Goal: Information Seeking & Learning: Learn about a topic

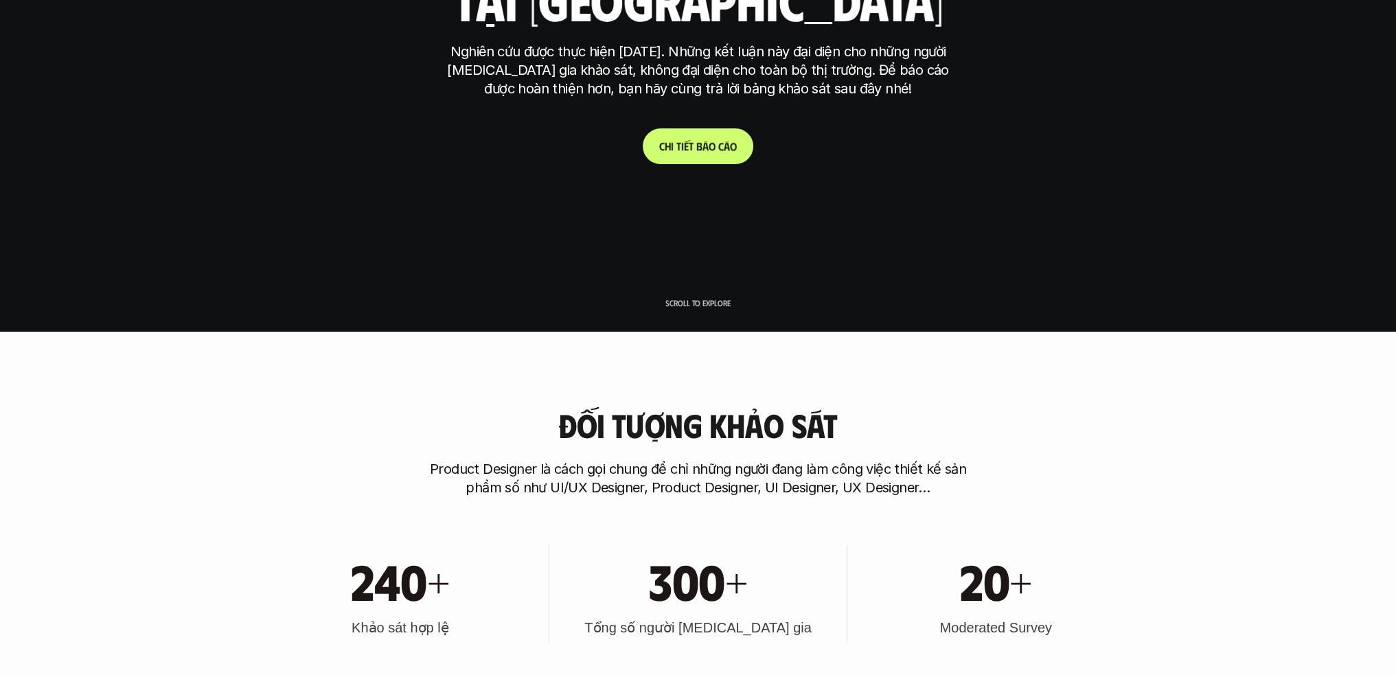
click at [700, 150] on p "C h i t i ế t b á o c á o" at bounding box center [698, 145] width 78 height 13
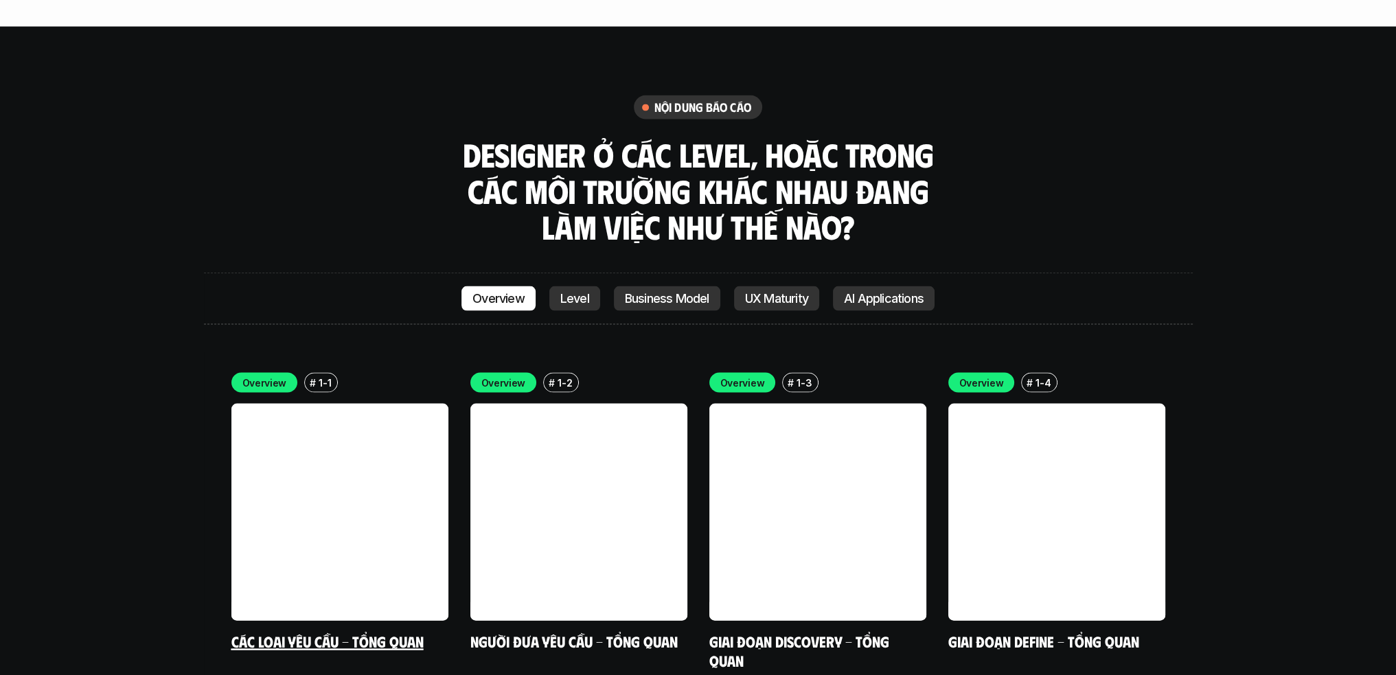
scroll to position [3914, 0]
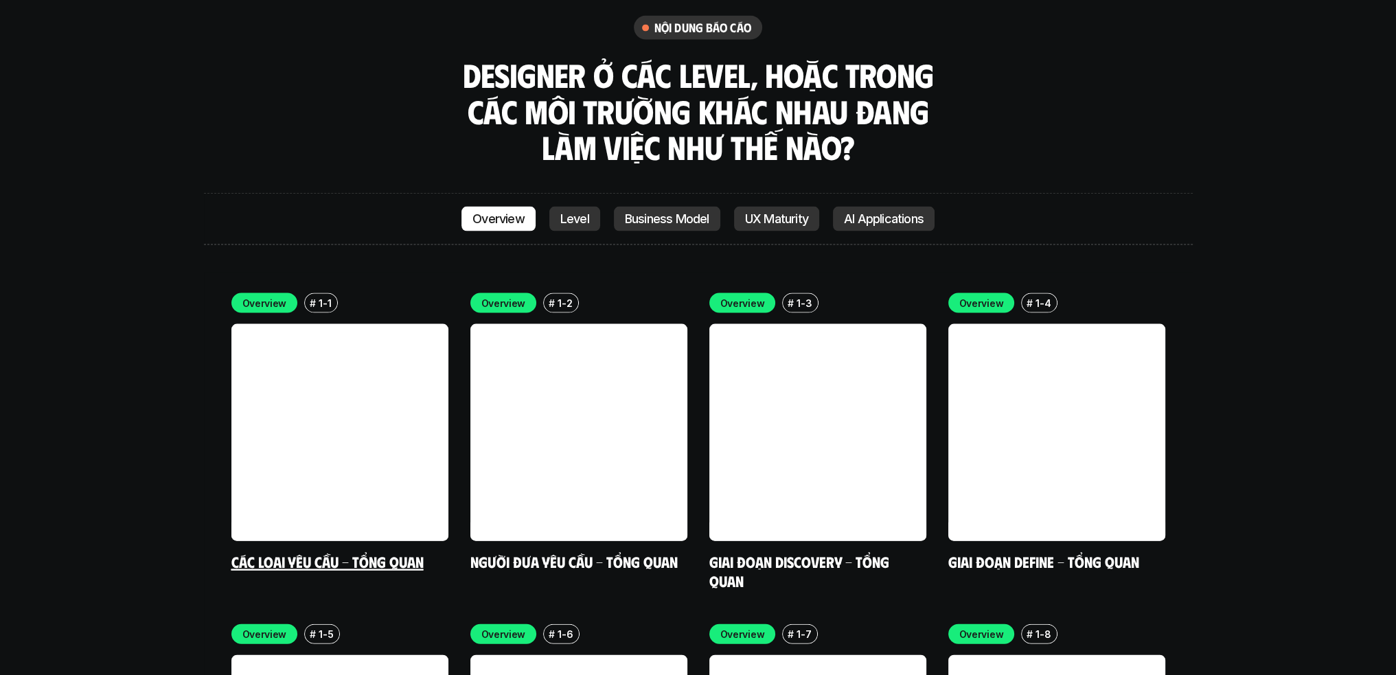
click at [330, 380] on link at bounding box center [339, 432] width 217 height 217
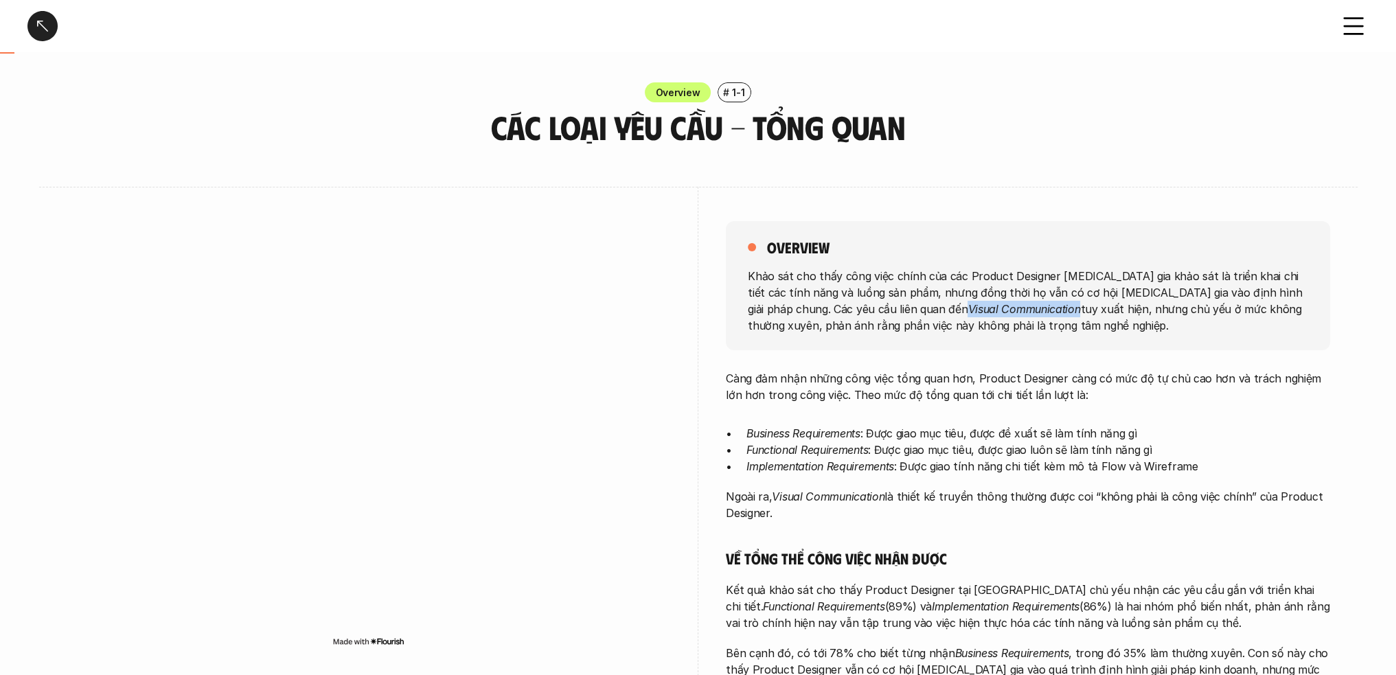
drag, startPoint x: 952, startPoint y: 308, endPoint x: 838, endPoint y: 303, distance: 114.1
click at [838, 303] on p "Khảo sát cho thấy công việc chính của các Product Designer [MEDICAL_DATA] gia k…" at bounding box center [1028, 300] width 560 height 66
click at [886, 340] on div "overview Khảo sát cho thấy công việc chính của các Product Designer [MEDICAL_DA…" at bounding box center [1028, 285] width 604 height 129
drag, startPoint x: 839, startPoint y: 306, endPoint x: 894, endPoint y: 305, distance: 54.9
click at [952, 310] on p "Khảo sát cho thấy công việc chính của các Product Designer [MEDICAL_DATA] gia k…" at bounding box center [1028, 300] width 560 height 66
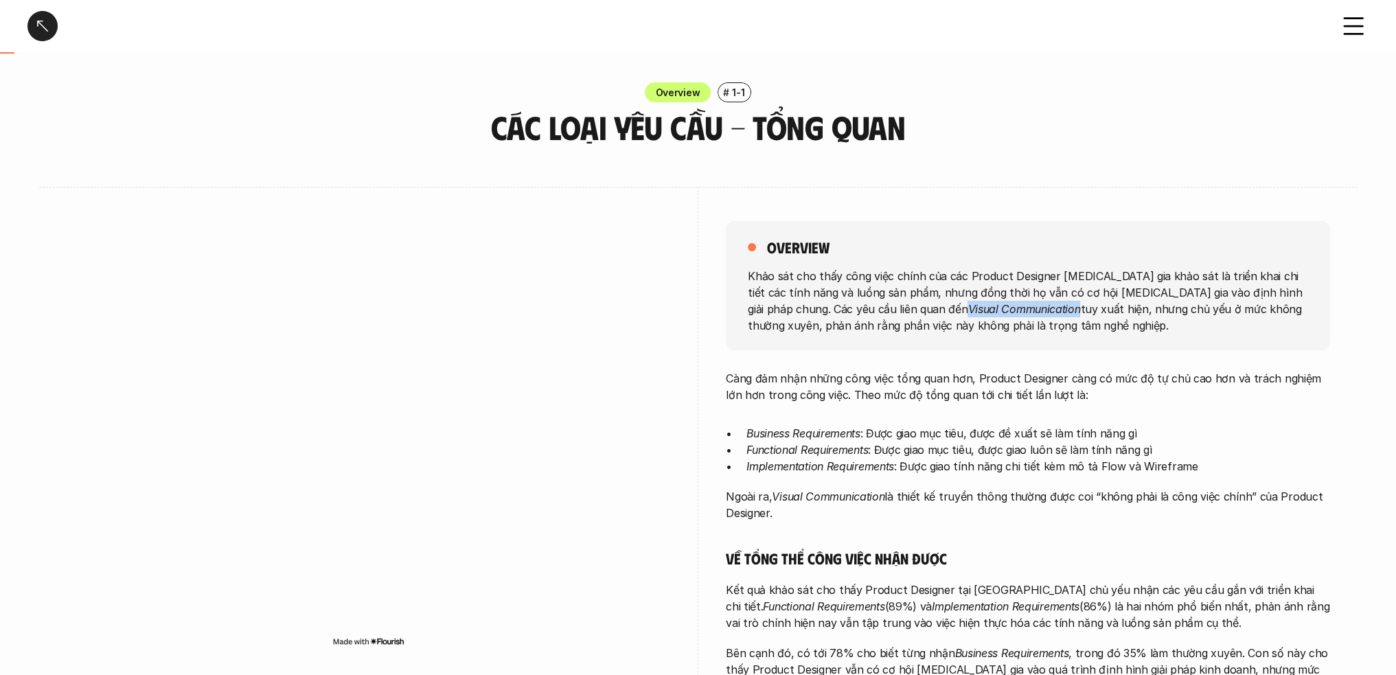
drag, startPoint x: 898, startPoint y: 309, endPoint x: 872, endPoint y: 314, distance: 26.7
click at [967, 314] on em "Visual Communication" at bounding box center [1023, 308] width 113 height 14
click at [967, 304] on em "Visual Communication" at bounding box center [1023, 308] width 113 height 14
click at [967, 310] on em "Visual Communication" at bounding box center [1023, 308] width 113 height 14
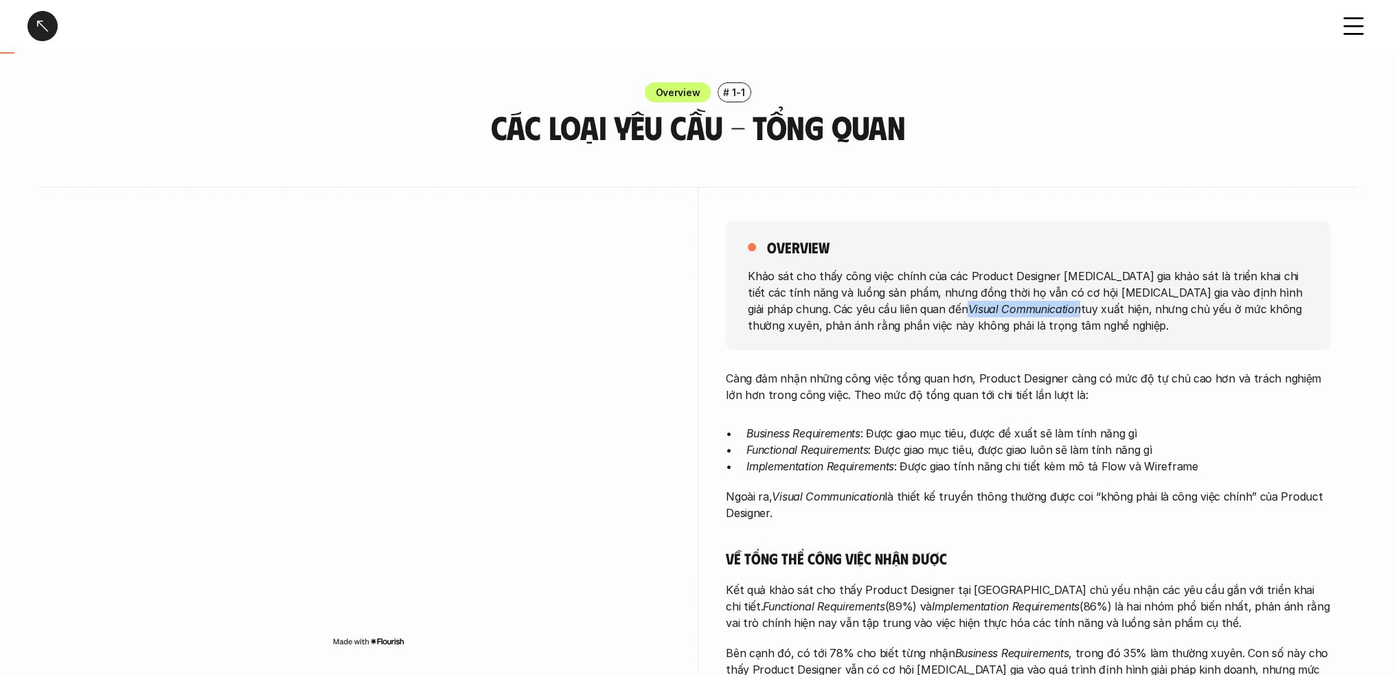
drag, startPoint x: 840, startPoint y: 305, endPoint x: 951, endPoint y: 308, distance: 110.6
click at [967, 308] on em "Visual Communication" at bounding box center [1023, 308] width 113 height 14
click at [888, 332] on img at bounding box center [888, 331] width 18 height 18
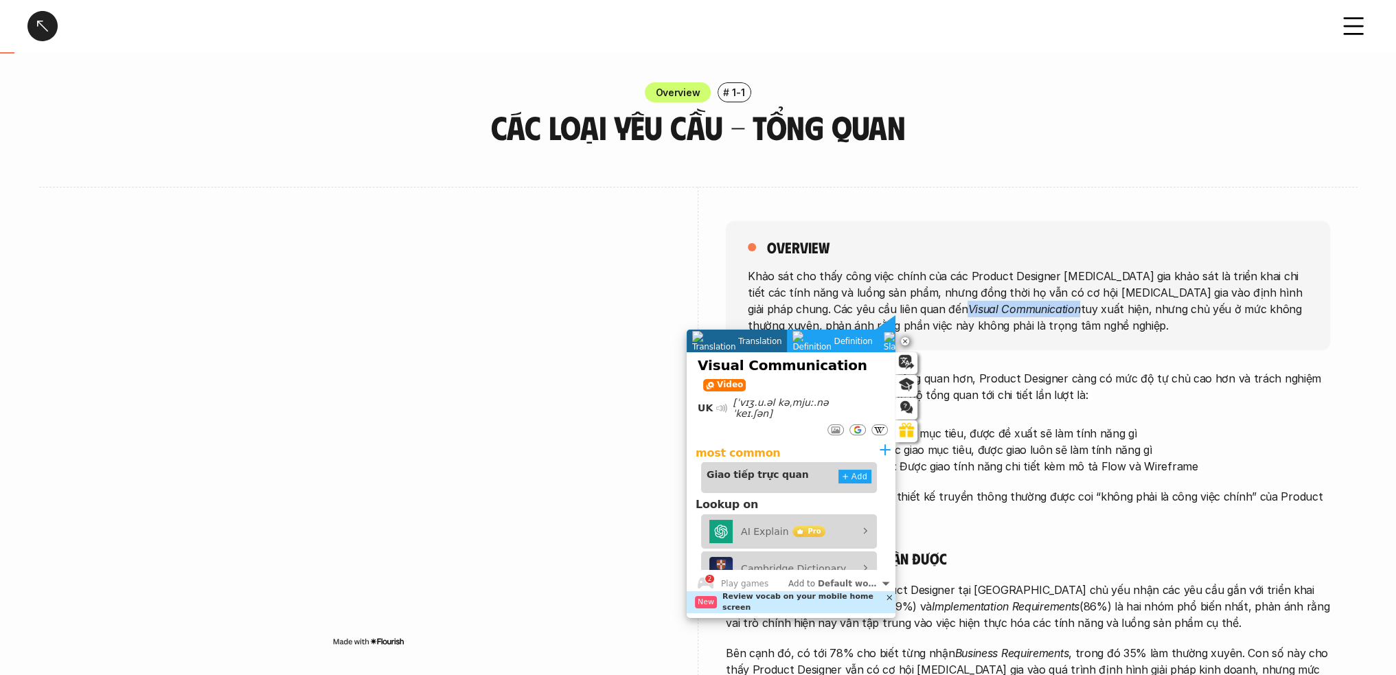
click at [967, 301] on em "Visual Communication" at bounding box center [1023, 308] width 113 height 14
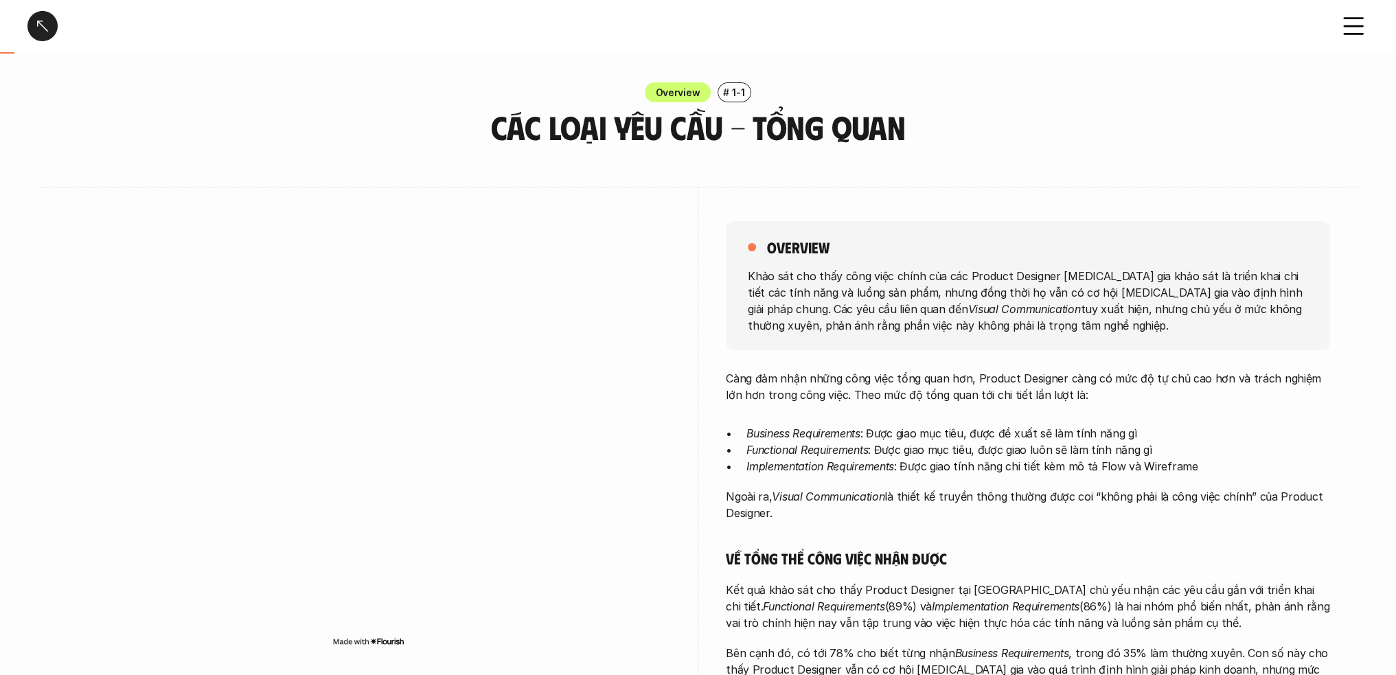
click at [967, 306] on em "Visual Communication" at bounding box center [1023, 308] width 113 height 14
drag, startPoint x: 983, startPoint y: 312, endPoint x: 991, endPoint y: 312, distance: 8.2
click at [984, 312] on p "Khảo sát cho thấy công việc chính của các Product Designer [MEDICAL_DATA] gia k…" at bounding box center [1028, 300] width 560 height 66
click at [991, 312] on p "Khảo sát cho thấy công việc chính của các Product Designer [MEDICAL_DATA] gia k…" at bounding box center [1028, 300] width 560 height 66
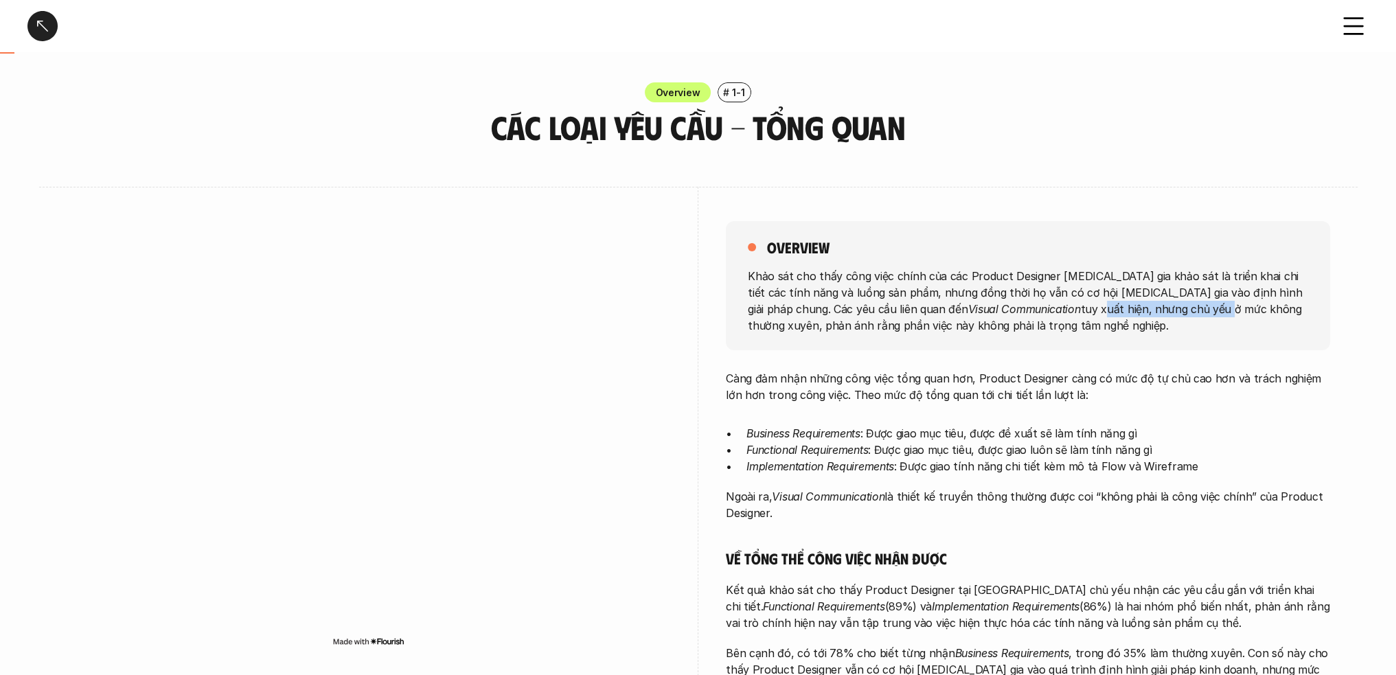
drag, startPoint x: 991, startPoint y: 312, endPoint x: 1090, endPoint y: 304, distance: 99.1
click at [1090, 304] on p "Khảo sát cho thấy công việc chính của các Product Designer [MEDICAL_DATA] gia k…" at bounding box center [1028, 300] width 560 height 66
click at [936, 277] on p "Khảo sát cho thấy công việc chính của các Product Designer [MEDICAL_DATA] gia k…" at bounding box center [1028, 300] width 560 height 66
drag, startPoint x: 890, startPoint y: 287, endPoint x: 753, endPoint y: 287, distance: 136.6
click at [753, 287] on p "Khảo sát cho thấy công việc chính của các Product Designer [MEDICAL_DATA] gia k…" at bounding box center [1028, 300] width 560 height 66
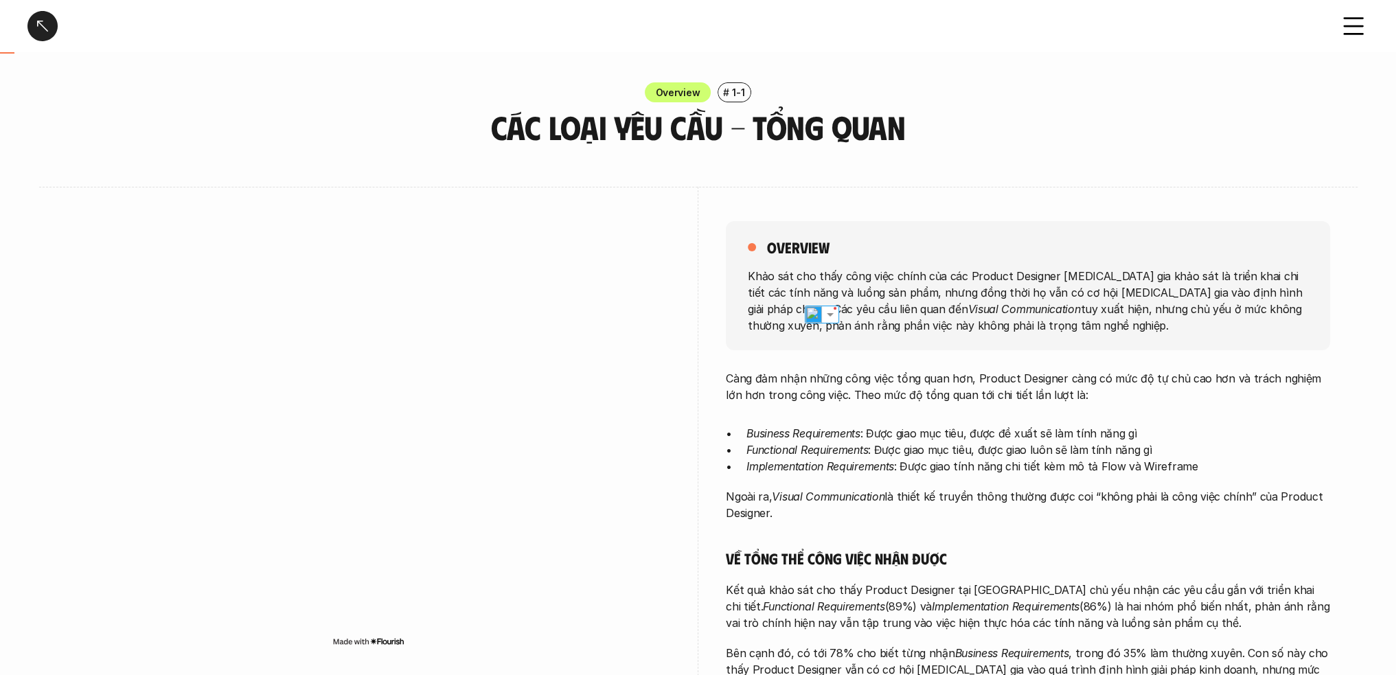
click at [767, 268] on p "Khảo sát cho thấy công việc chính của các Product Designer [MEDICAL_DATA] gia k…" at bounding box center [1028, 300] width 560 height 66
drag, startPoint x: 885, startPoint y: 495, endPoint x: 768, endPoint y: 488, distance: 117.6
click at [768, 488] on p "Ngoài ra, Visual Communication là thiết kế truyền thông thường được coi “không …" at bounding box center [1028, 504] width 604 height 33
click at [819, 514] on img at bounding box center [820, 519] width 18 height 18
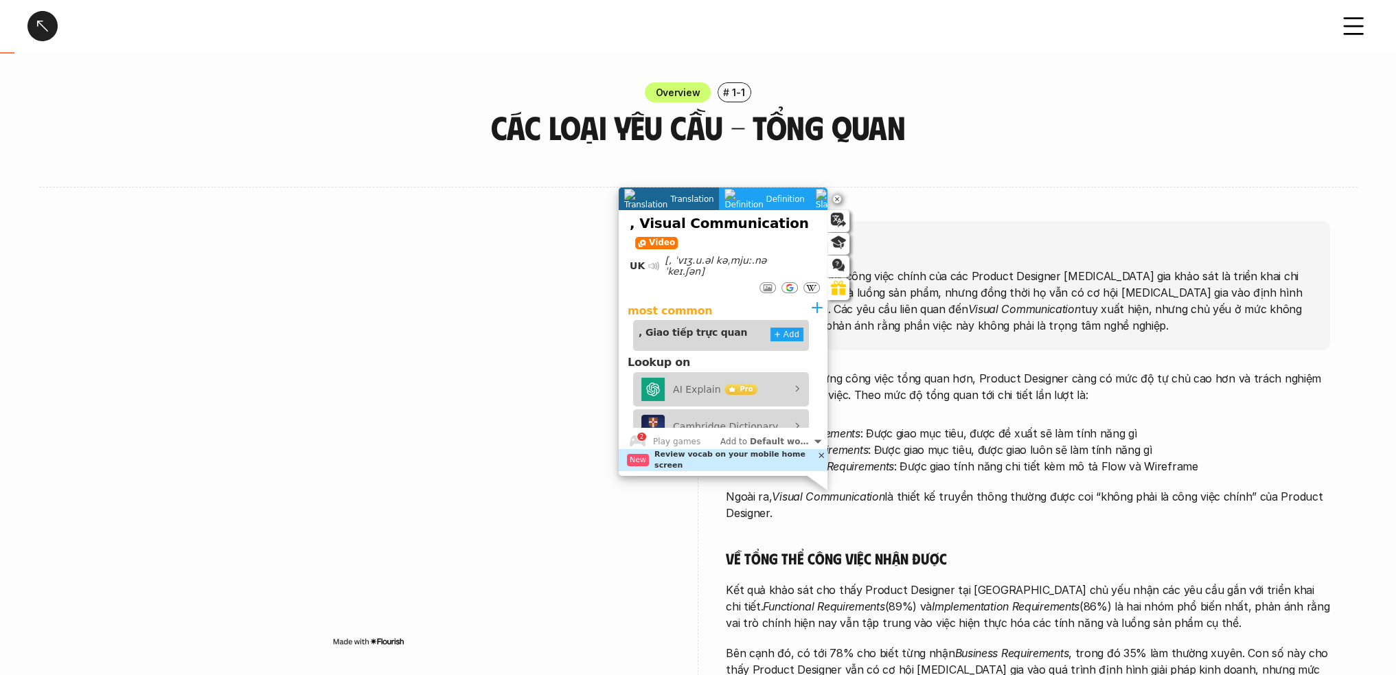
click at [903, 433] on p "Business Requirements : Được giao mục tiêu, được đề xuất sẽ làm tính năng gì" at bounding box center [1038, 433] width 584 height 16
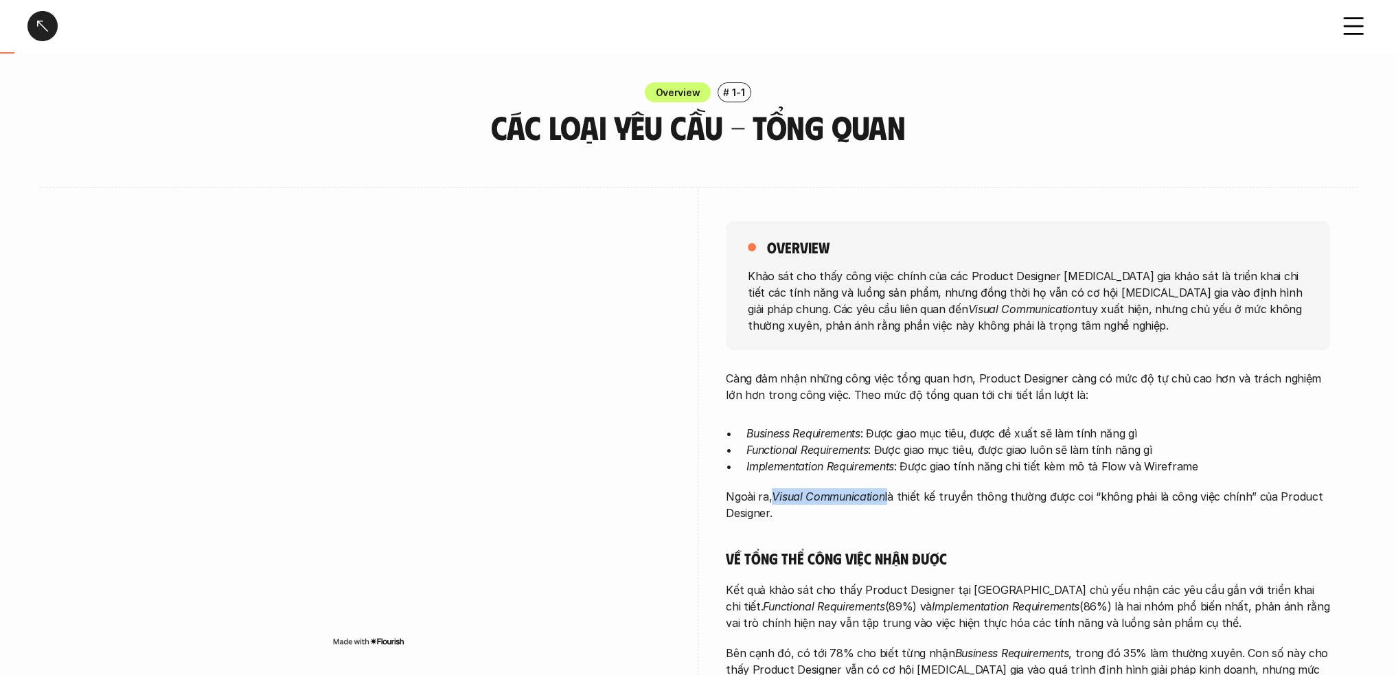
drag, startPoint x: 888, startPoint y: 494, endPoint x: 776, endPoint y: 495, distance: 111.2
click at [776, 495] on p "Ngoài ra, Visual Communication là thiết kế truyền thông thường được coi “không …" at bounding box center [1028, 504] width 604 height 33
copy p "Visual Communication"
click at [688, 201] on div "overview Khảo sát cho thấy công việc chính của các Product Designer [MEDICAL_DA…" at bounding box center [698, 587] width 1263 height 801
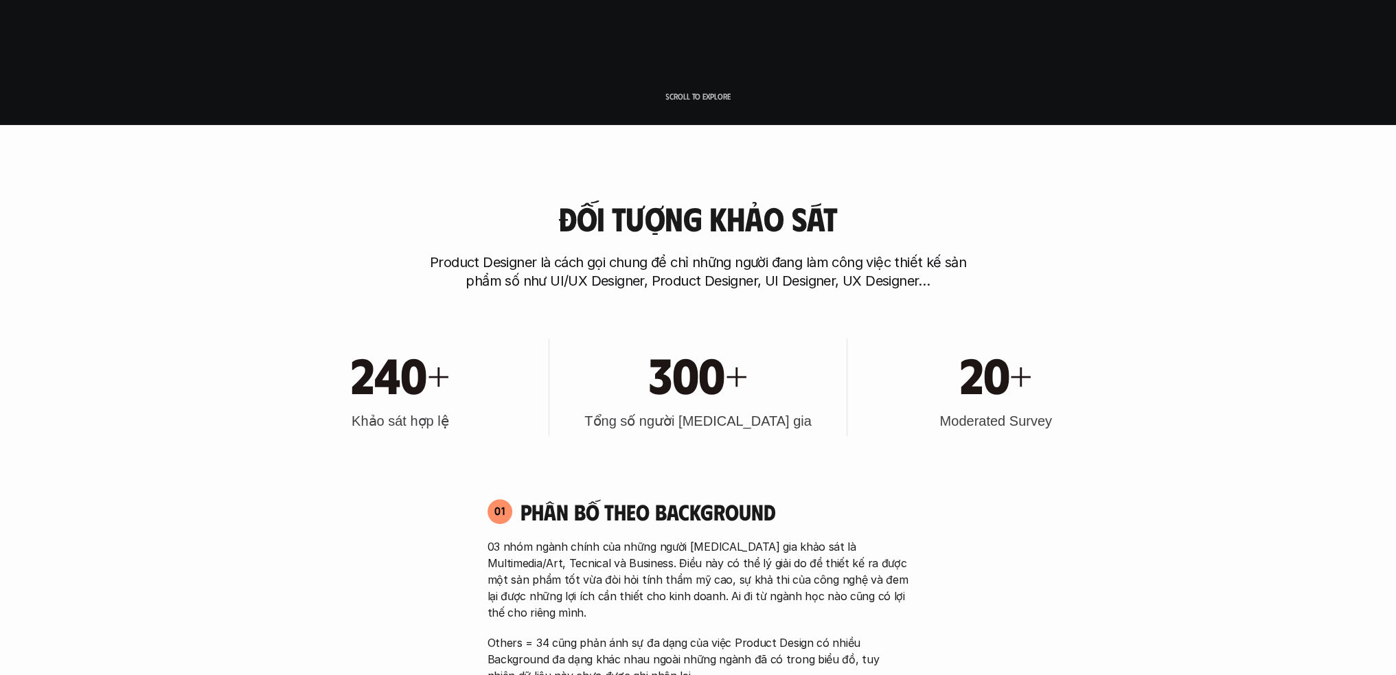
scroll to position [69, 0]
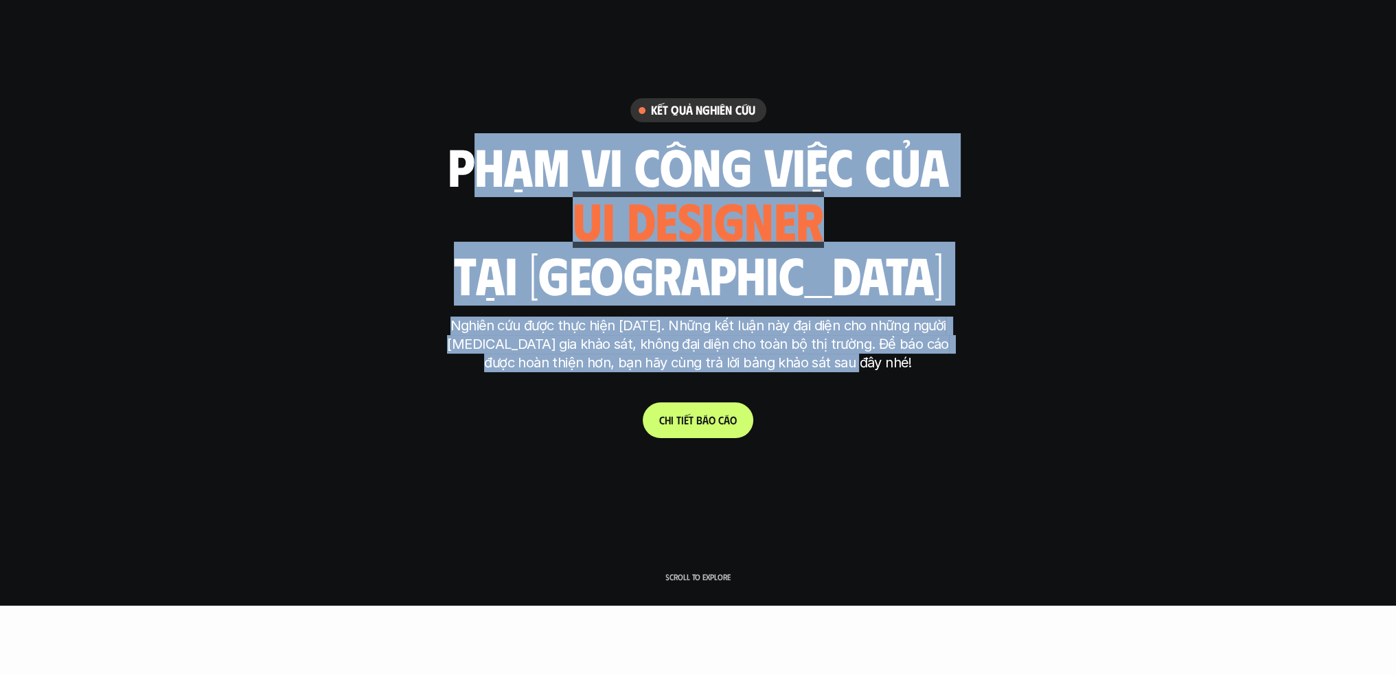
drag, startPoint x: 464, startPoint y: 163, endPoint x: 887, endPoint y: 367, distance: 469.8
click at [887, 367] on div "Kết quả nghiên cứu phạm vi công việc của ui designer ui/ux designer product des…" at bounding box center [698, 267] width 515 height 339
copy div "phạm vi công việc của ui designer ui/ux designer product designer [DEMOGRAPHIC_…"
click at [729, 259] on h1 "tại [GEOGRAPHIC_DATA]" at bounding box center [697, 274] width 489 height 58
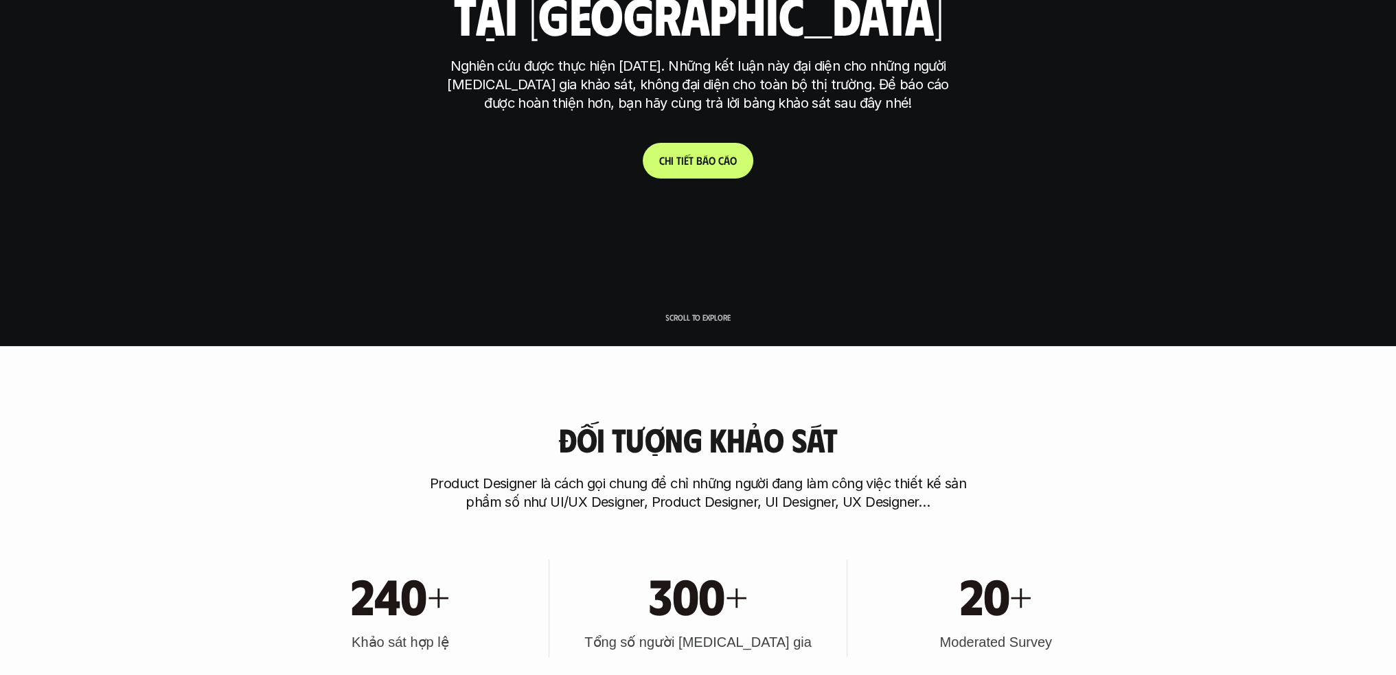
scroll to position [481, 0]
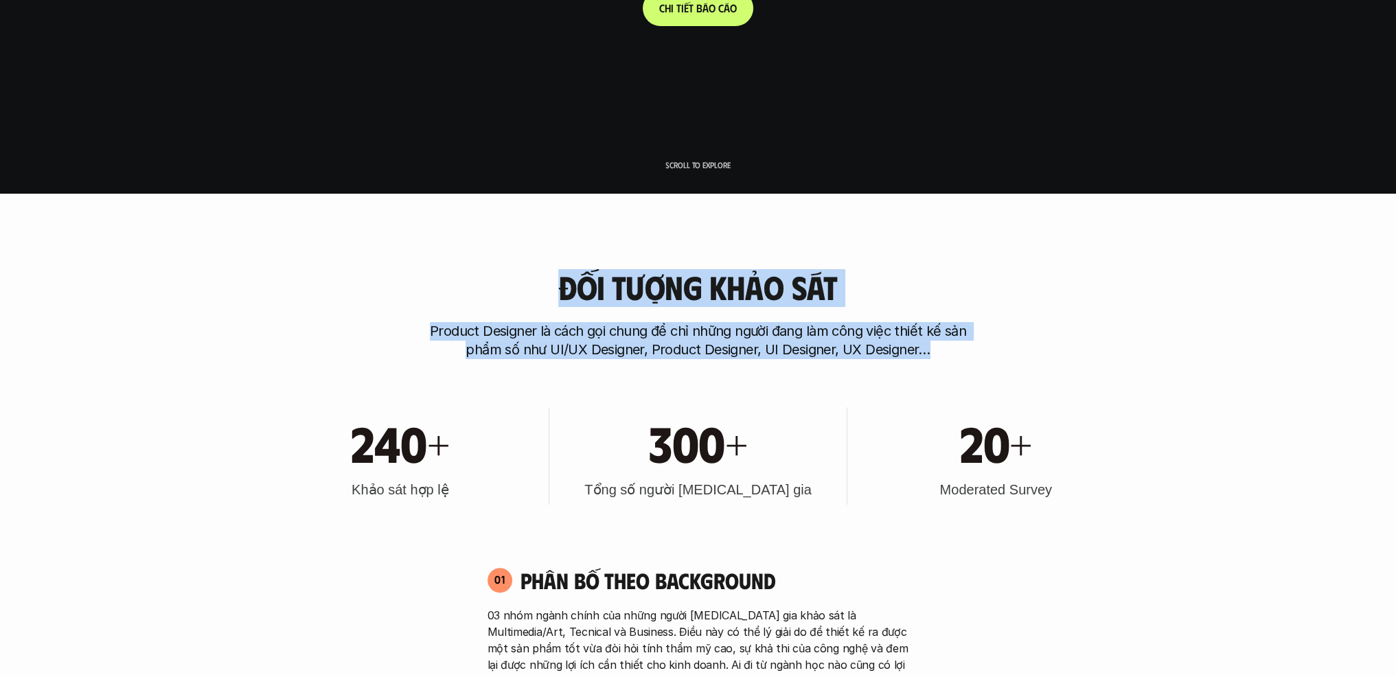
drag, startPoint x: 561, startPoint y: 275, endPoint x: 947, endPoint y: 353, distance: 393.5
click at [947, 353] on div "Đối tượng khảo sát Product Designer là cách gọi chung để chỉ những người đang l…" at bounding box center [698, 314] width 879 height 90
copy div "Đối tượng khảo sát Product Designer là cách gọi chung để chỉ những người đang l…"
click at [466, 474] on div "240+ Khảo sát hợp lệ" at bounding box center [401, 455] width 284 height 97
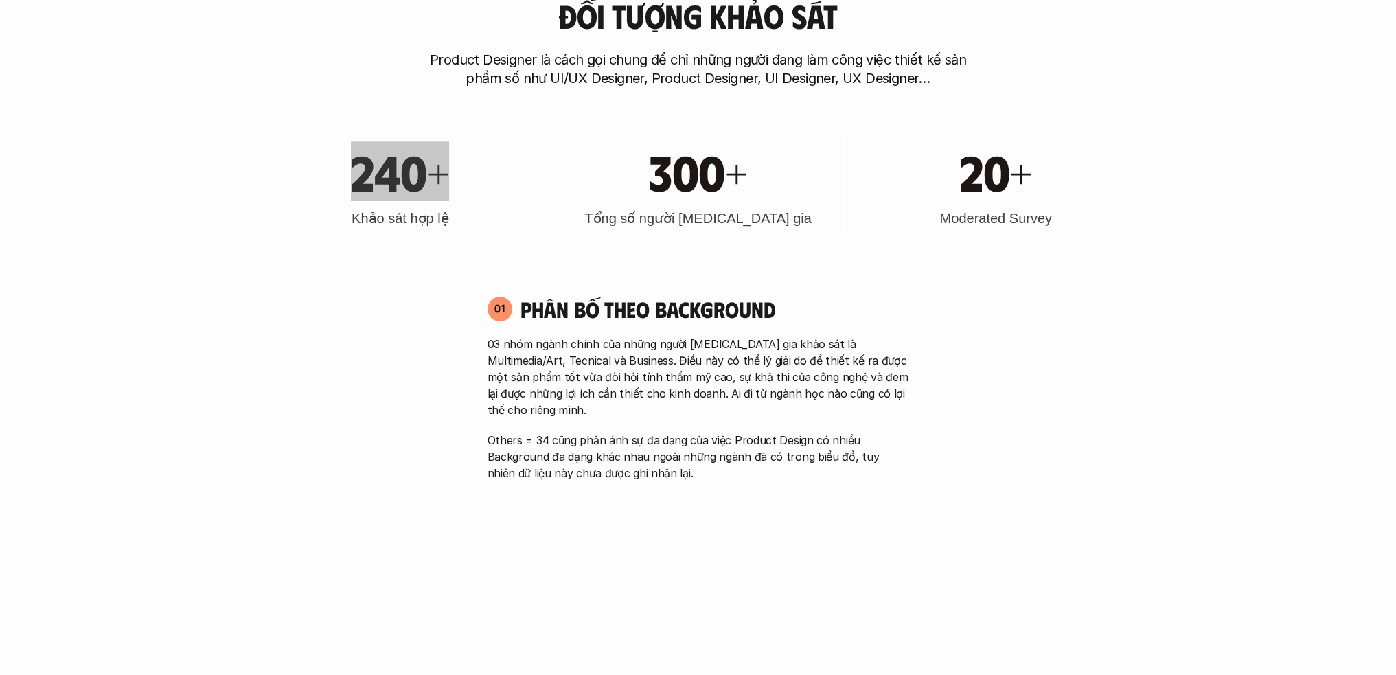
scroll to position [893, 0]
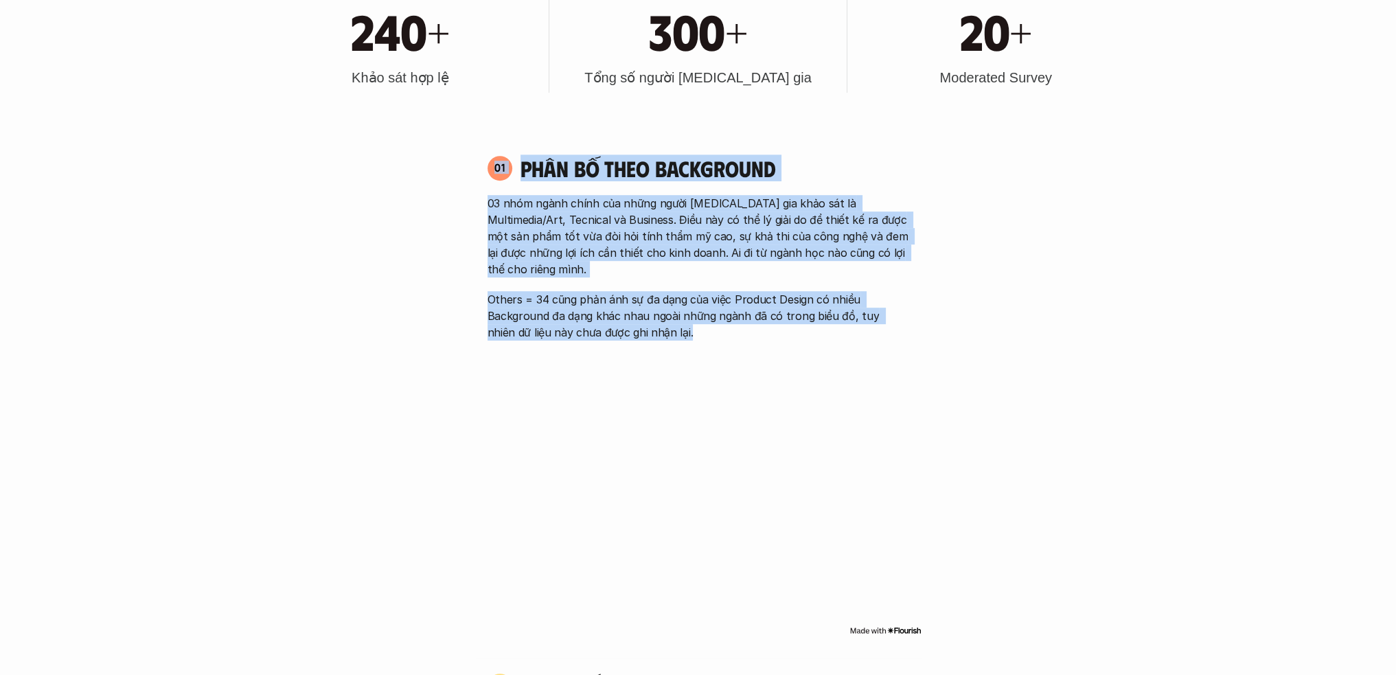
drag, startPoint x: 494, startPoint y: 161, endPoint x: 768, endPoint y: 318, distance: 316.1
click at [768, 318] on div "01 Phân bố theo background 03 nhóm ngành chính của những người [MEDICAL_DATA] g…" at bounding box center [698, 247] width 446 height 186
copy div "01 Phân bố theo background 03 nhóm ngành chính của những người [MEDICAL_DATA] g…"
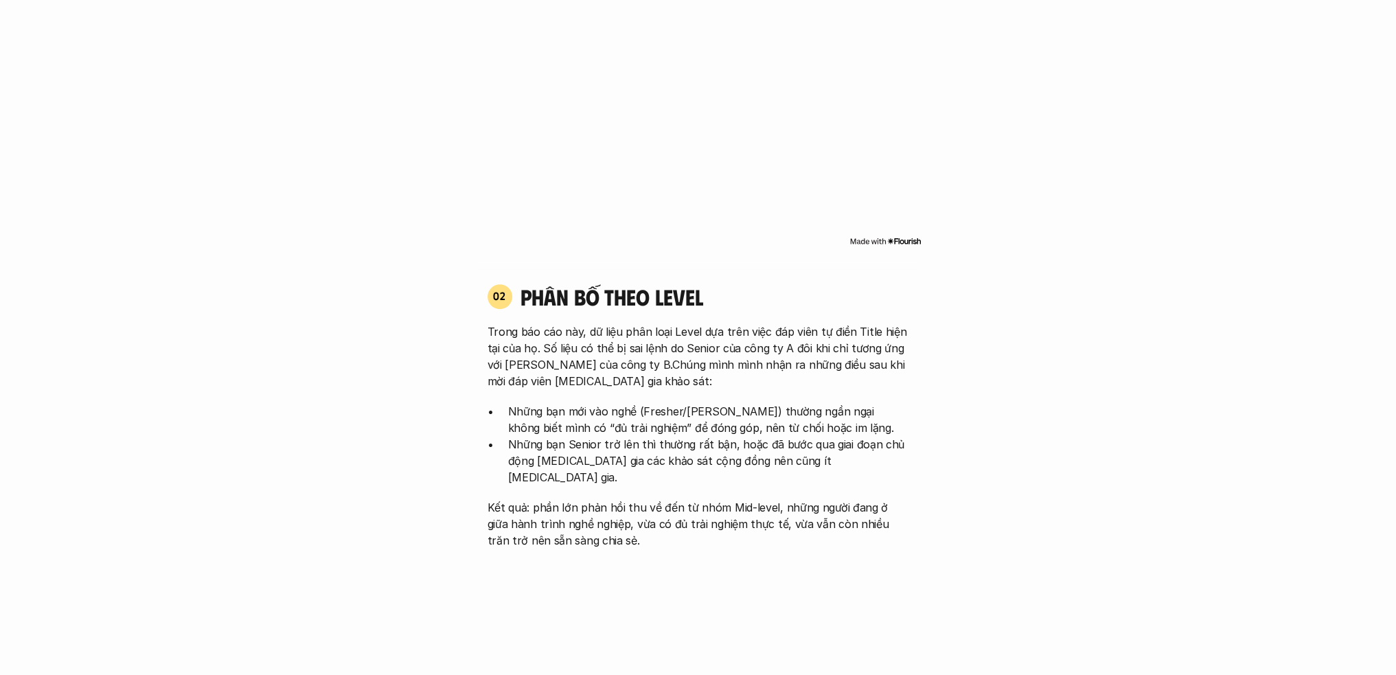
scroll to position [1168, 0]
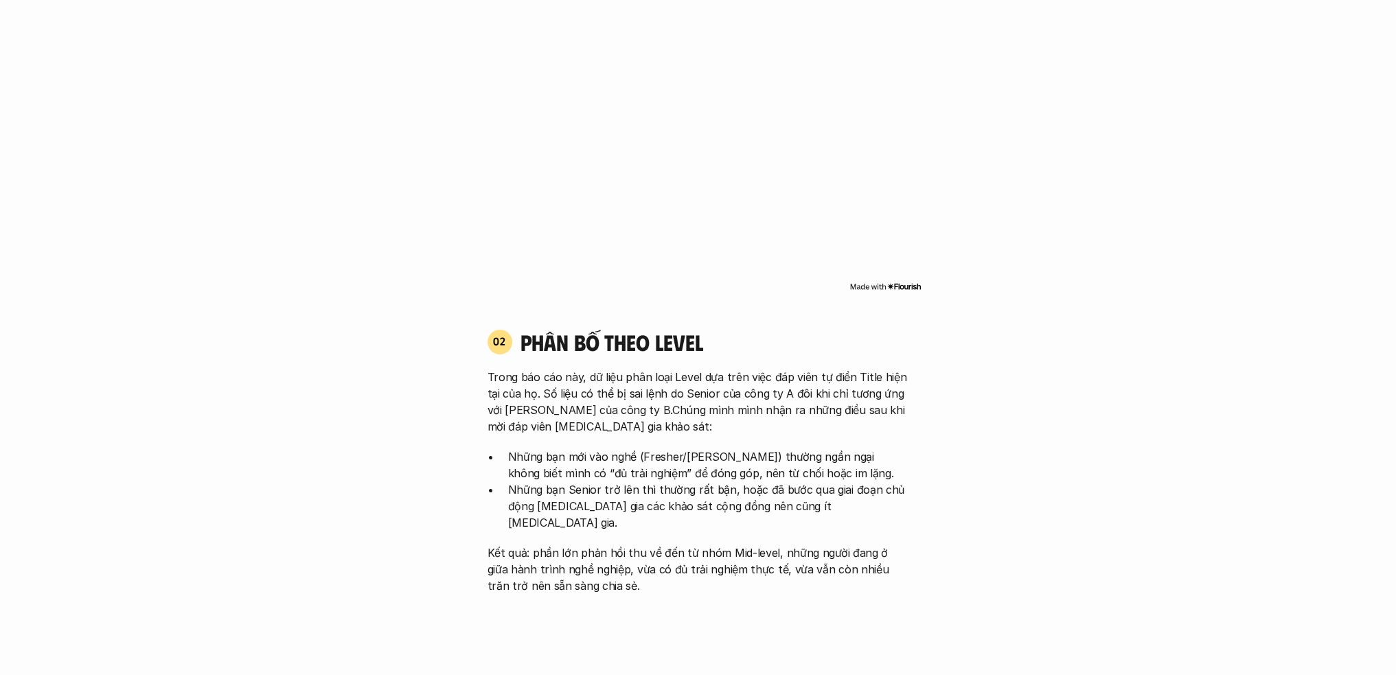
scroll to position [1236, 0]
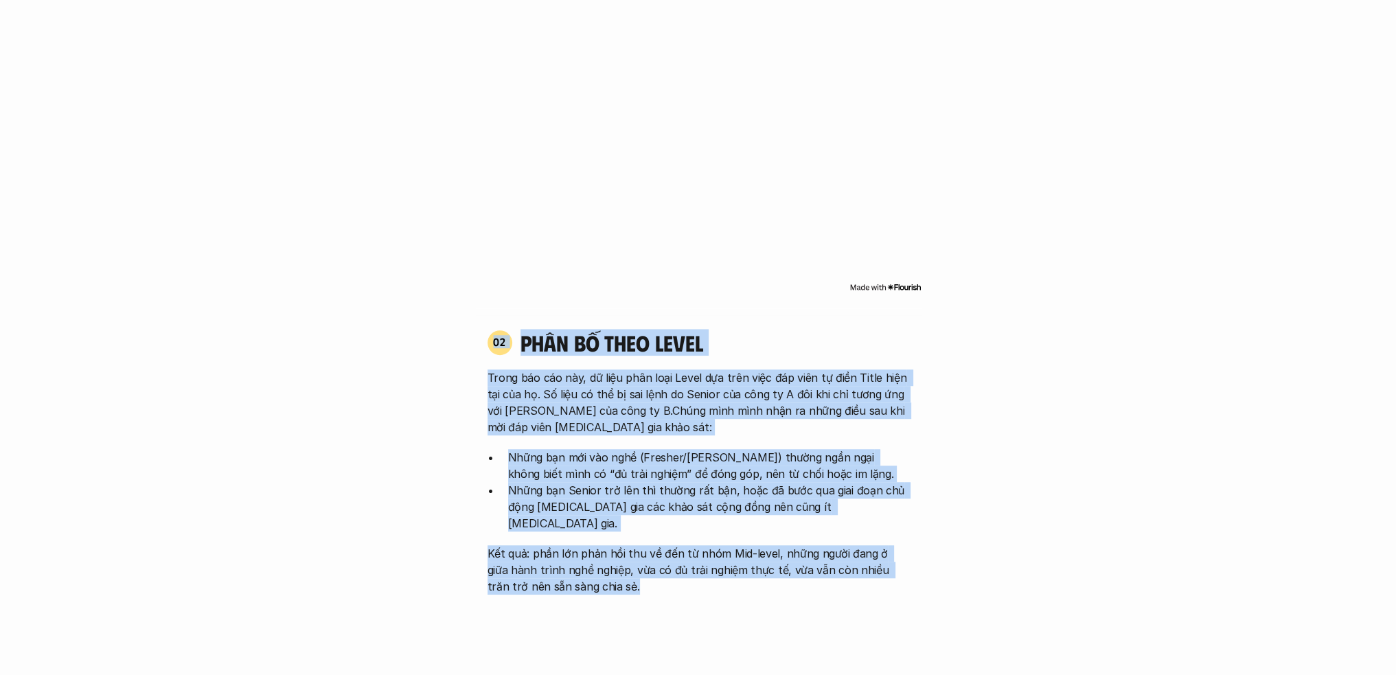
drag, startPoint x: 487, startPoint y: 324, endPoint x: 684, endPoint y: 549, distance: 299.1
click at [684, 549] on div "02 phân bố theo Level Trong báo cáo này, dữ liệu phân loại Level dựa trên việc …" at bounding box center [698, 462] width 446 height 266
copy div "02 phân bố theo Level Trong báo cáo này, dữ liệu phân loại Level dựa trên việc …"
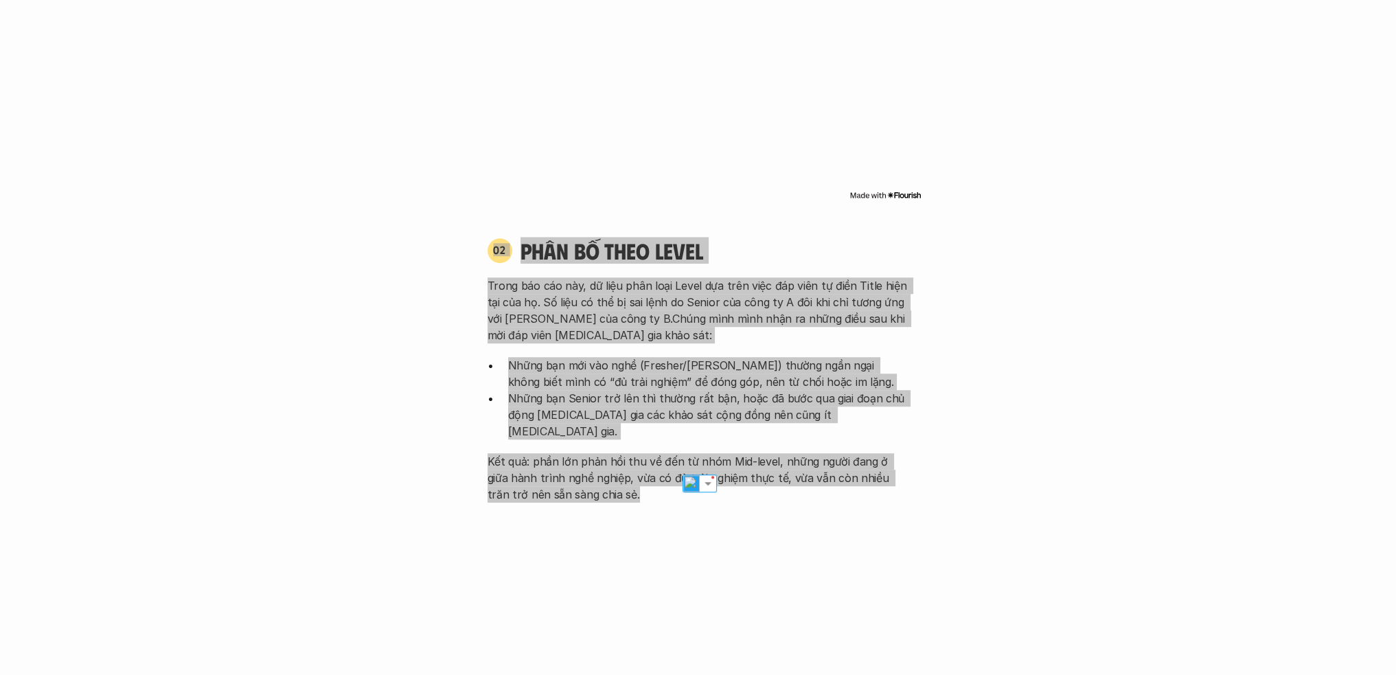
scroll to position [1442, 0]
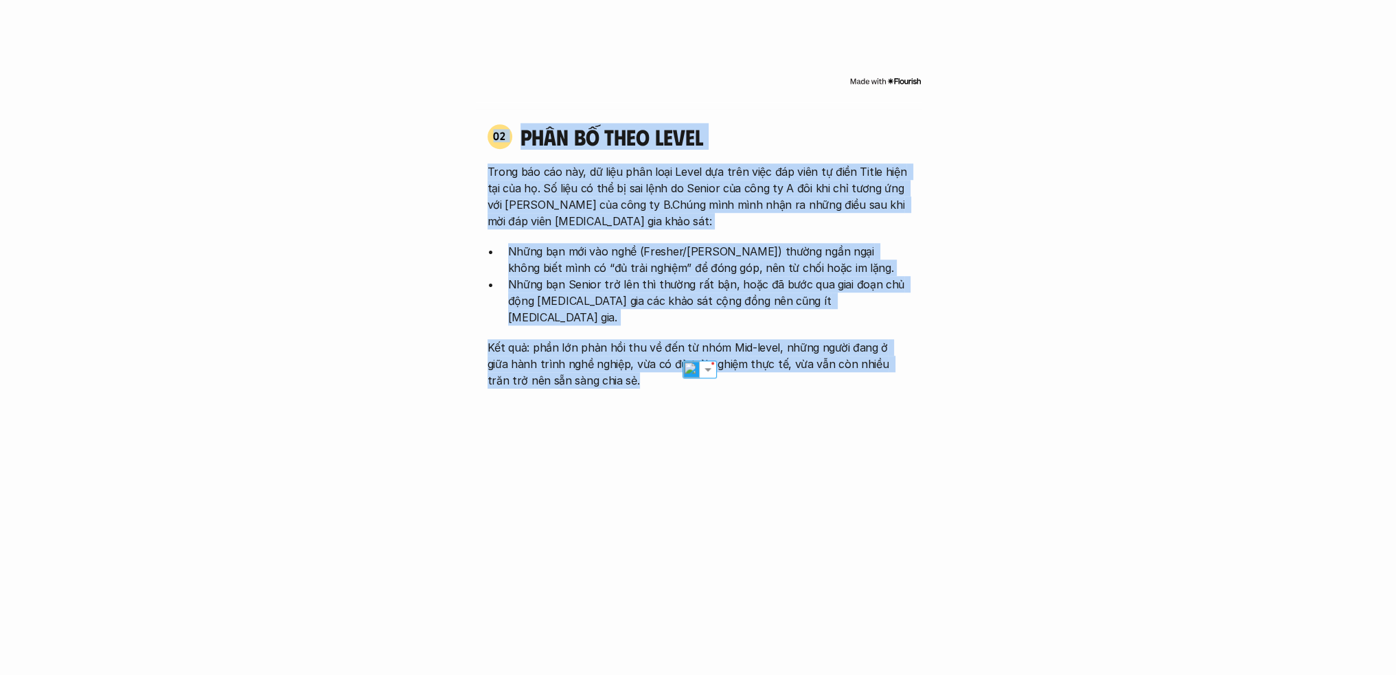
click at [544, 353] on p "Kết quả: phần lớn phản hồi thu về đến từ nhóm Mid-level, những người đang ở giữ…" at bounding box center [698, 363] width 422 height 49
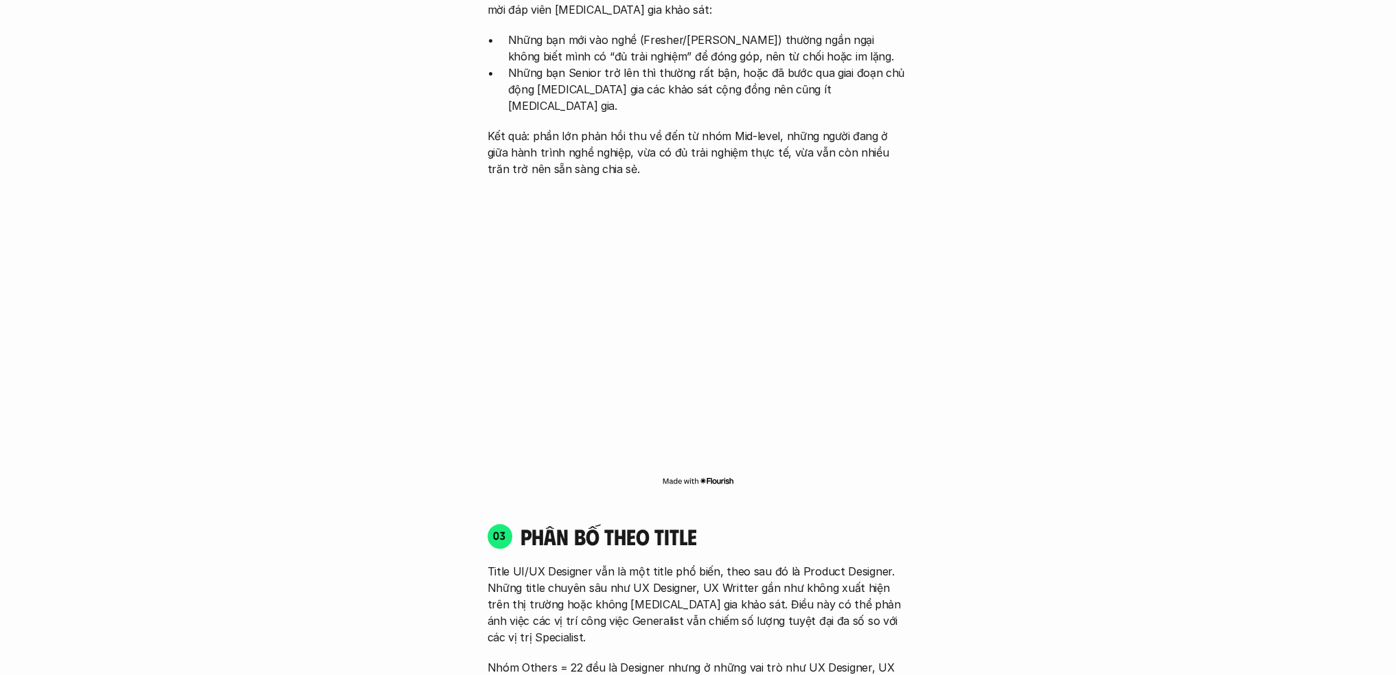
scroll to position [1854, 0]
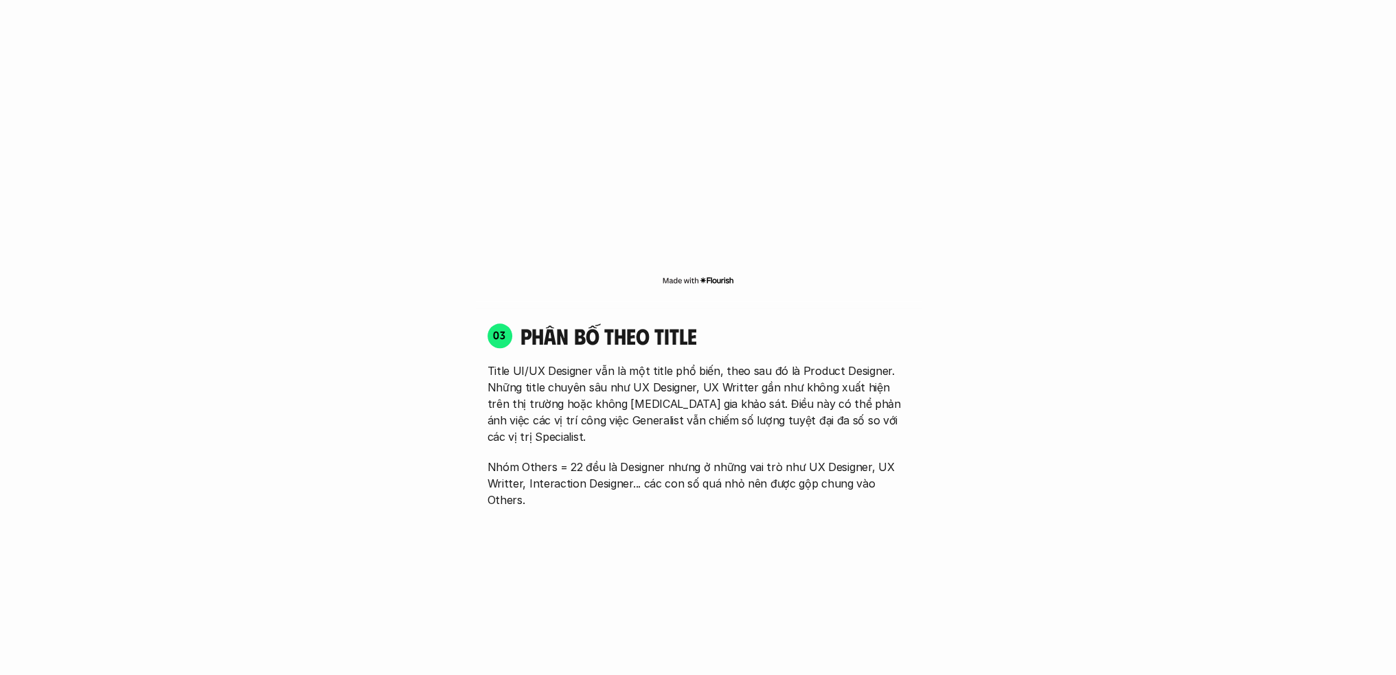
click at [446, 260] on div "01 Phân bố theo background 03 nhóm ngành chính của những người [MEDICAL_DATA] g…" at bounding box center [698, 435] width 879 height 2511
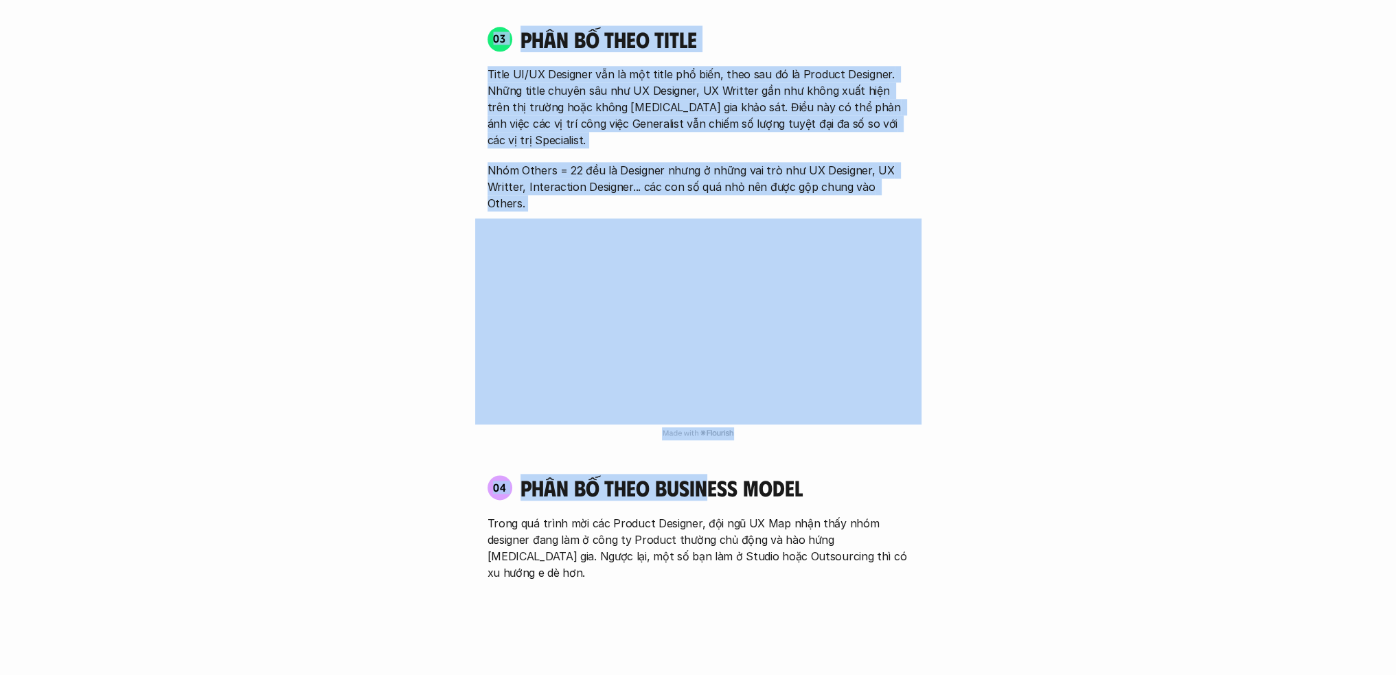
scroll to position [2060, 0]
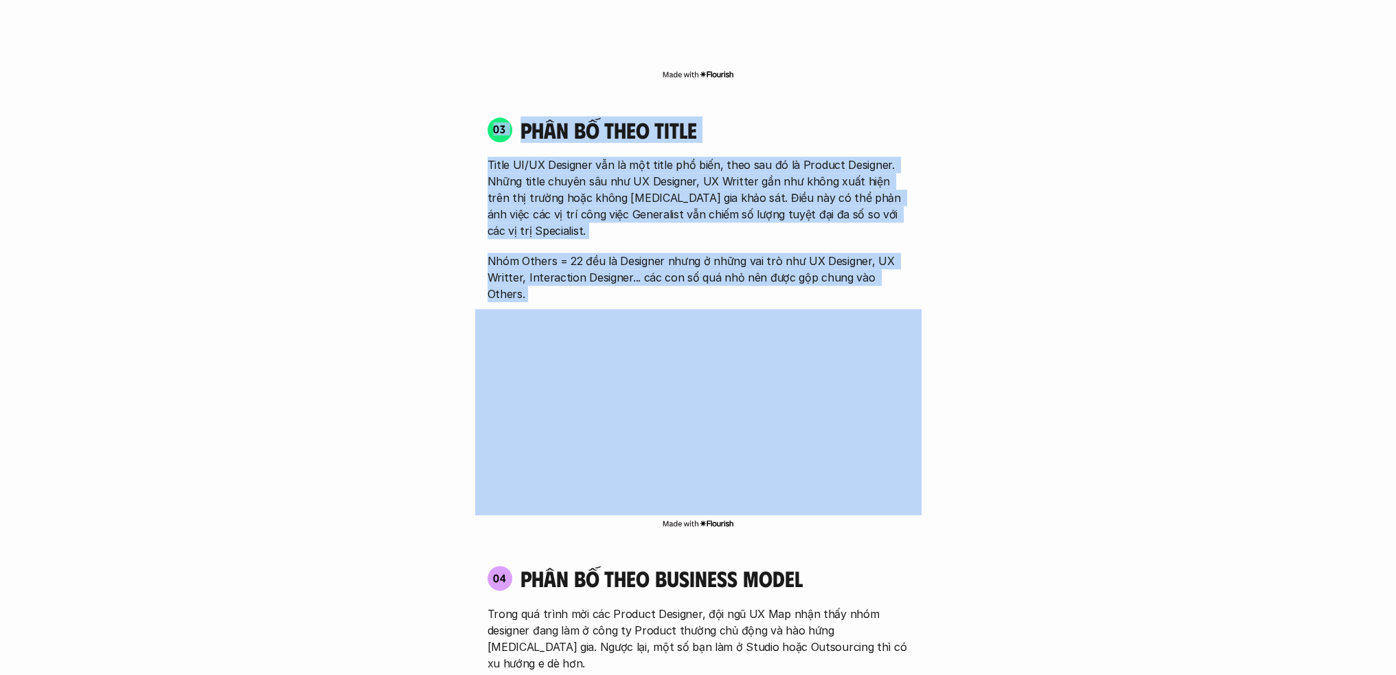
drag, startPoint x: 491, startPoint y: 298, endPoint x: 684, endPoint y: 447, distance: 243.7
click at [74, 159] on div "Đối tượng khảo sát Product Designer là cách gọi chung để chỉ những người đang l…" at bounding box center [698, 70] width 1286 height 2828
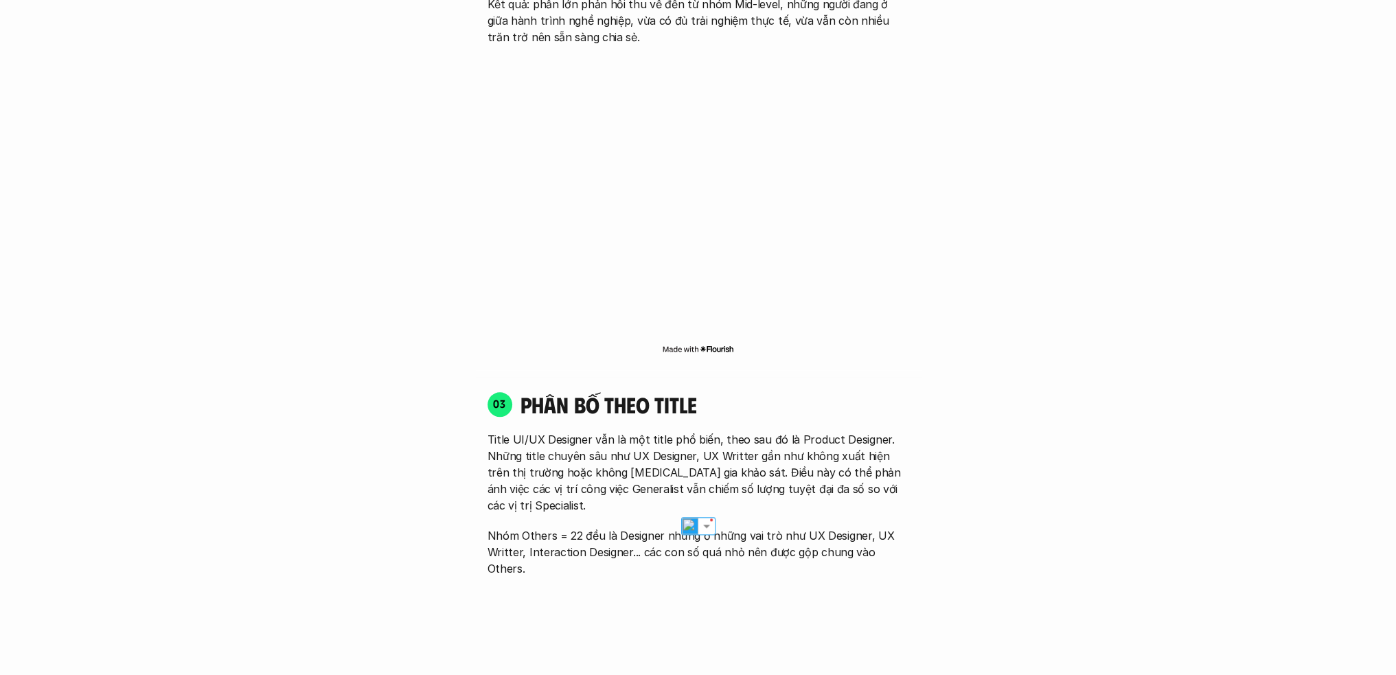
drag, startPoint x: 402, startPoint y: 301, endPoint x: 426, endPoint y: 332, distance: 38.2
click at [403, 301] on div "01 Phân bố theo background 03 nhóm ngành chính của những người [MEDICAL_DATA] g…" at bounding box center [698, 503] width 879 height 2511
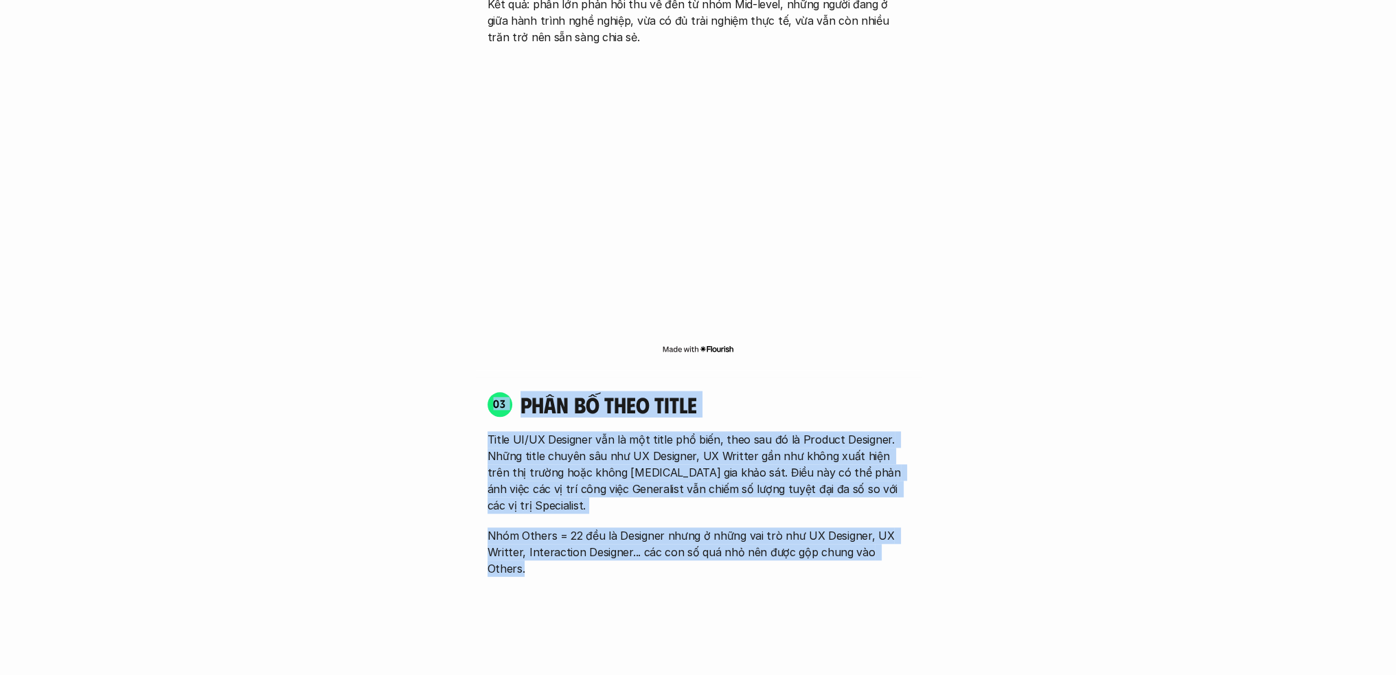
drag, startPoint x: 493, startPoint y: 366, endPoint x: 915, endPoint y: 512, distance: 446.8
click at [915, 512] on div "03 phân bố theo title Title UI/UX Designer vẫn là một title phổ biến, theo sau …" at bounding box center [698, 598] width 446 height 442
copy div "03 phân bố theo title Title UI/UX Designer vẫn là một title phổ biến, theo sau …"
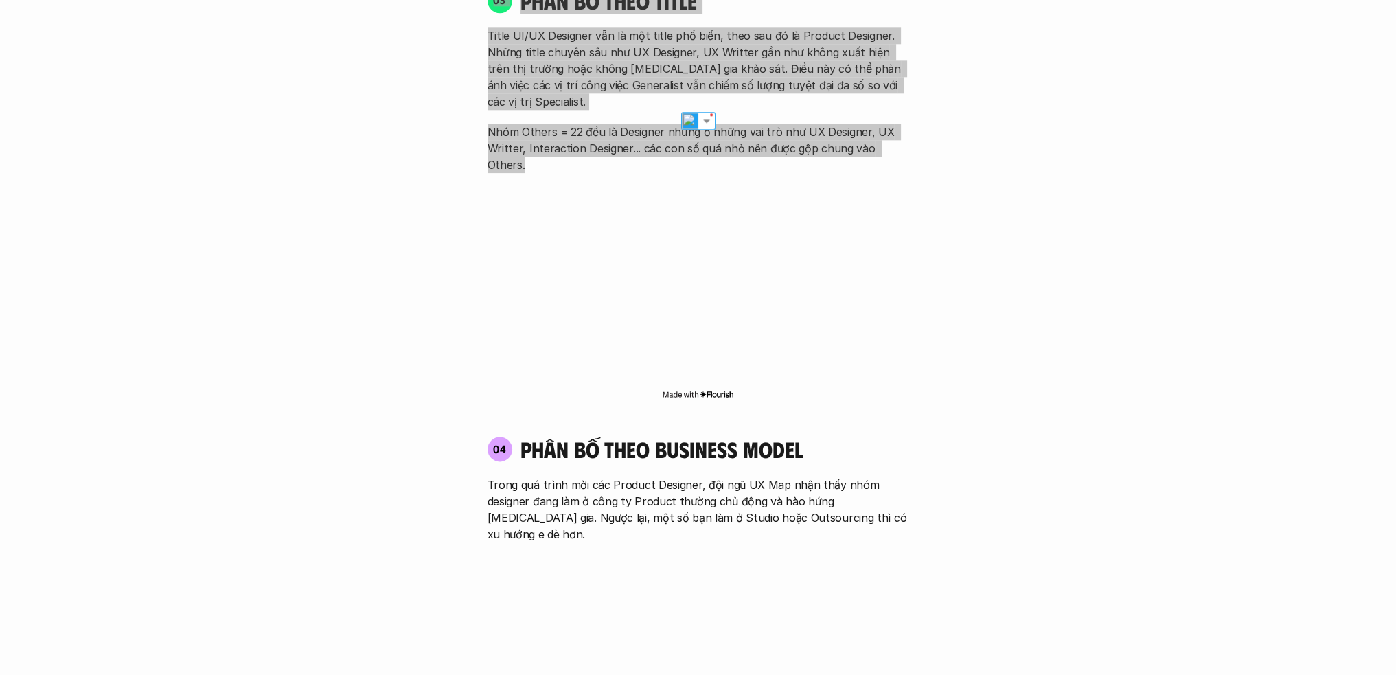
scroll to position [2198, 0]
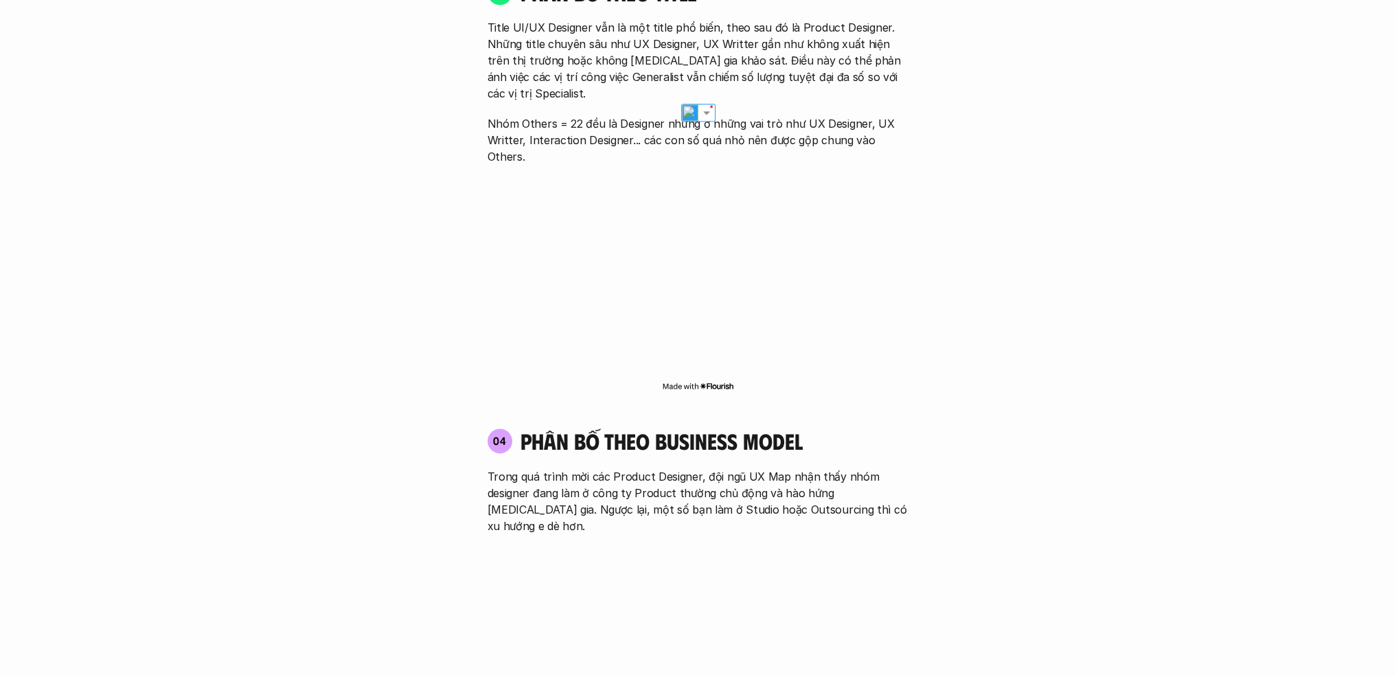
click at [384, 338] on div "01 Phân bố theo background 03 nhóm ngành chính của những người [MEDICAL_DATA] g…" at bounding box center [698, 91] width 879 height 2511
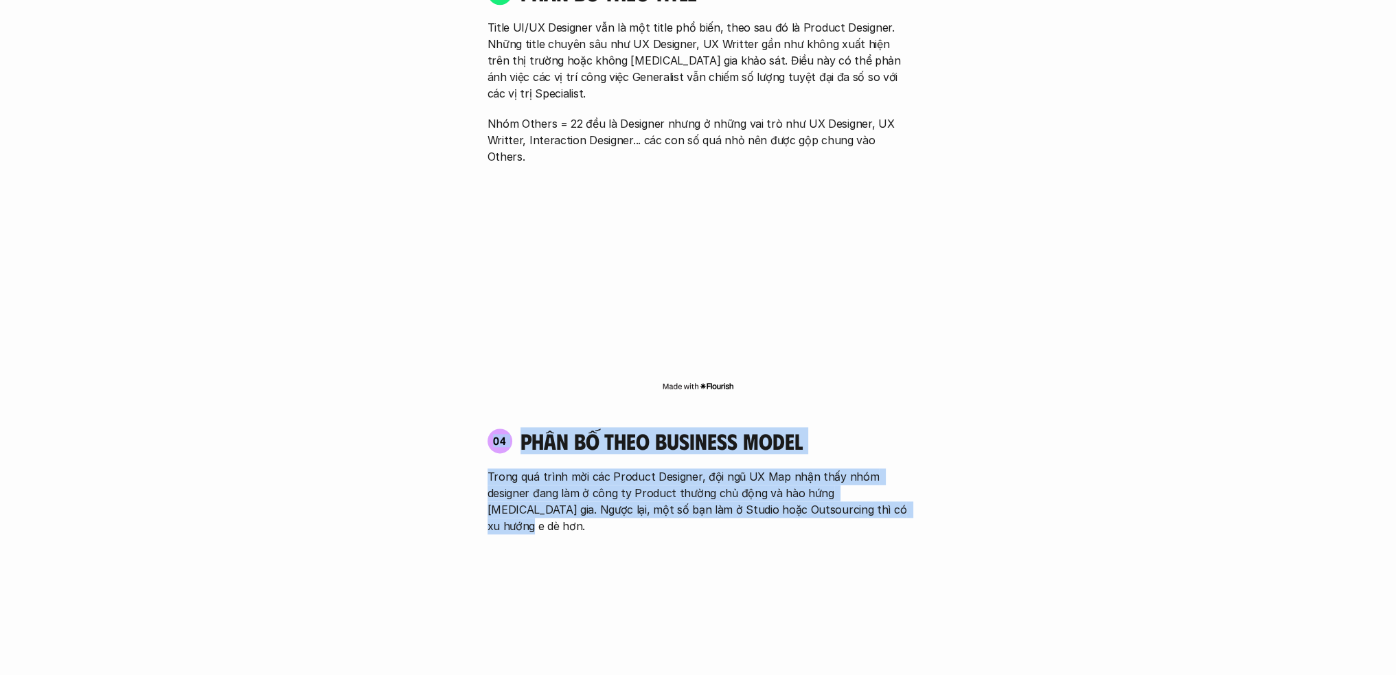
drag, startPoint x: 551, startPoint y: 373, endPoint x: 881, endPoint y: 446, distance: 338.1
click at [881, 446] on div "04 phân bố theo business model Trong quá trình mời các Product Designer, đội ng…" at bounding box center [698, 481] width 446 height 106
copy div "04 phân bố theo business model Trong quá trình mời các Product Designer, đội ng…"
click at [500, 468] on p "Trong quá trình mời các Product Designer, đội ngũ UX Map nhận thấy nhóm designe…" at bounding box center [698, 501] width 422 height 66
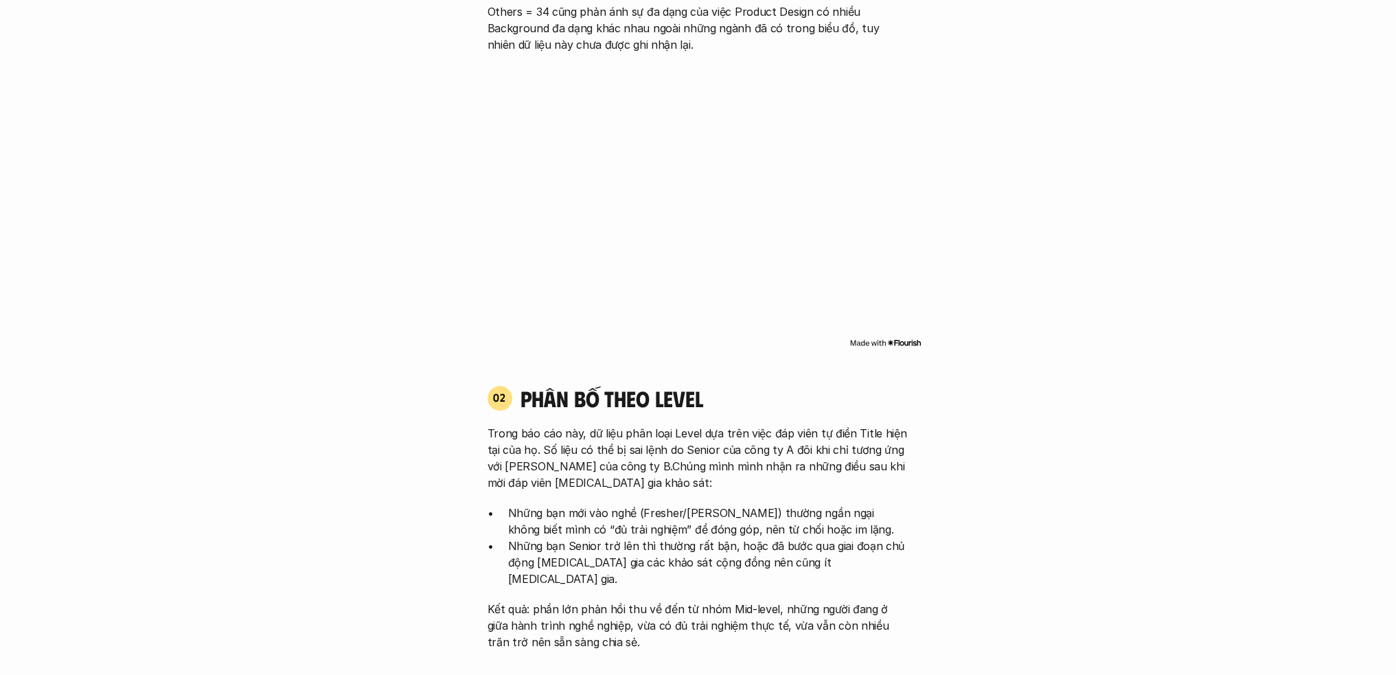
scroll to position [962, 0]
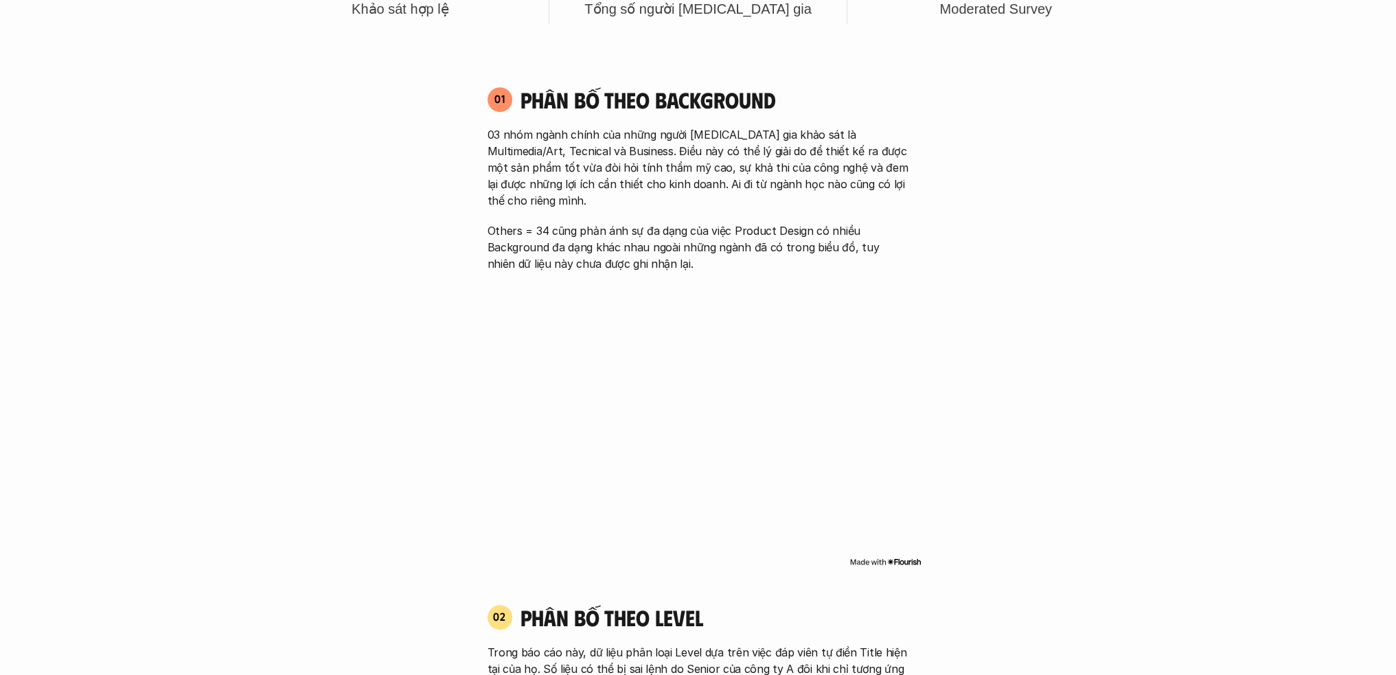
click at [607, 157] on p "03 nhóm ngành chính của những người [MEDICAL_DATA] gia khảo sát là Multimedia/A…" at bounding box center [698, 167] width 422 height 82
click at [590, 229] on p "Others = 34 cũng phản ánh sự đa dạng của việc Product Design có nhiều Backgroun…" at bounding box center [698, 246] width 422 height 49
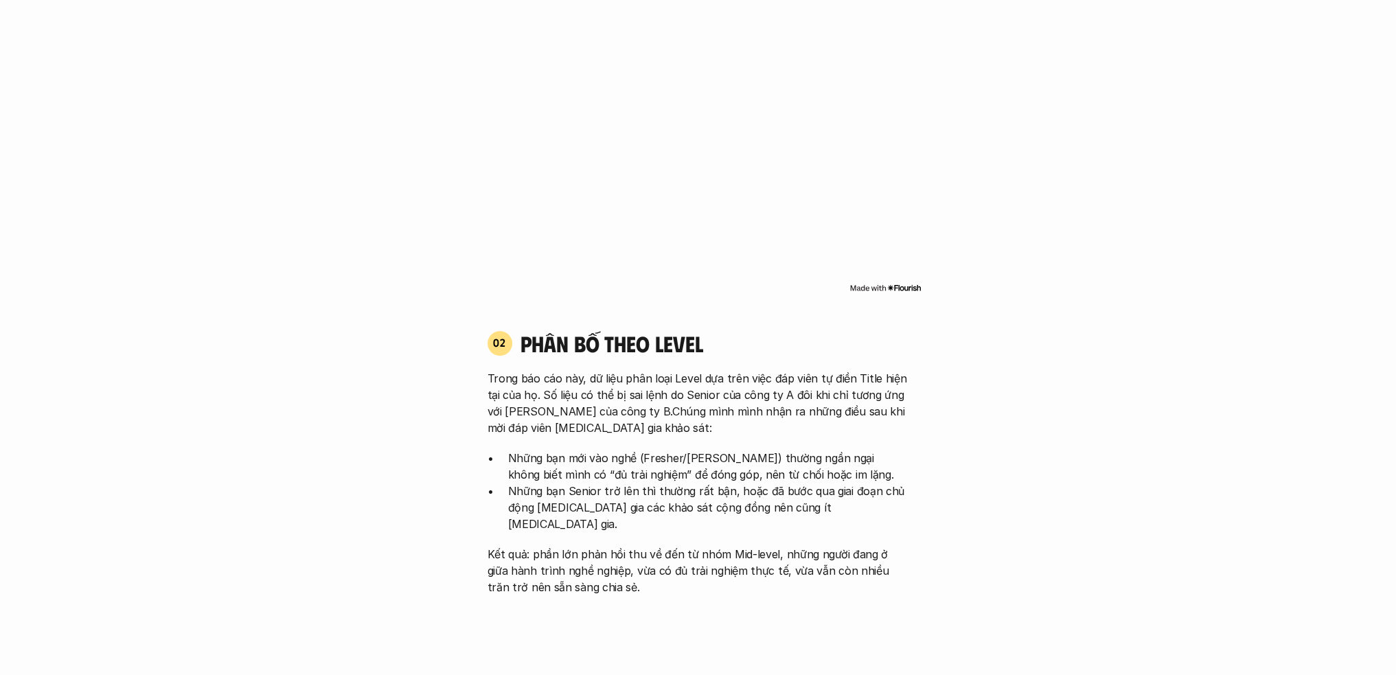
scroll to position [1305, 0]
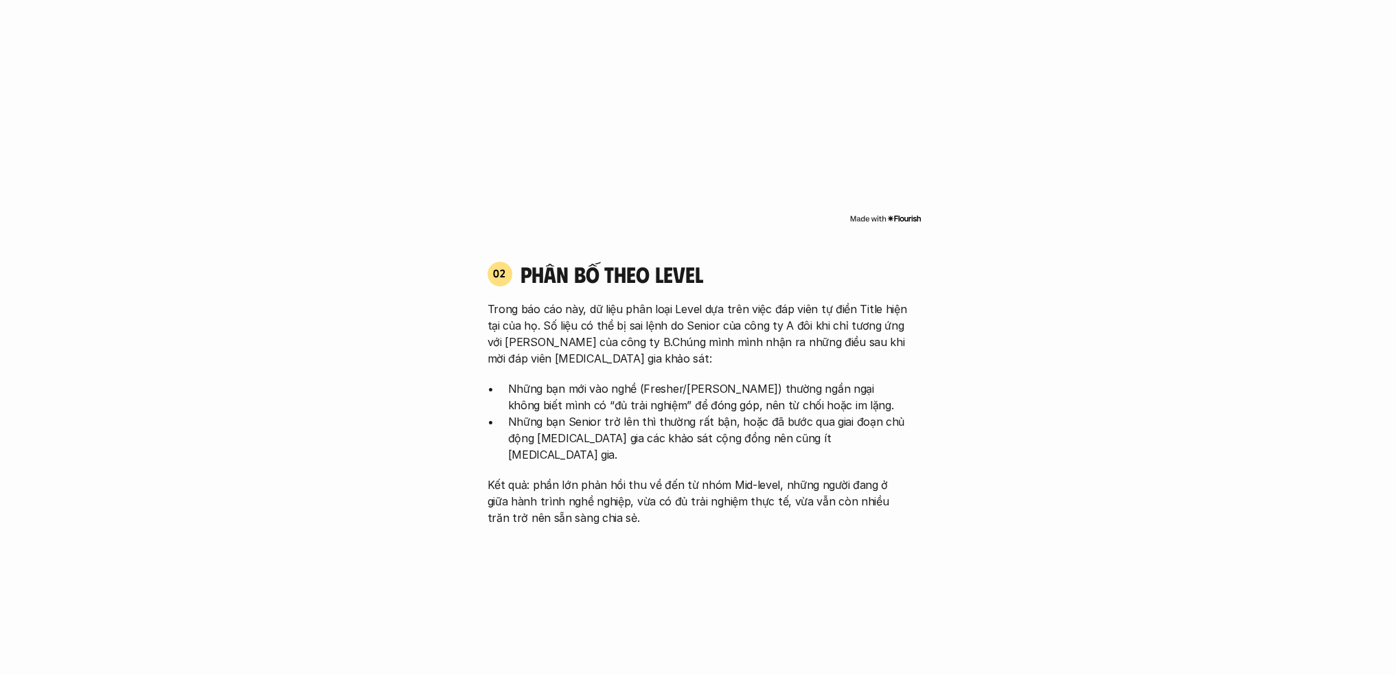
click at [660, 261] on h4 "phân bố theo Level" at bounding box center [714, 274] width 389 height 26
click at [591, 301] on p "Trong báo cáo này, dữ liệu phân loại Level dựa trên việc đáp viên tự điền Title…" at bounding box center [698, 334] width 422 height 66
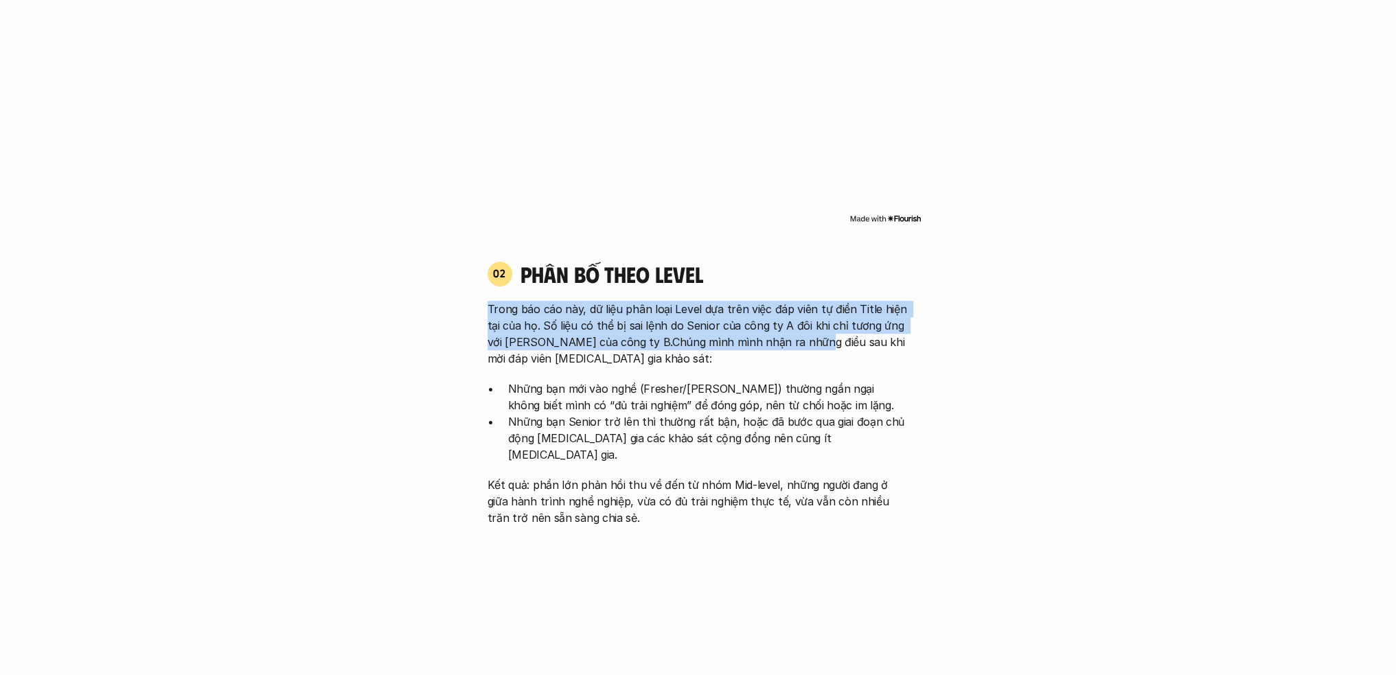
drag, startPoint x: 481, startPoint y: 290, endPoint x: 800, endPoint y: 322, distance: 321.5
click at [800, 322] on div "02 phân bố theo Level Trong báo cáo này, dữ liệu phân loại Level dựa trên việc …" at bounding box center [698, 393] width 446 height 266
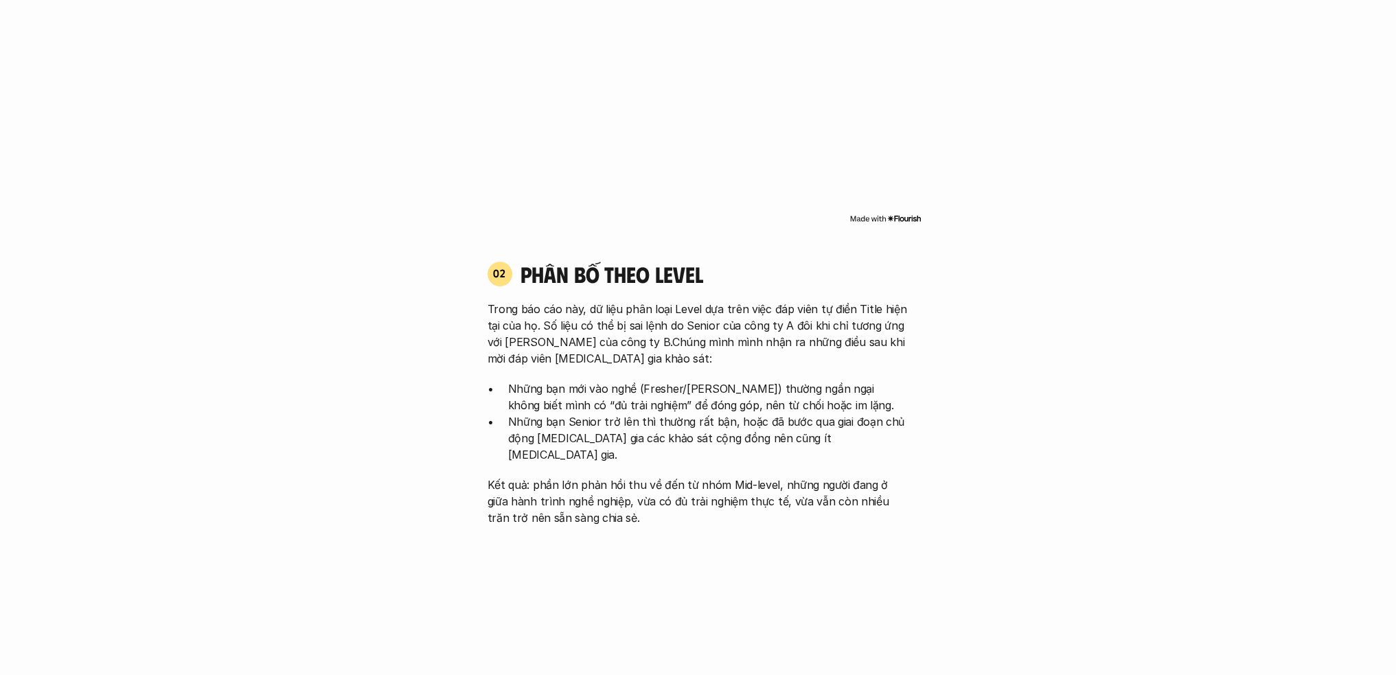
click at [812, 322] on p "Trong báo cáo này, dữ liệu phân loại Level dựa trên việc đáp viên tự điền Title…" at bounding box center [698, 334] width 422 height 66
click at [712, 413] on p "Những bạn Senior trở lên thì thường rất bận, hoặc đã bước qua giai đoạn chủ độn…" at bounding box center [708, 437] width 401 height 49
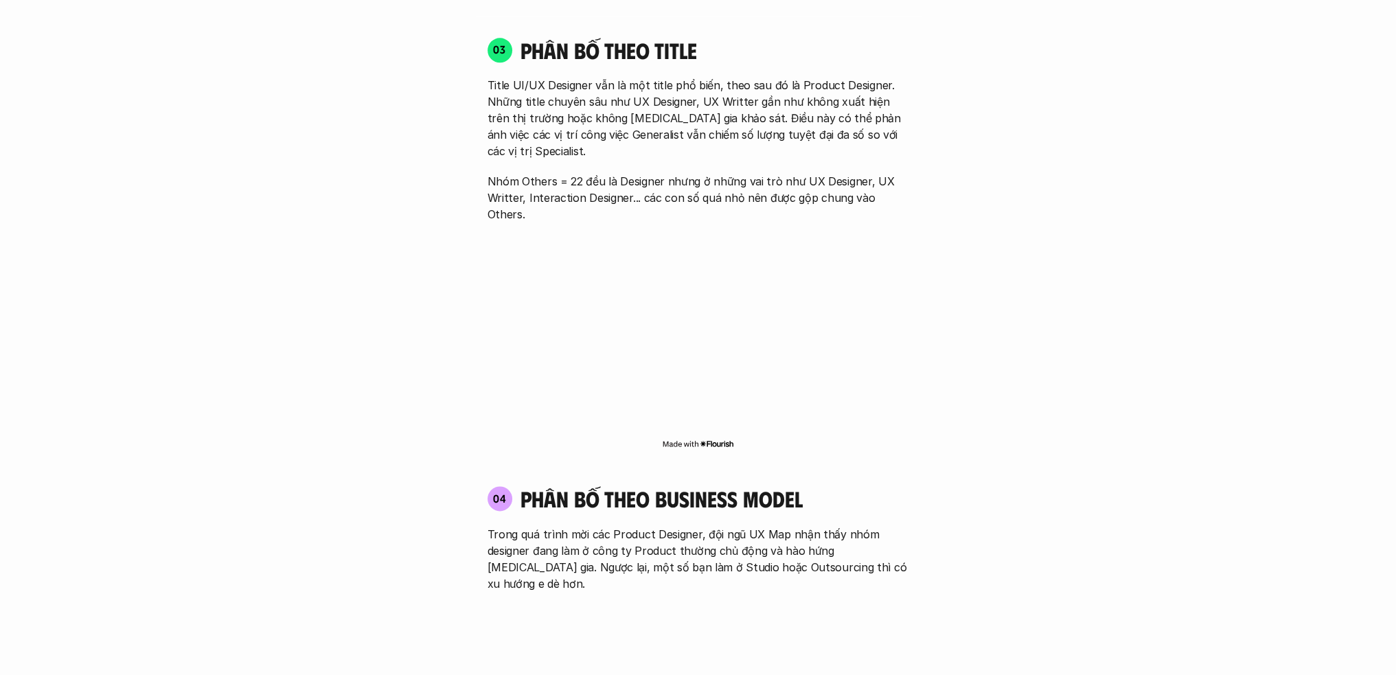
scroll to position [2129, 0]
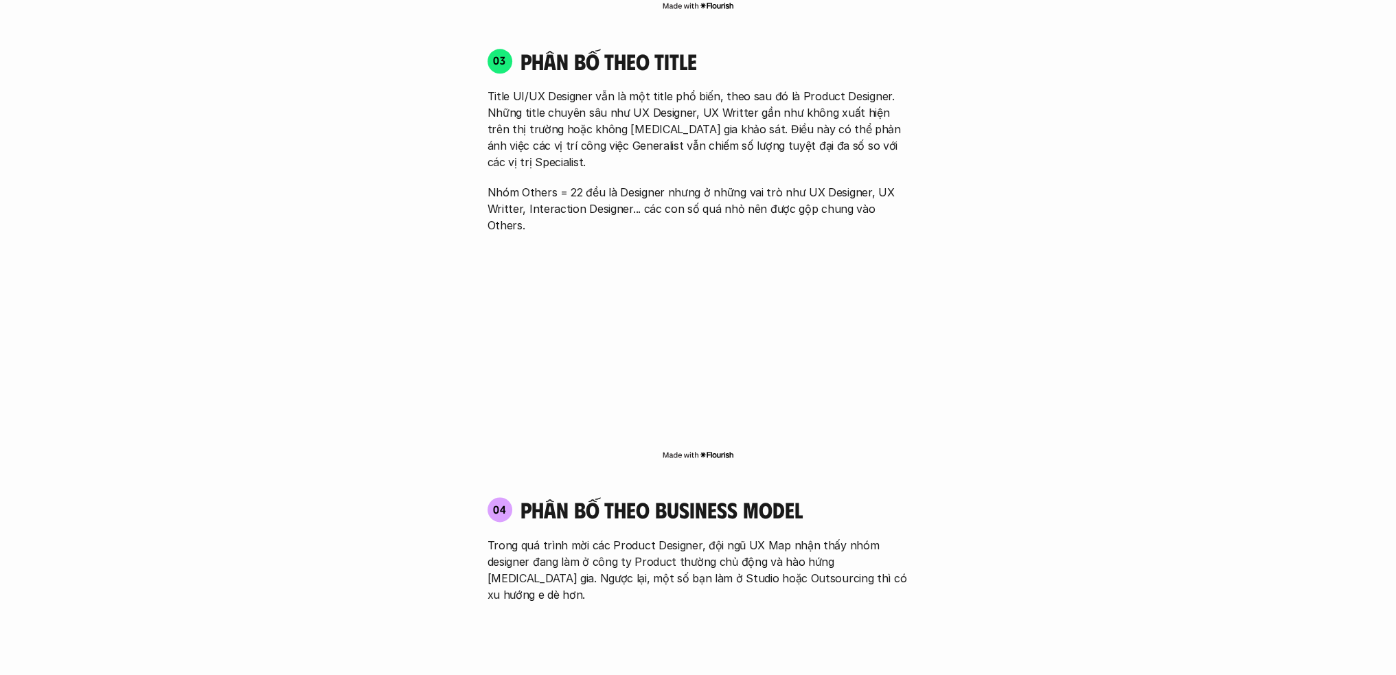
click at [564, 98] on p "Title UI/UX Designer vẫn là một title phổ biến, theo sau đó là Product Designer…" at bounding box center [698, 129] width 422 height 82
click at [566, 110] on p "Title UI/UX Designer vẫn là một title phổ biến, theo sau đó là Product Designer…" at bounding box center [698, 129] width 422 height 82
click at [555, 135] on img at bounding box center [558, 135] width 18 height 18
click at [630, 106] on p "Title UI/UX Designer vẫn là một title phổ biến, theo sau đó là Product Designer…" at bounding box center [698, 129] width 422 height 82
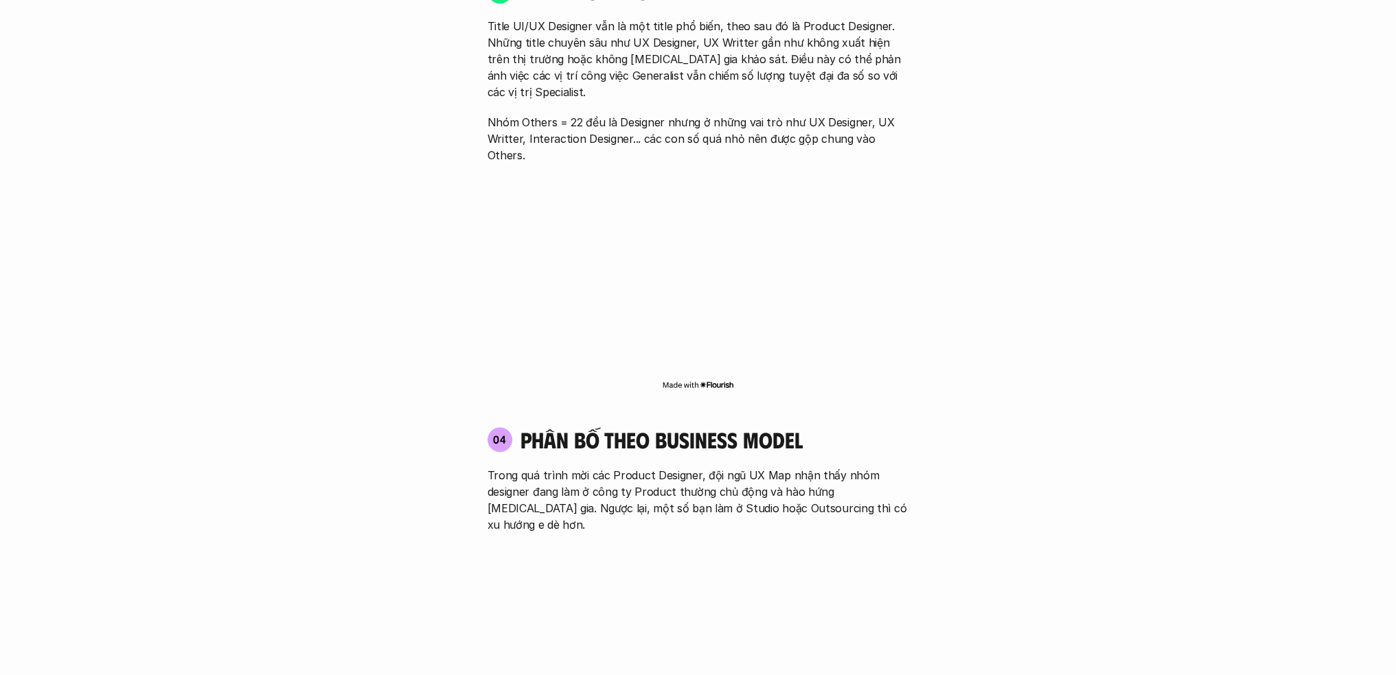
scroll to position [2335, 0]
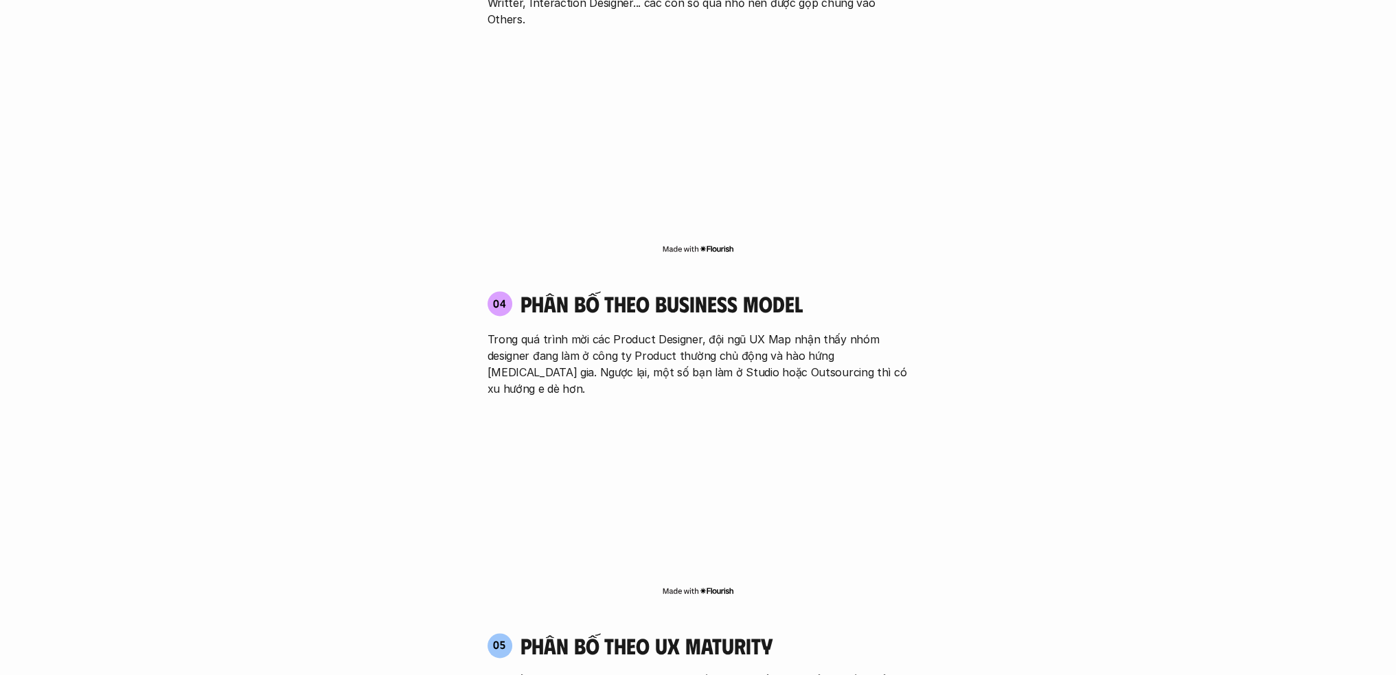
click at [677, 331] on p "Trong quá trình mời các Product Designer, đội ngũ UX Map nhận thấy nhóm designe…" at bounding box center [698, 364] width 422 height 66
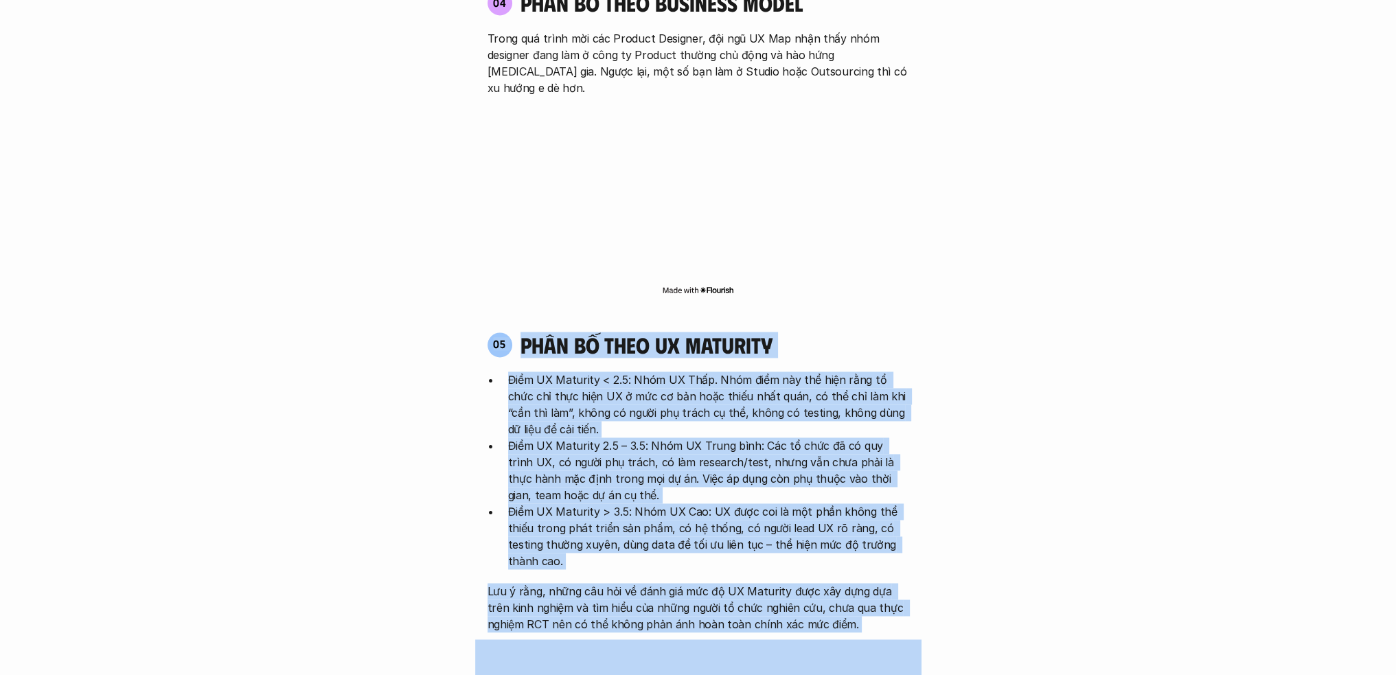
scroll to position [2747, 0]
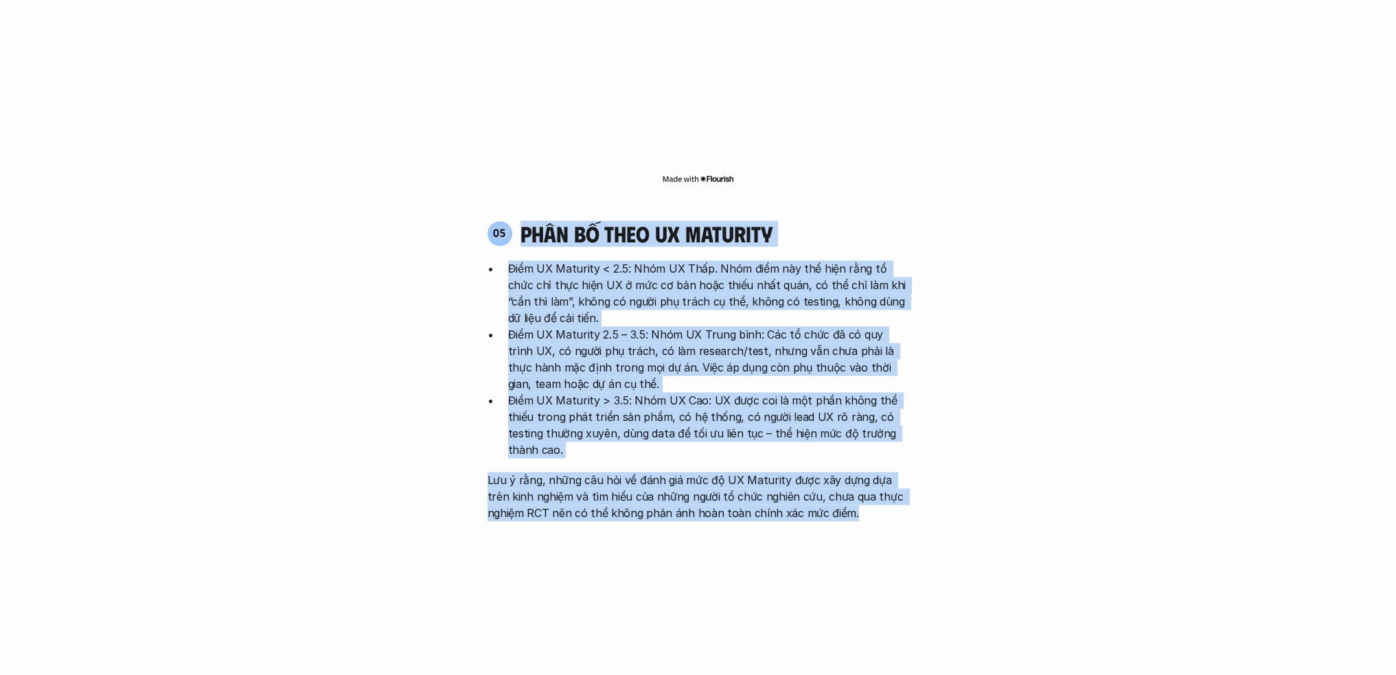
drag, startPoint x: 486, startPoint y: 422, endPoint x: 851, endPoint y: 430, distance: 365.3
click at [851, 430] on div "05 phân bố theo ux maturity Điểm UX Maturity < 2.5: Nhóm UX Thấp. Nhóm điểm này…" at bounding box center [698, 370] width 446 height 301
copy div "14 lore ip dolo si ametcons Adip EL Seddoeiu < 9.2: Temp IN Utla. Etdo magn ali…"
click at [547, 326] on p "Điểm UX Maturity 2.5 – 3.5: Nhóm UX Trung bình: Các tổ chức đã có quy trình UX,…" at bounding box center [708, 359] width 401 height 66
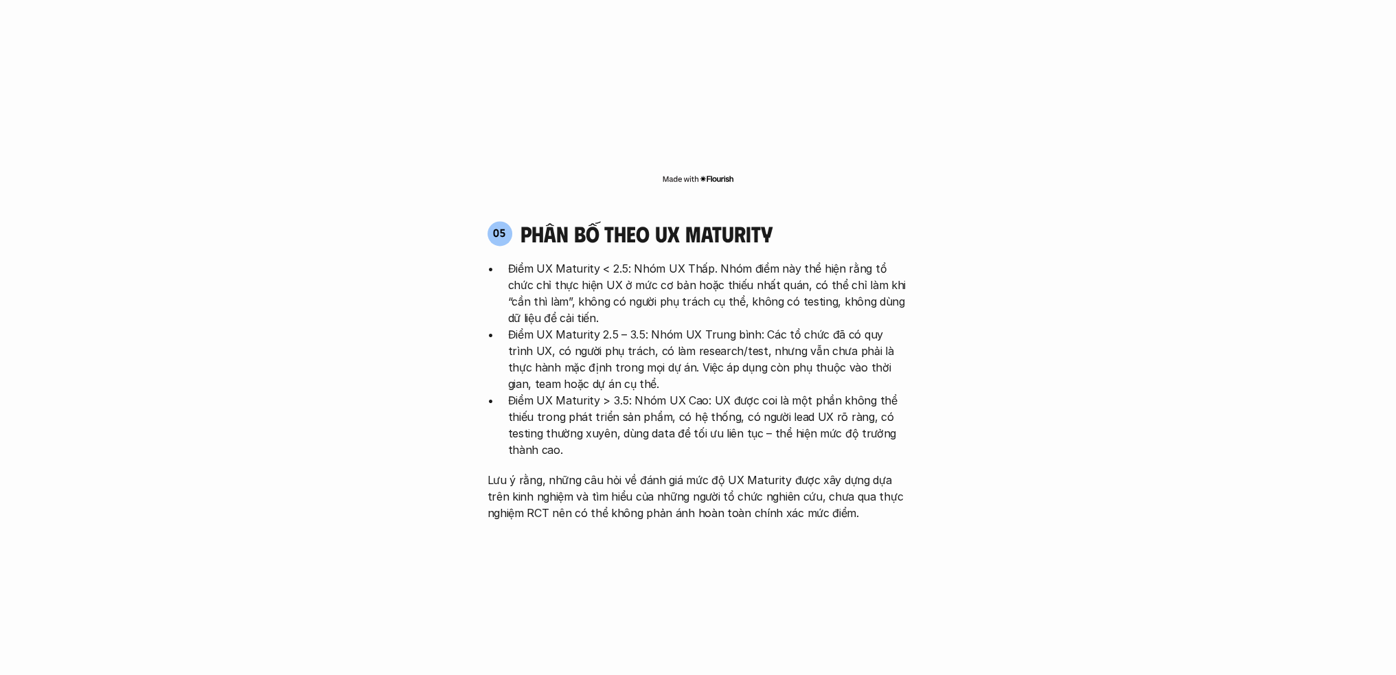
click at [573, 260] on p "Điểm UX Maturity < 2.5: Nhóm UX Thấp. Nhóm điểm này thể hiện rằng tổ chức chỉ t…" at bounding box center [708, 293] width 401 height 66
click at [568, 200] on img at bounding box center [569, 207] width 18 height 18
click at [531, 260] on p "Điểm UX Maturity < 2.5: Nhóm UX Thấp. Nhóm điểm này thể hiện rằng tổ chức chỉ t…" at bounding box center [708, 293] width 401 height 66
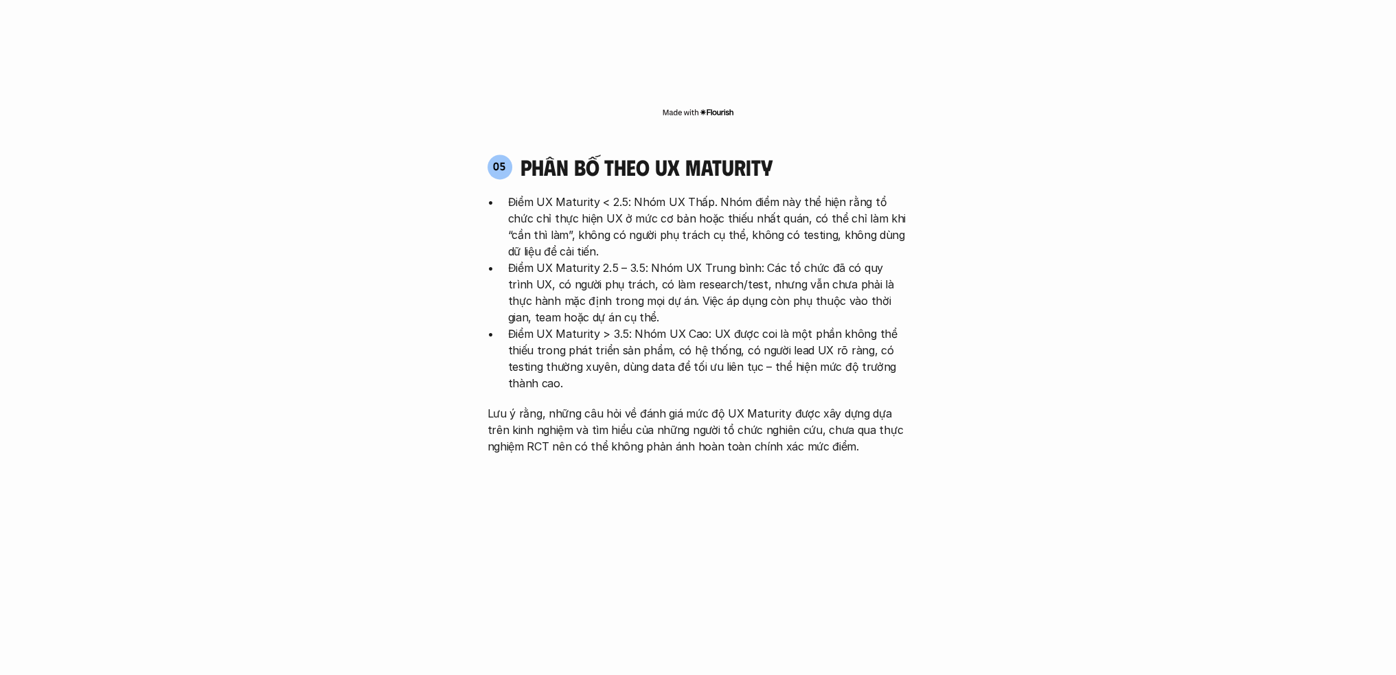
scroll to position [2815, 0]
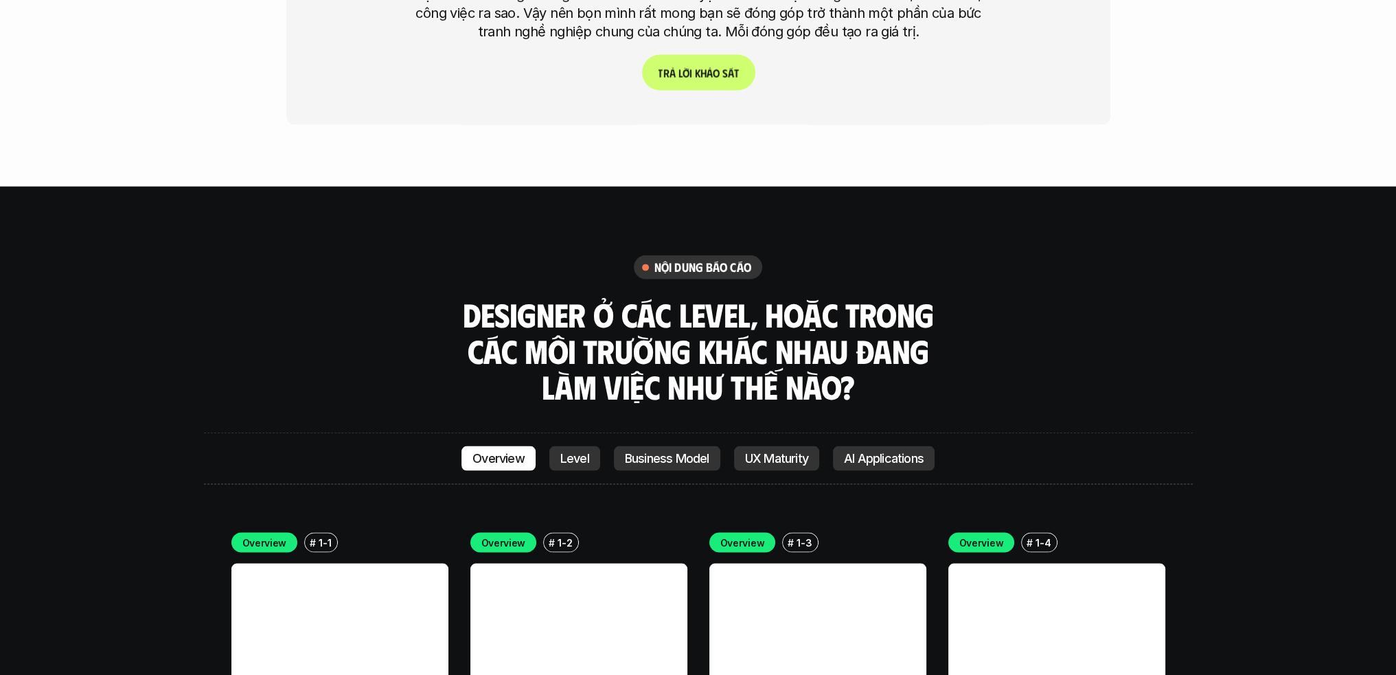
scroll to position [3777, 0]
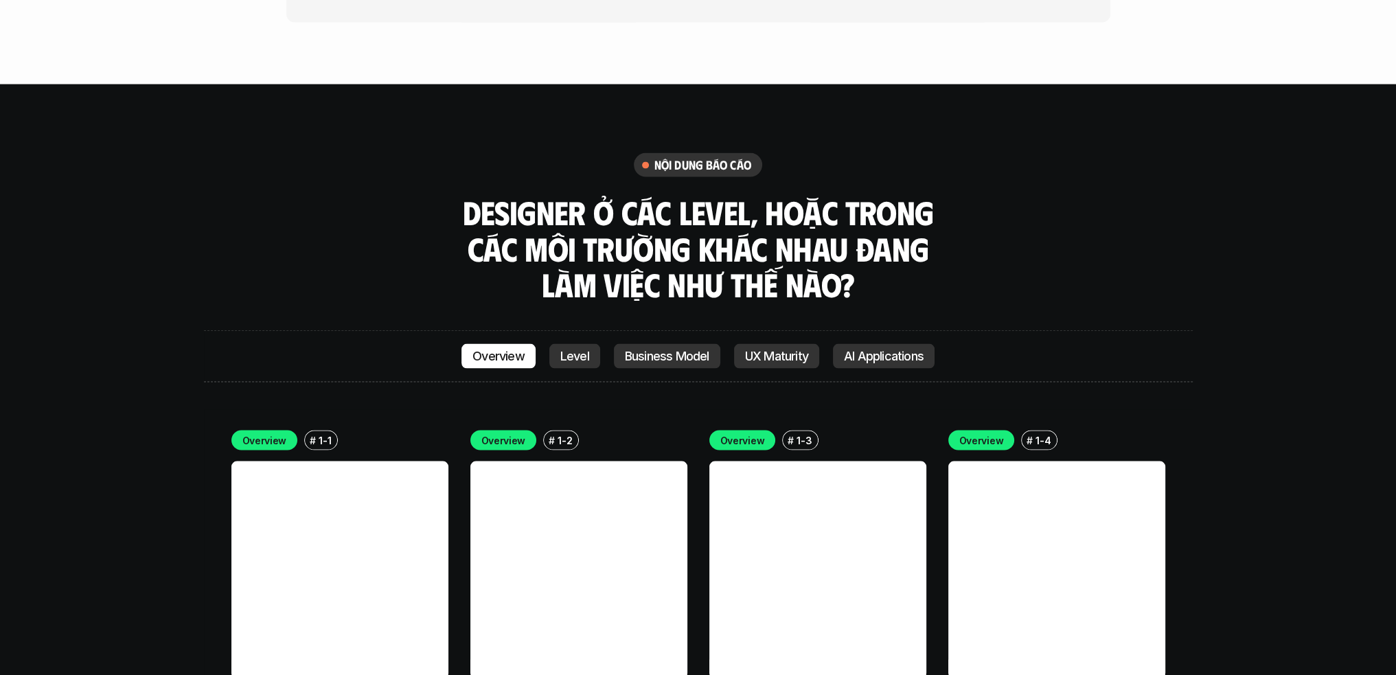
click at [343, 516] on link at bounding box center [339, 569] width 217 height 217
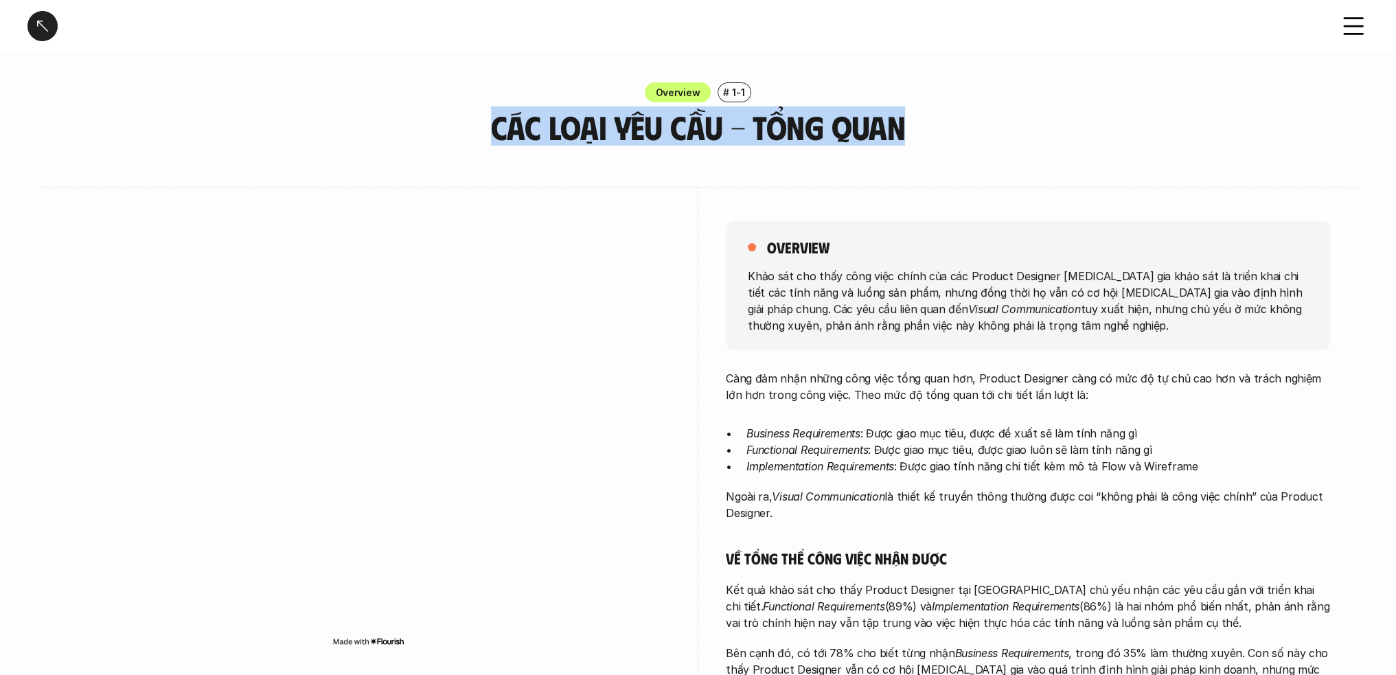
drag, startPoint x: 485, startPoint y: 112, endPoint x: 980, endPoint y: 159, distance: 497.9
copy h3 "Các loại yêu cầu - Tổng quan"
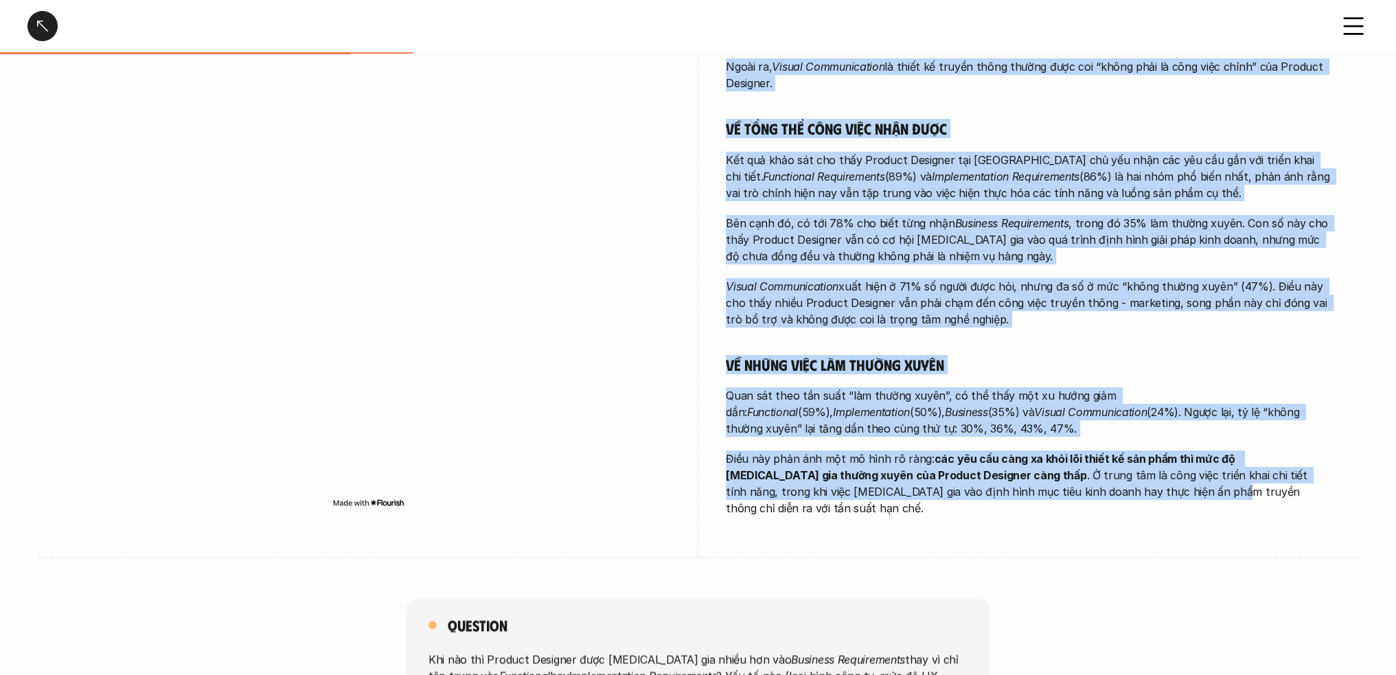
scroll to position [481, 0]
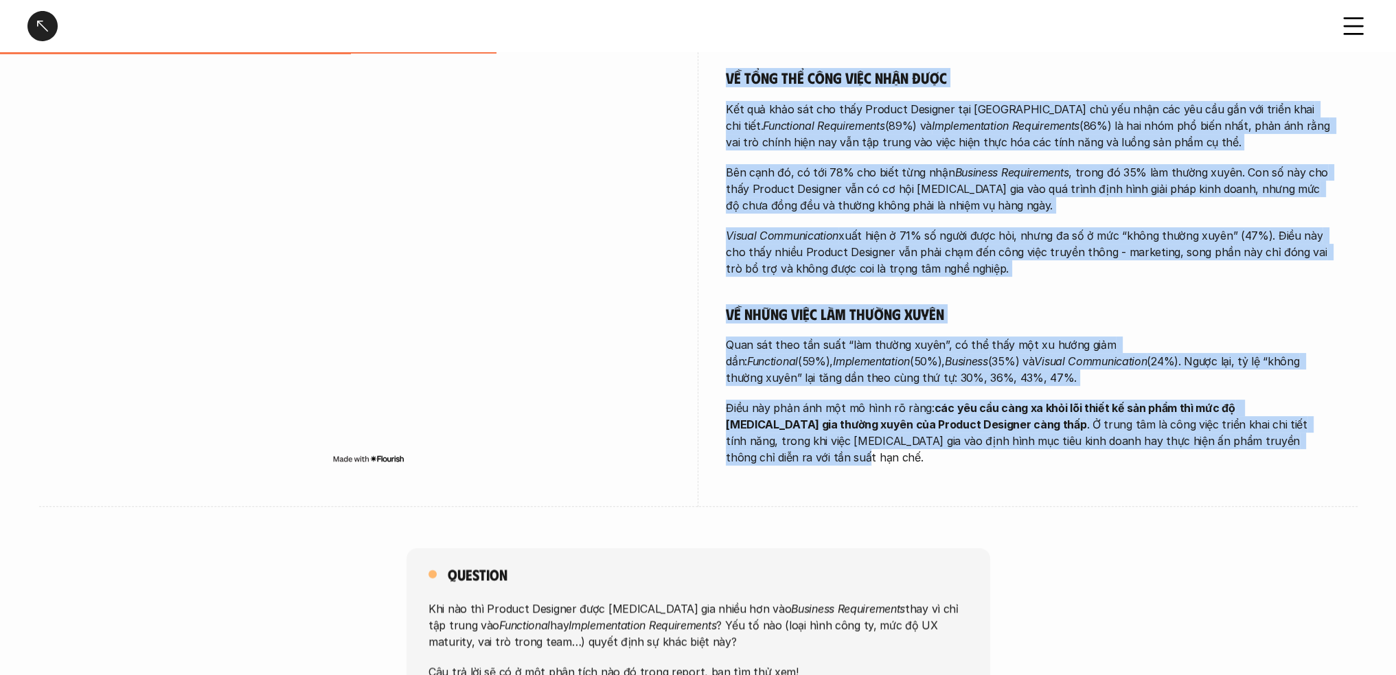
drag, startPoint x: 763, startPoint y: 245, endPoint x: 1239, endPoint y: 440, distance: 514.2
click at [1239, 440] on div "overview Khảo sát cho thấy công việc chính của các Product Designer [MEDICAL_DA…" at bounding box center [1028, 106] width 604 height 801
copy div "loremips Dolo sit ame cons adip elit seddo eiu tem Incidid Utlabore etdo mag al…"
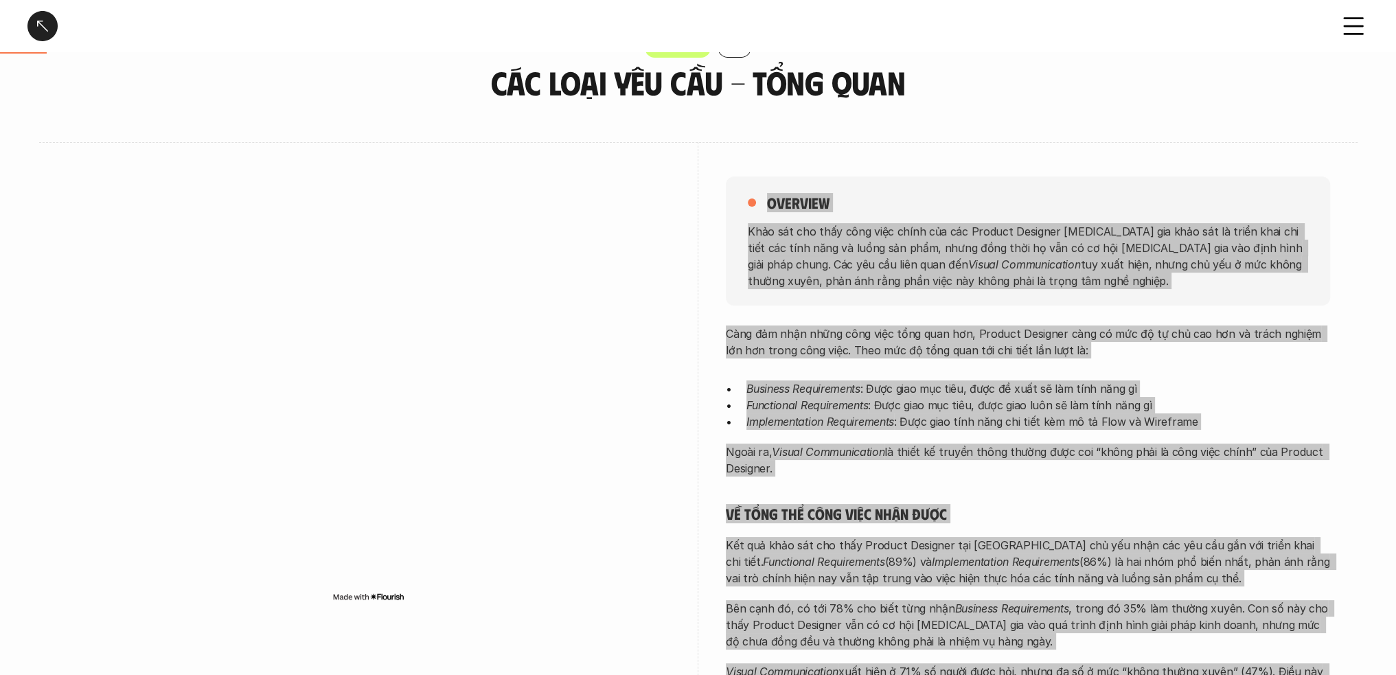
scroll to position [69, 0]
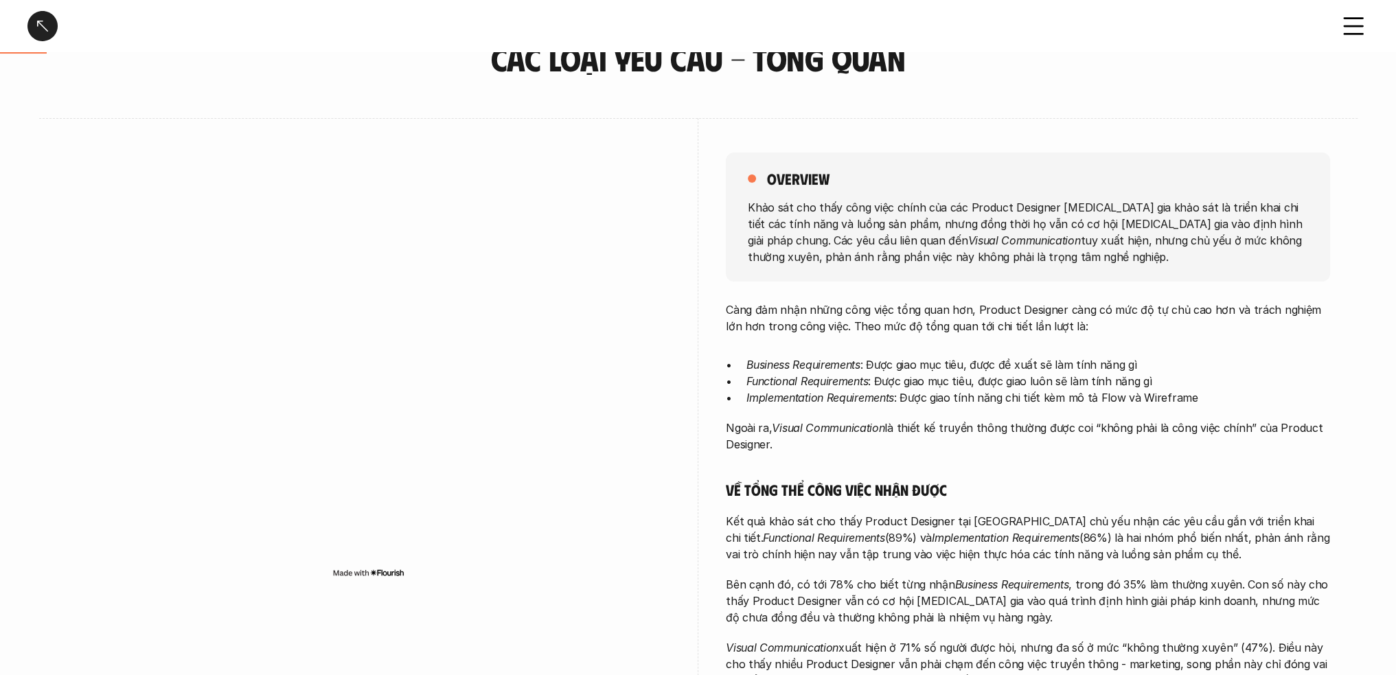
click at [485, 148] on div at bounding box center [369, 369] width 604 height 503
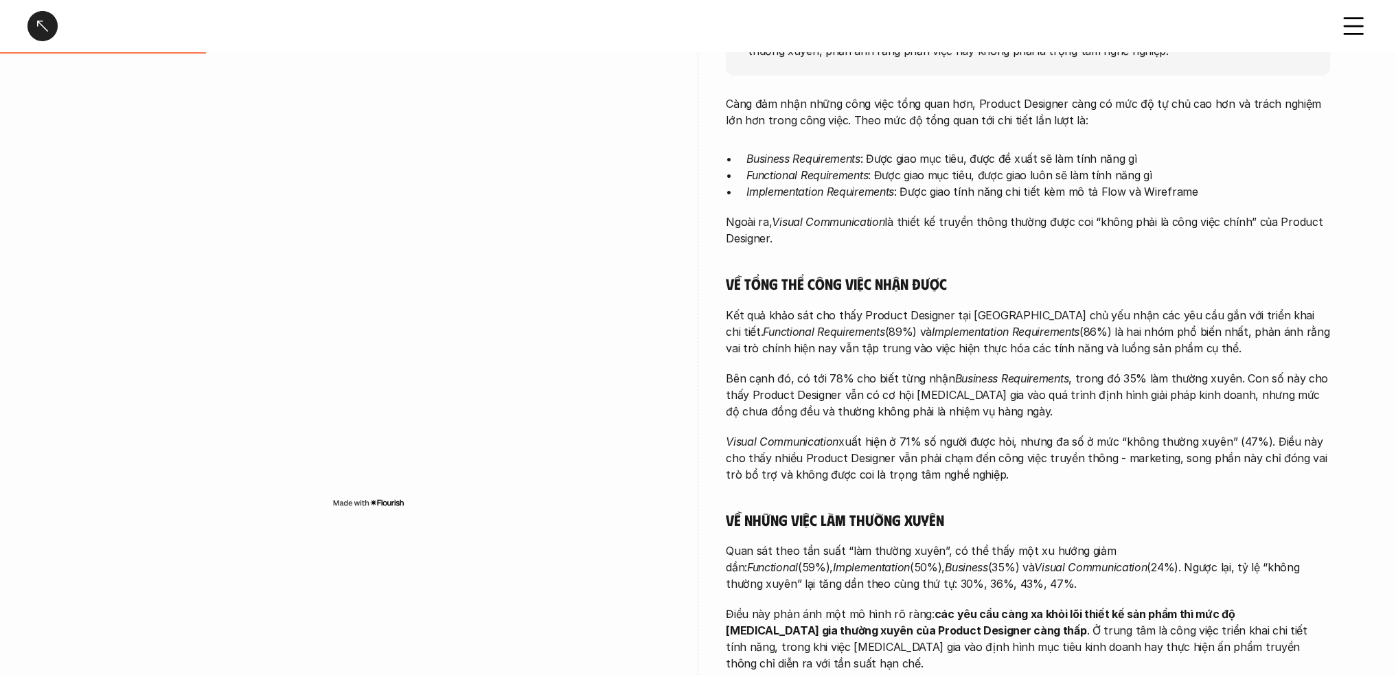
scroll to position [137, 0]
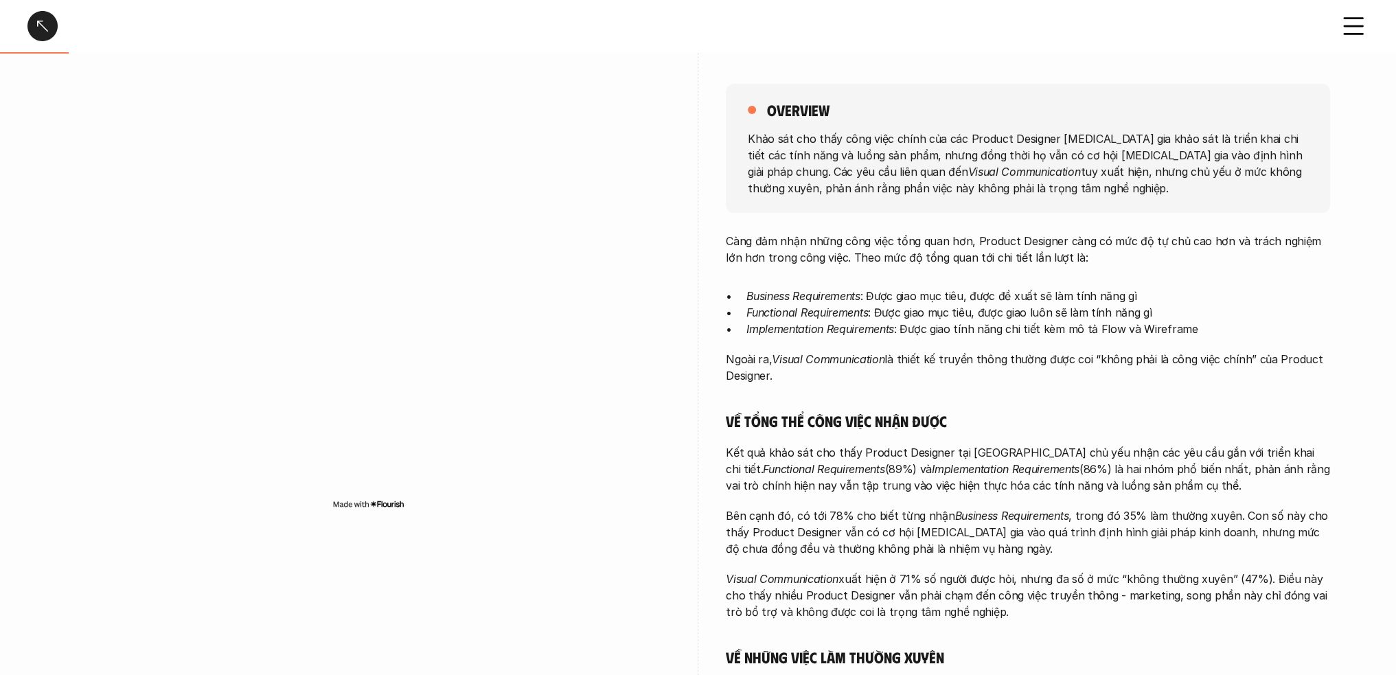
click at [442, 72] on div at bounding box center [369, 300] width 604 height 503
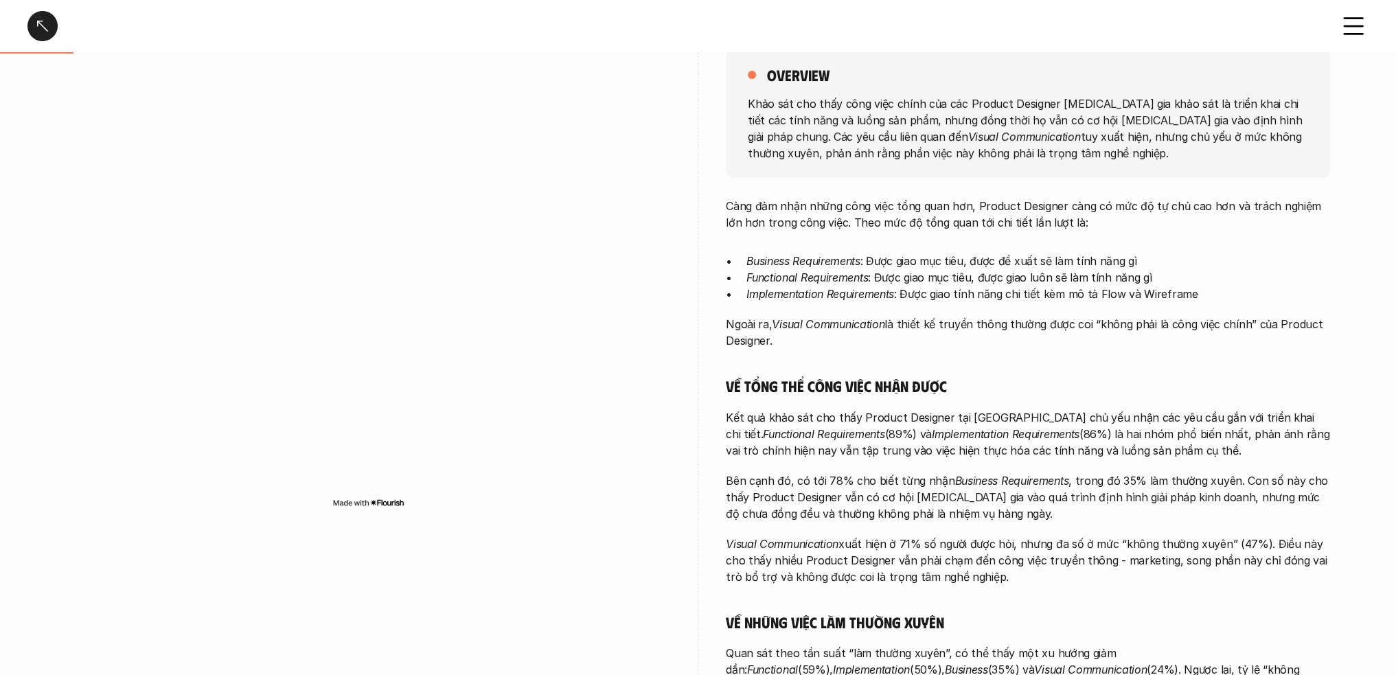
scroll to position [206, 0]
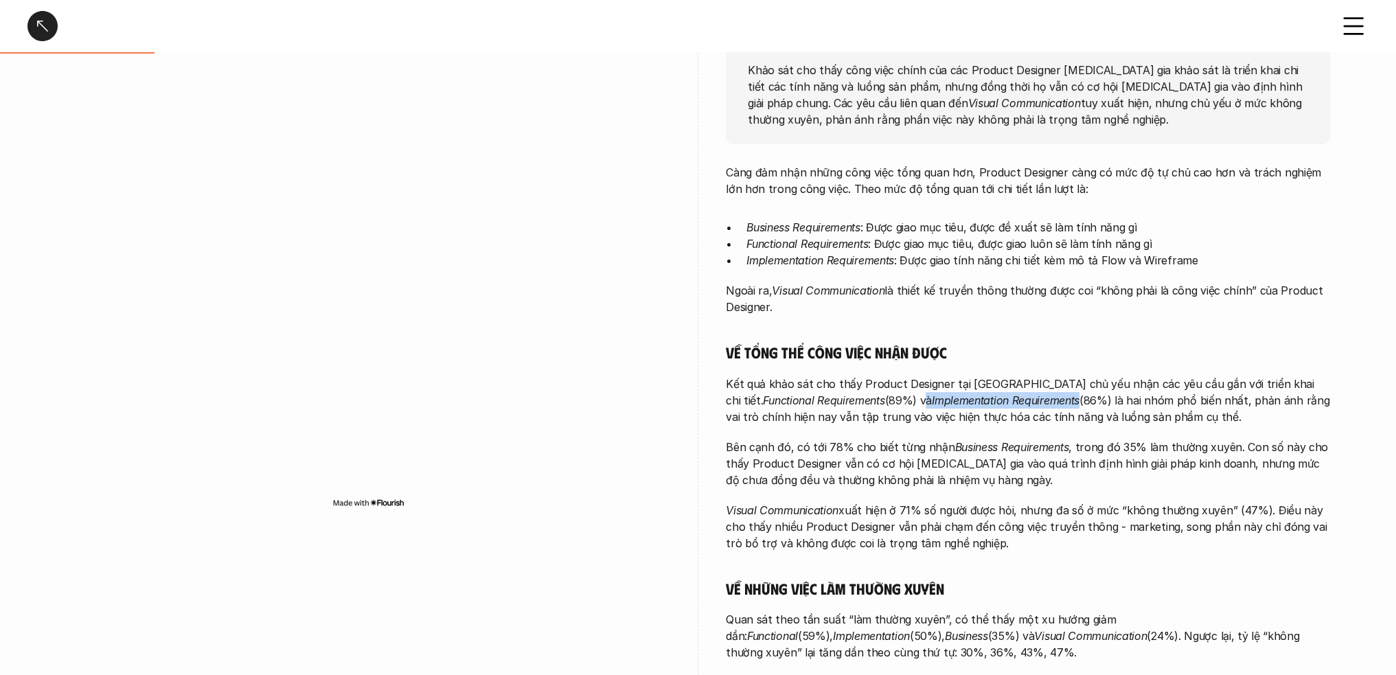
drag, startPoint x: 831, startPoint y: 400, endPoint x: 996, endPoint y: 397, distance: 165.5
click at [996, 397] on p "Kết quả khảo sát cho thấy Product Designer tại [GEOGRAPHIC_DATA] chủ yếu nhận c…" at bounding box center [1028, 400] width 604 height 49
click at [905, 420] on img at bounding box center [906, 422] width 18 height 18
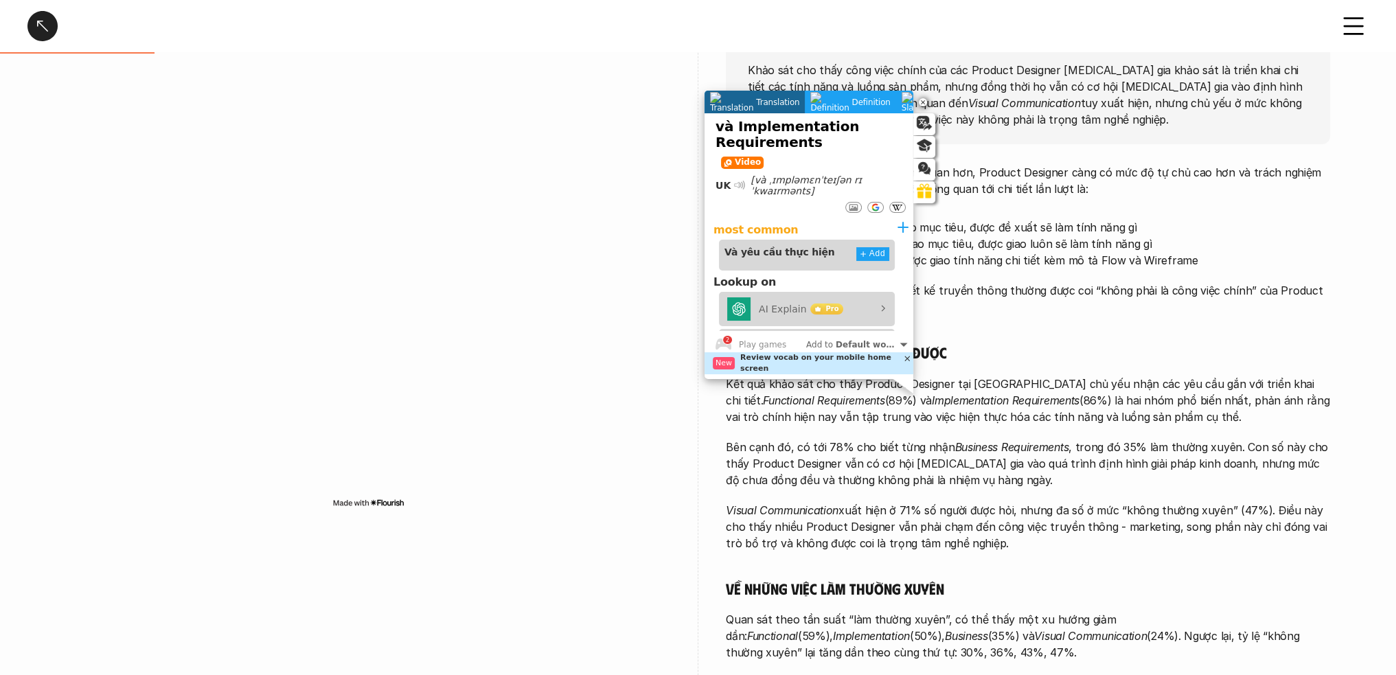
click at [798, 408] on p "Kết quả khảo sát cho thấy Product Designer tại [GEOGRAPHIC_DATA] chủ yếu nhận c…" at bounding box center [1028, 400] width 604 height 49
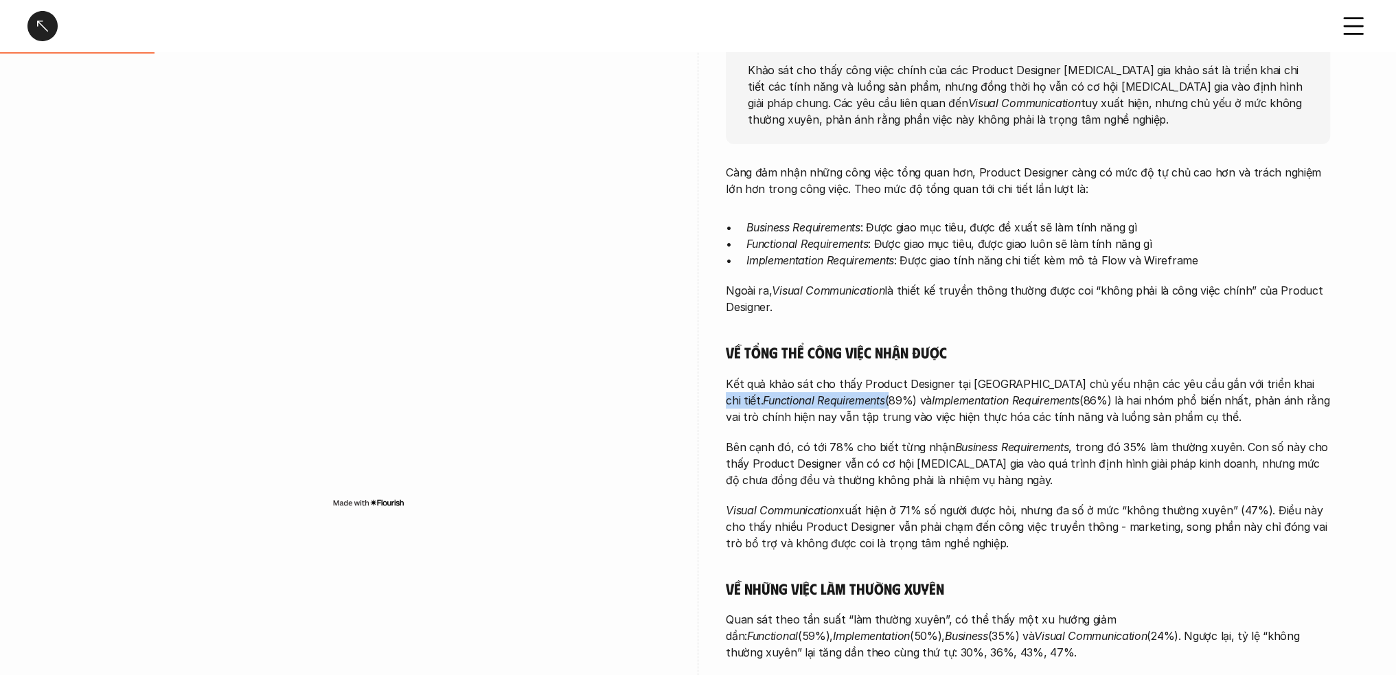
drag, startPoint x: 798, startPoint y: 400, endPoint x: 1270, endPoint y: 381, distance: 472.7
click at [1270, 381] on p "Kết quả khảo sát cho thấy Product Designer tại [GEOGRAPHIC_DATA] chủ yếu nhận c…" at bounding box center [1028, 400] width 604 height 49
click at [1020, 424] on img at bounding box center [1019, 422] width 18 height 18
click at [886, 378] on p "Kết quả khảo sát cho thấy Product Designer tại [GEOGRAPHIC_DATA] chủ yếu nhận c…" at bounding box center [1028, 400] width 604 height 49
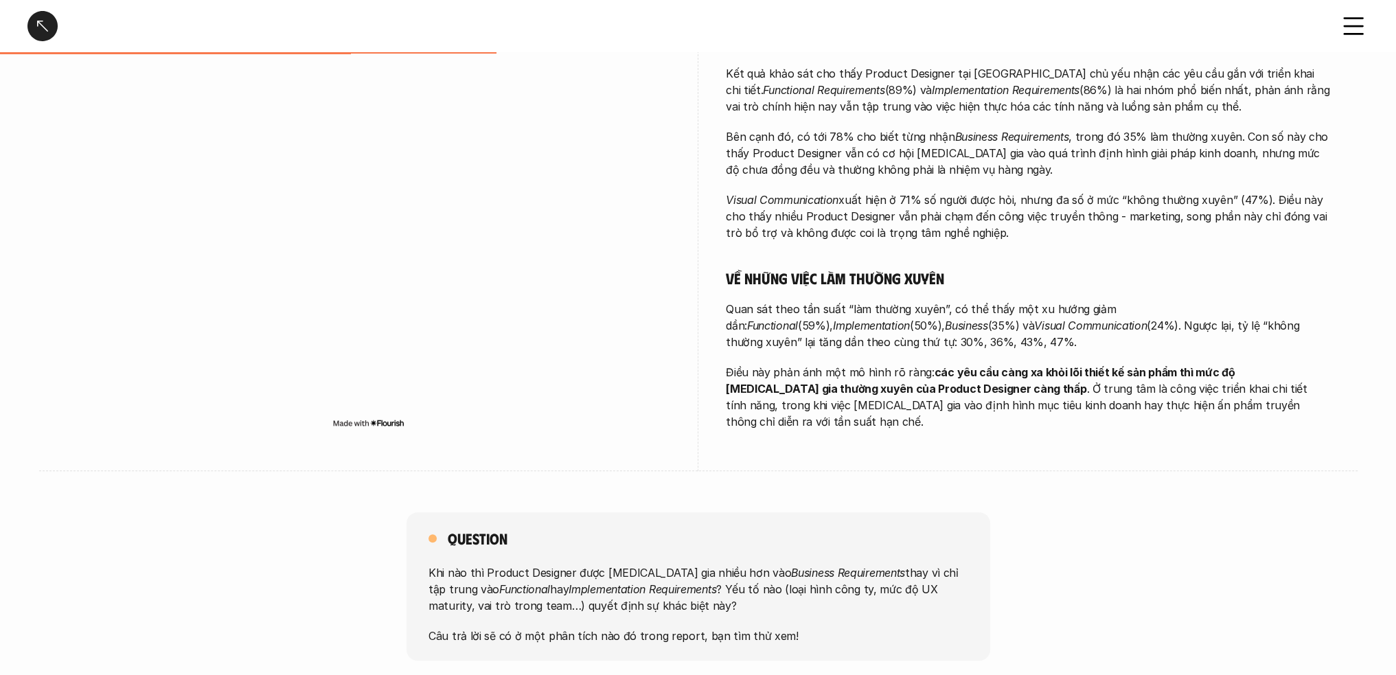
scroll to position [481, 0]
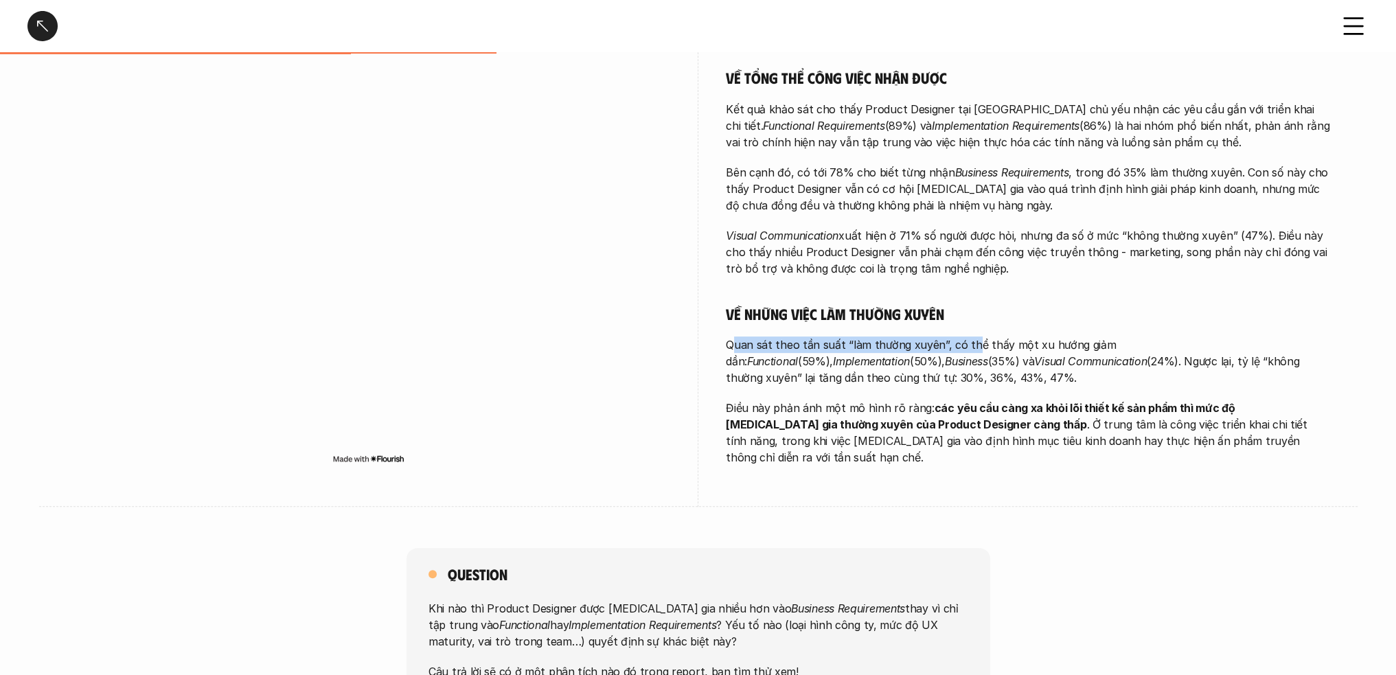
drag, startPoint x: 733, startPoint y: 343, endPoint x: 966, endPoint y: 347, distance: 232.8
click at [966, 347] on p "Quan sát theo tần suất “làm thường xuyên”, có thể thấy một xu hướng giảm dần: F…" at bounding box center [1028, 360] width 604 height 49
click at [1063, 351] on p "Quan sát theo tần suất “làm thường xuyên”, có thể thấy một xu hướng giảm dần: F…" at bounding box center [1028, 360] width 604 height 49
click at [798, 354] on em "Functional" at bounding box center [772, 361] width 51 height 14
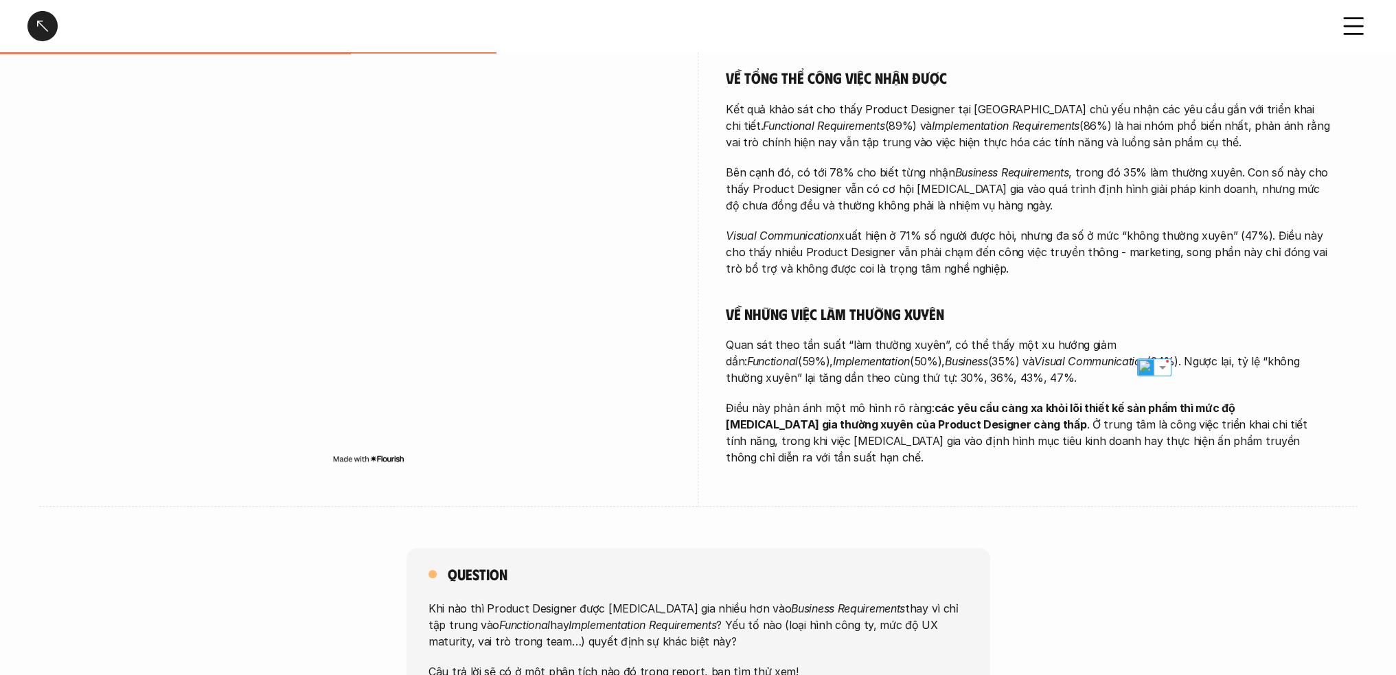
click at [910, 354] on em "Implementation" at bounding box center [871, 361] width 77 height 14
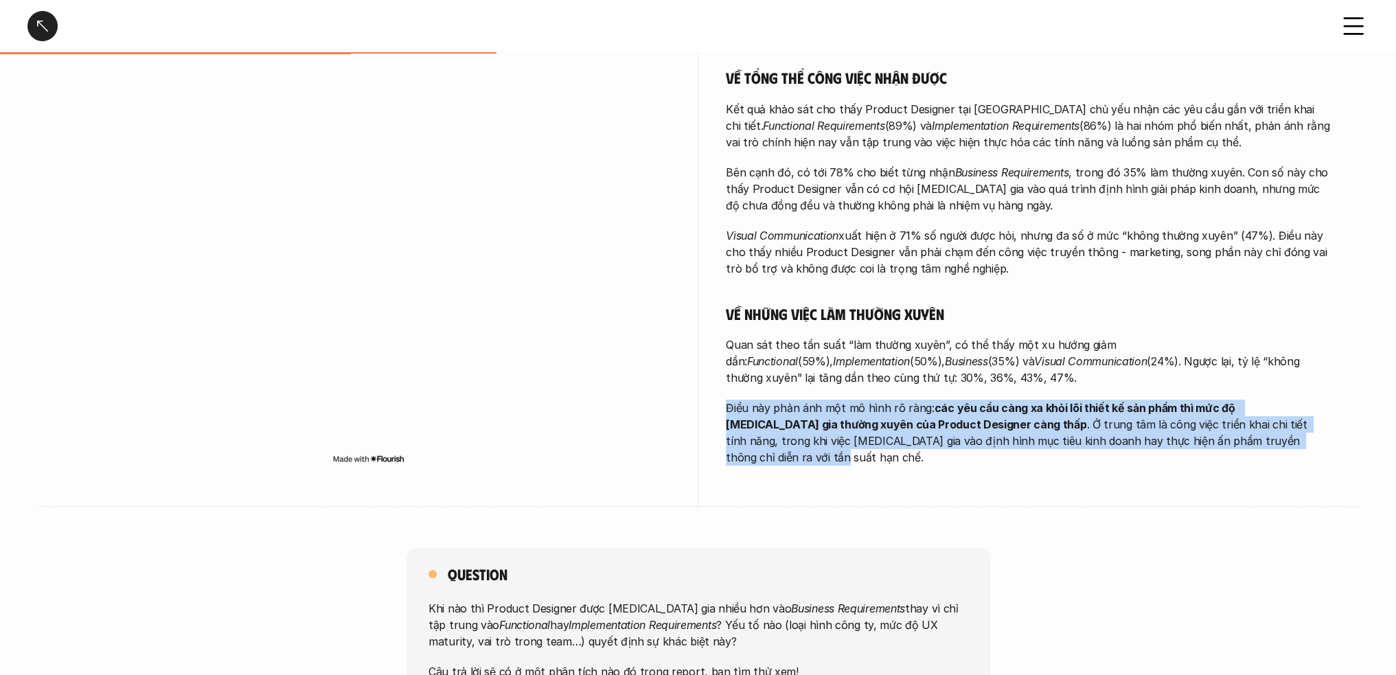
drag, startPoint x: 729, startPoint y: 405, endPoint x: 1199, endPoint y: 444, distance: 471.9
click at [1199, 444] on p "Điều này phản ánh một mô hình rõ ràng: các yêu cầu càng xa khỏi lõi thiết kế sả…" at bounding box center [1028, 433] width 604 height 66
click at [1076, 419] on p "Điều này phản ánh một mô hình rõ ràng: các yêu cầu càng xa khỏi lõi thiết kế sả…" at bounding box center [1028, 433] width 604 height 66
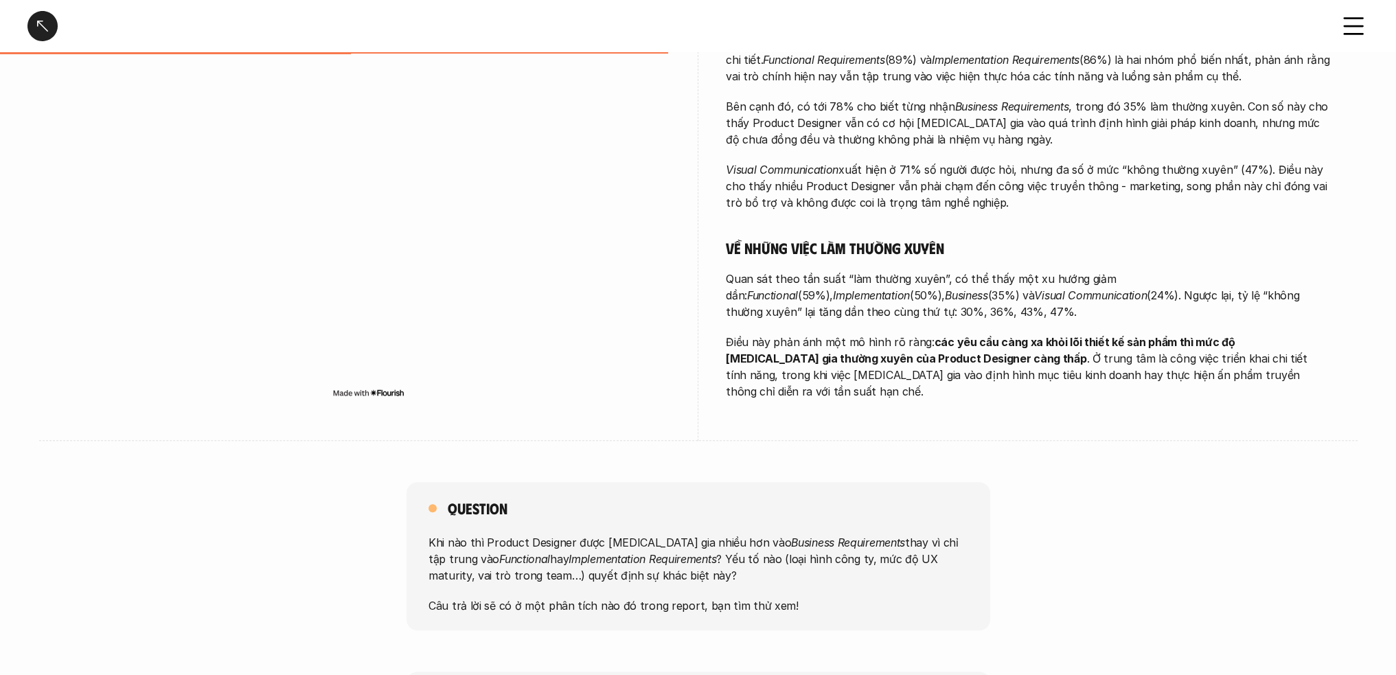
scroll to position [618, 0]
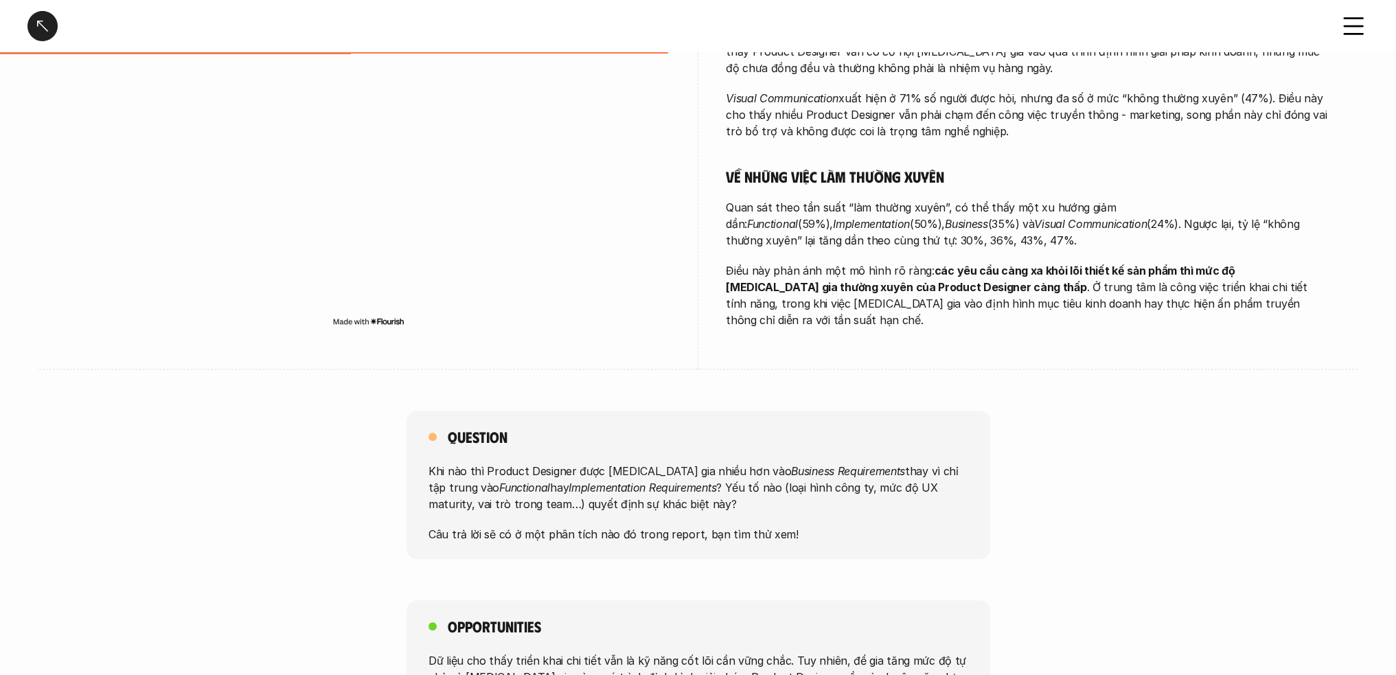
click at [896, 474] on p "Khi nào thì Product Designer được [MEDICAL_DATA] gia nhiều hơn vào Business Req…" at bounding box center [698, 487] width 540 height 49
click at [882, 485] on img at bounding box center [881, 493] width 18 height 18
click at [450, 502] on div "Khi nào thì Product Designer được [MEDICAL_DATA] gia nhiều hơn vào Business Req…" at bounding box center [698, 503] width 540 height 80
click at [578, 458] on div "Question Khi nào thì Product Designer được [MEDICAL_DATA] gia nhiều hơn vào Bus…" at bounding box center [698, 485] width 584 height 148
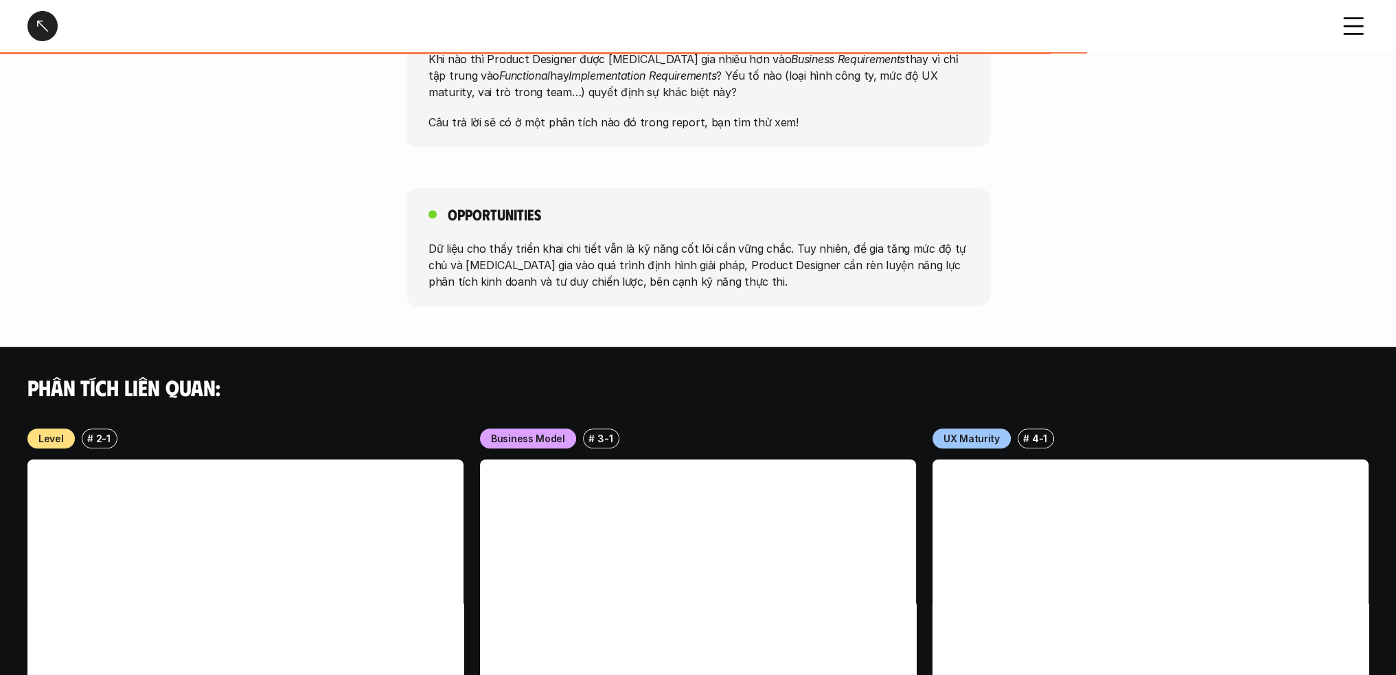
scroll to position [755, 0]
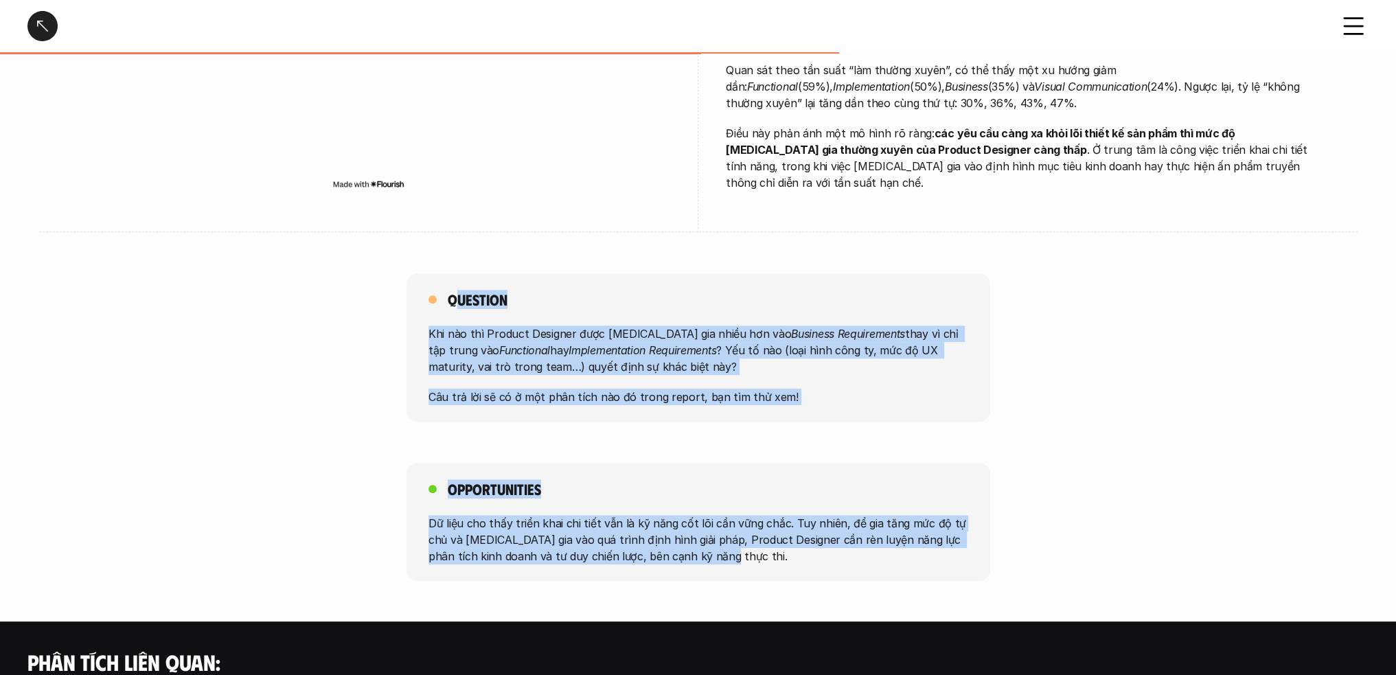
drag, startPoint x: 452, startPoint y: 278, endPoint x: 939, endPoint y: 533, distance: 550.3
click at [939, 533] on div "Các loại yêu cầu - Tổng quan Overview # 1-1 Các loại yêu cầu - Tổng quan overvi…" at bounding box center [698, 269] width 1396 height 2048
click at [566, 475] on div "Opportunities Dữ liệu cho thấy triển khai chi tiết vẫn là kỹ năng cốt lõi cần v…" at bounding box center [698, 522] width 584 height 118
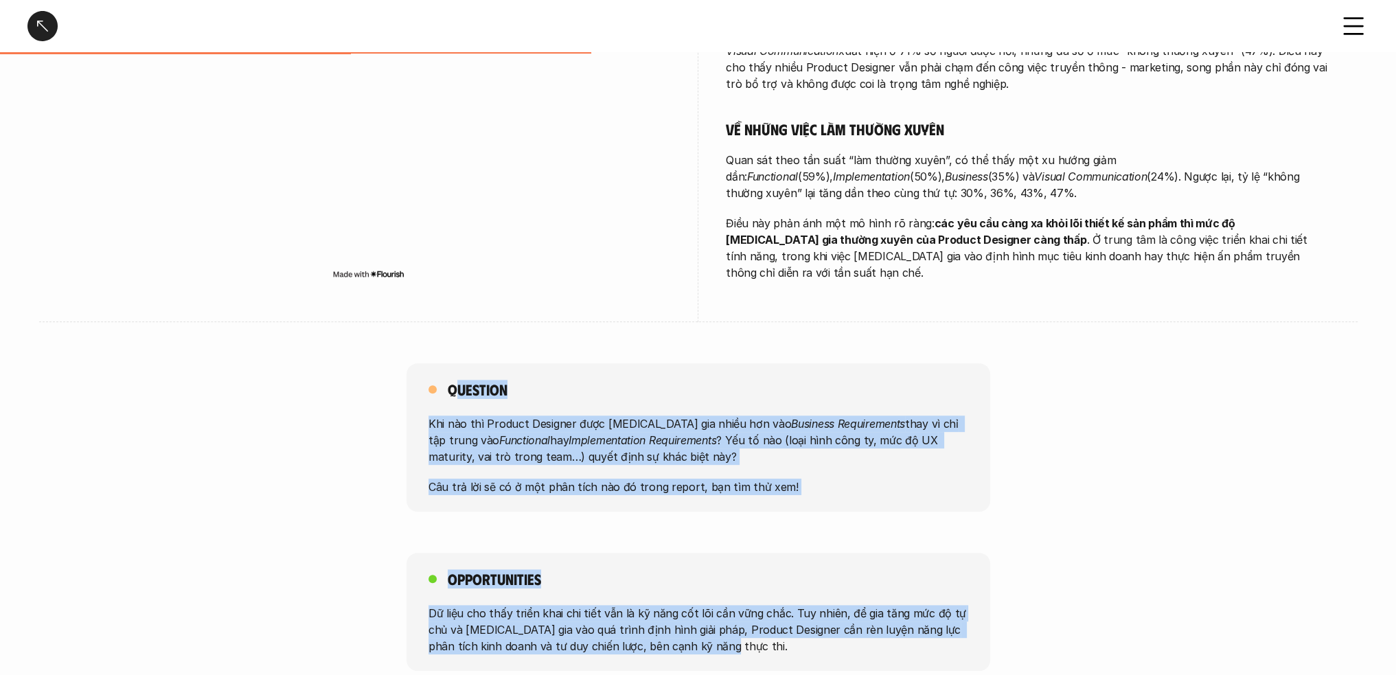
scroll to position [549, 0]
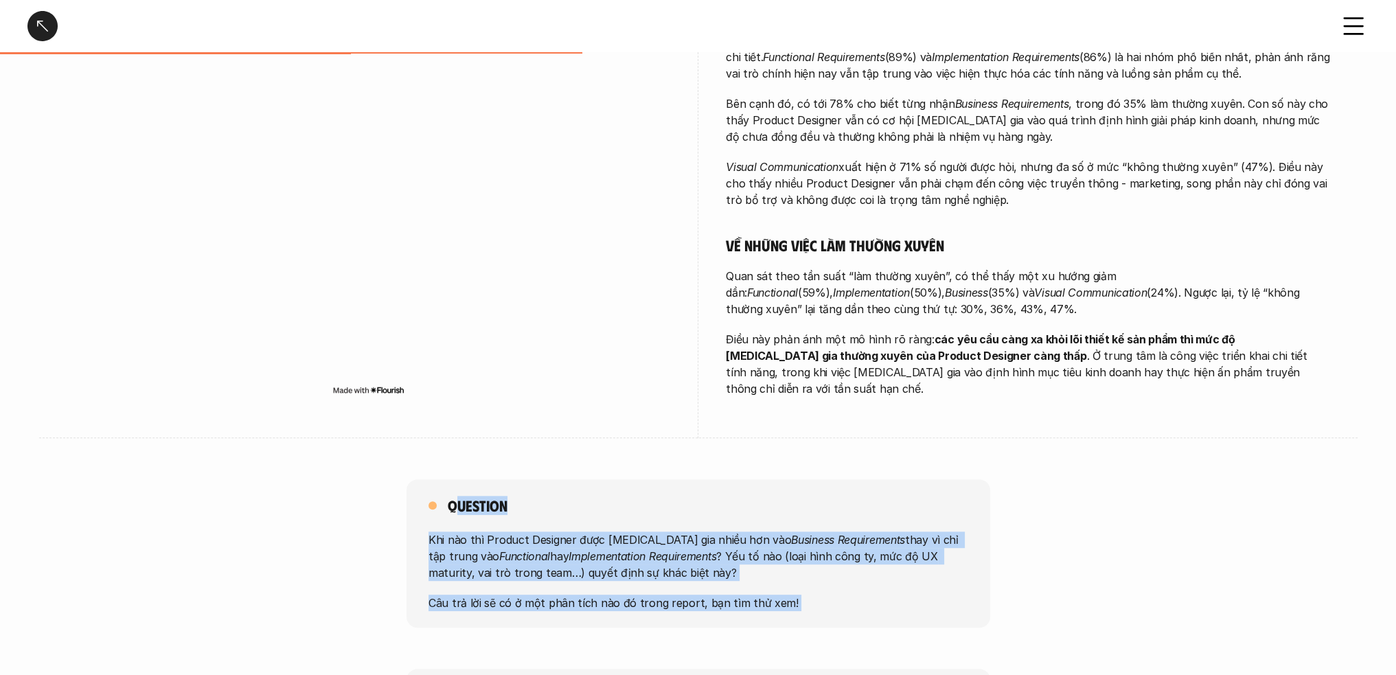
click at [586, 479] on div "Question Khi nào thì Product Designer được [MEDICAL_DATA] gia nhiều hơn vào Bus…" at bounding box center [698, 553] width 584 height 148
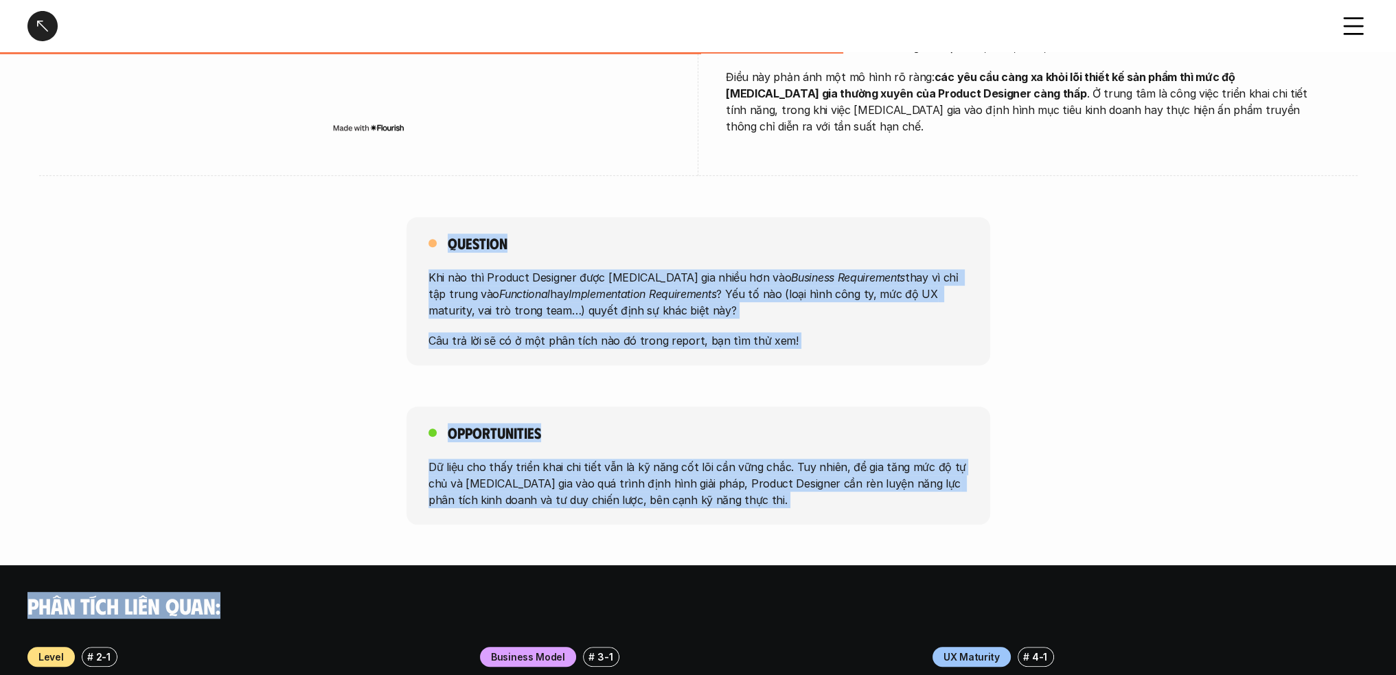
scroll to position [961, 0]
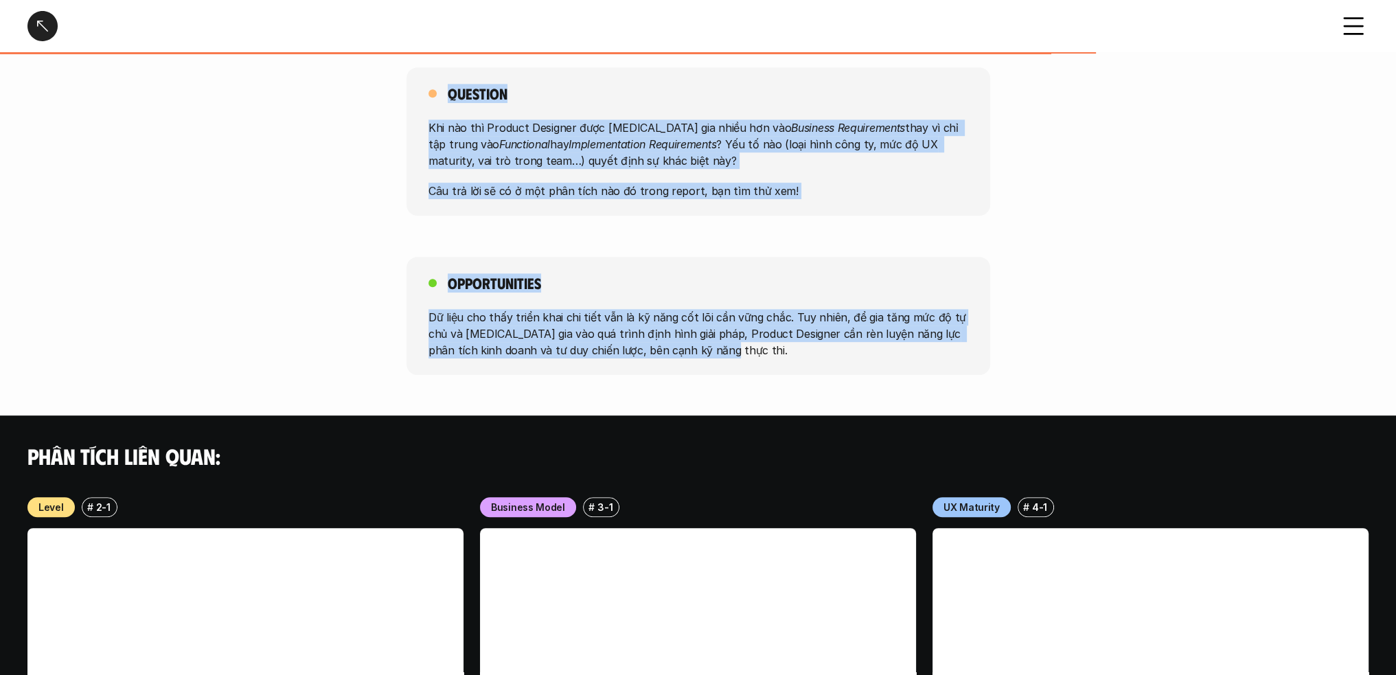
drag, startPoint x: 449, startPoint y: 485, endPoint x: 912, endPoint y: 345, distance: 483.4
click at [912, 345] on div "Các loại yêu cầu - Tổng quan Overview # 1-1 Các loại yêu cầu - Tổng quan overvi…" at bounding box center [698, 63] width 1396 height 2048
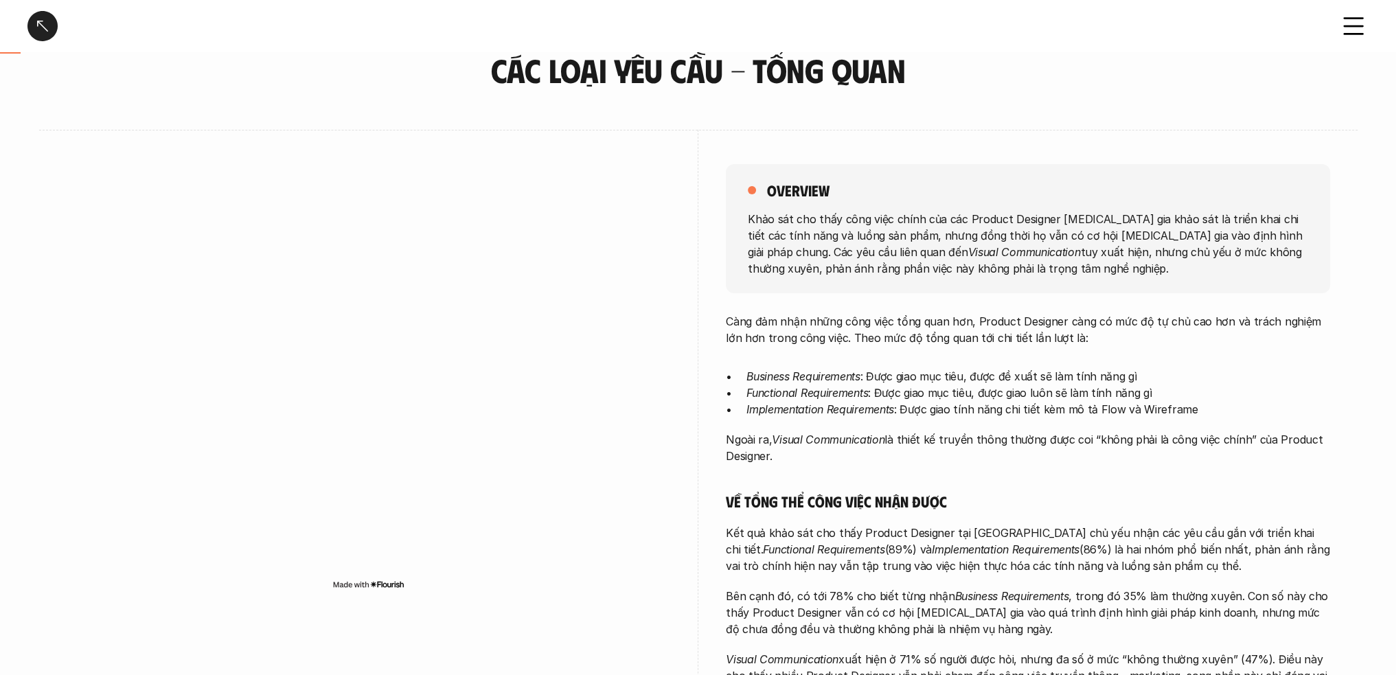
scroll to position [0, 0]
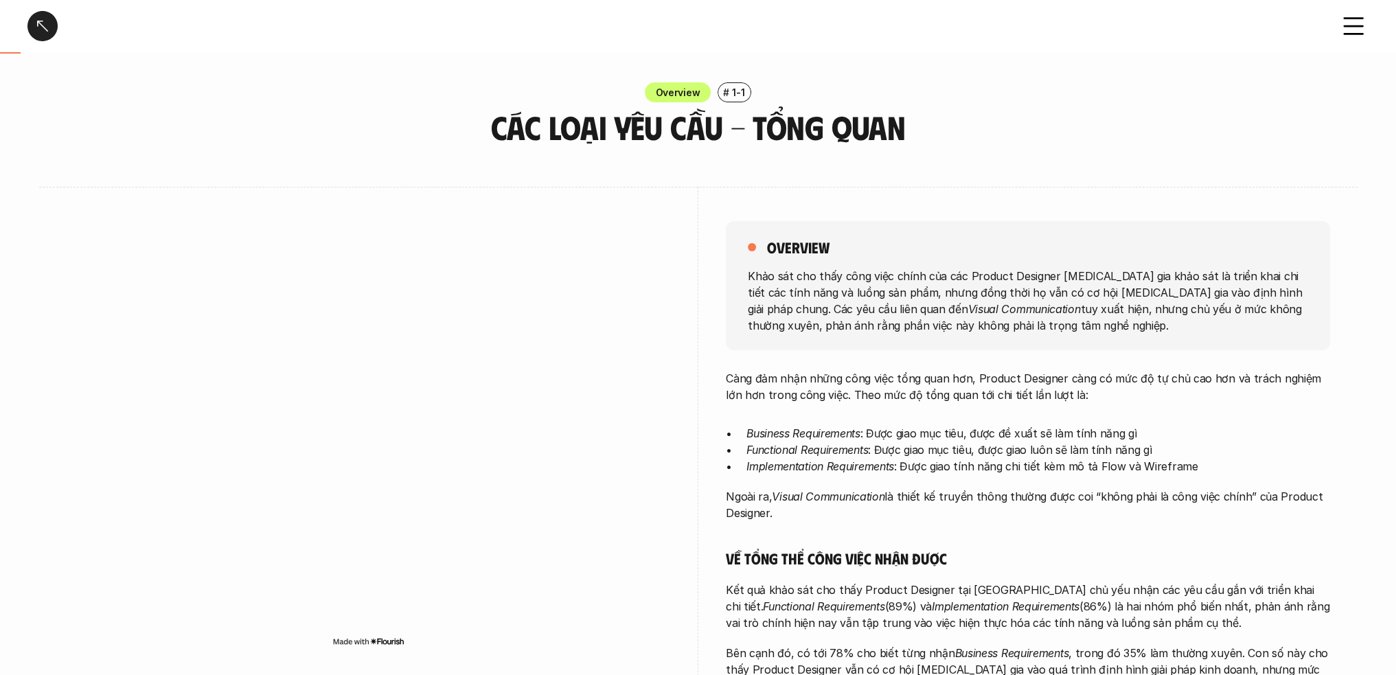
click at [37, 23] on div at bounding box center [42, 26] width 30 height 30
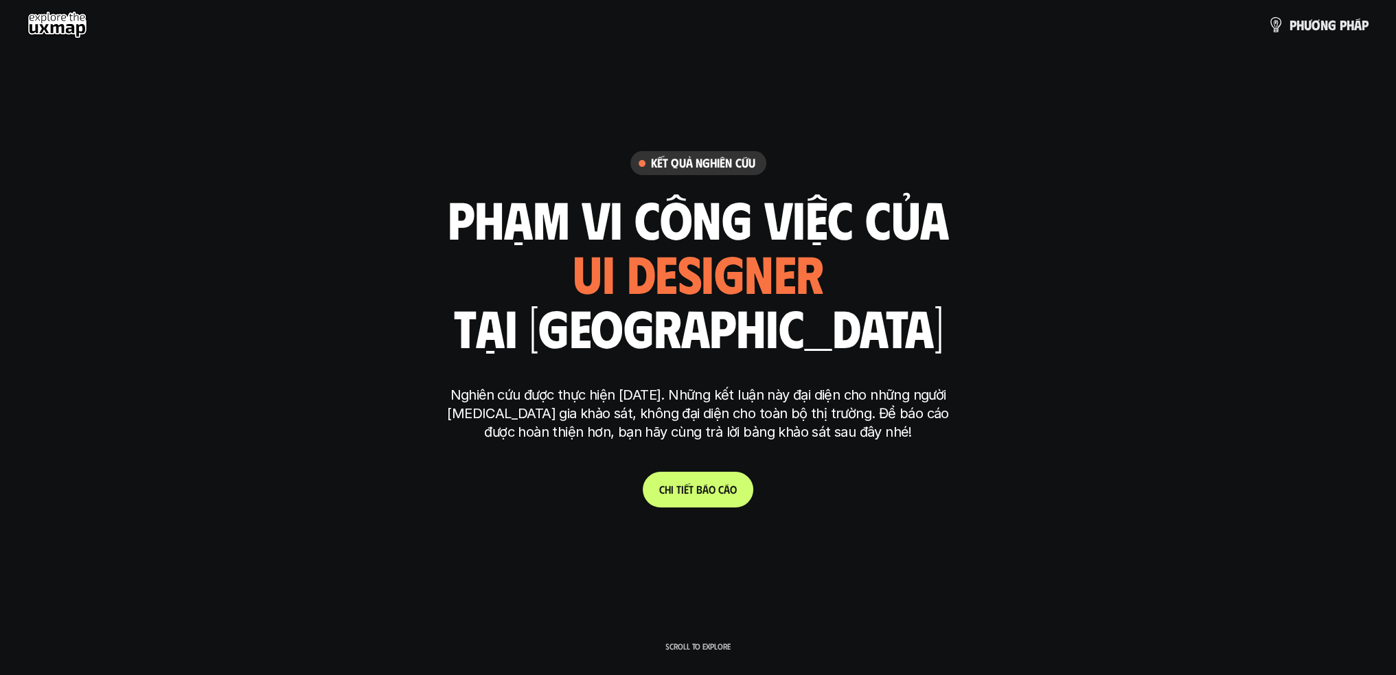
scroll to position [4047, 0]
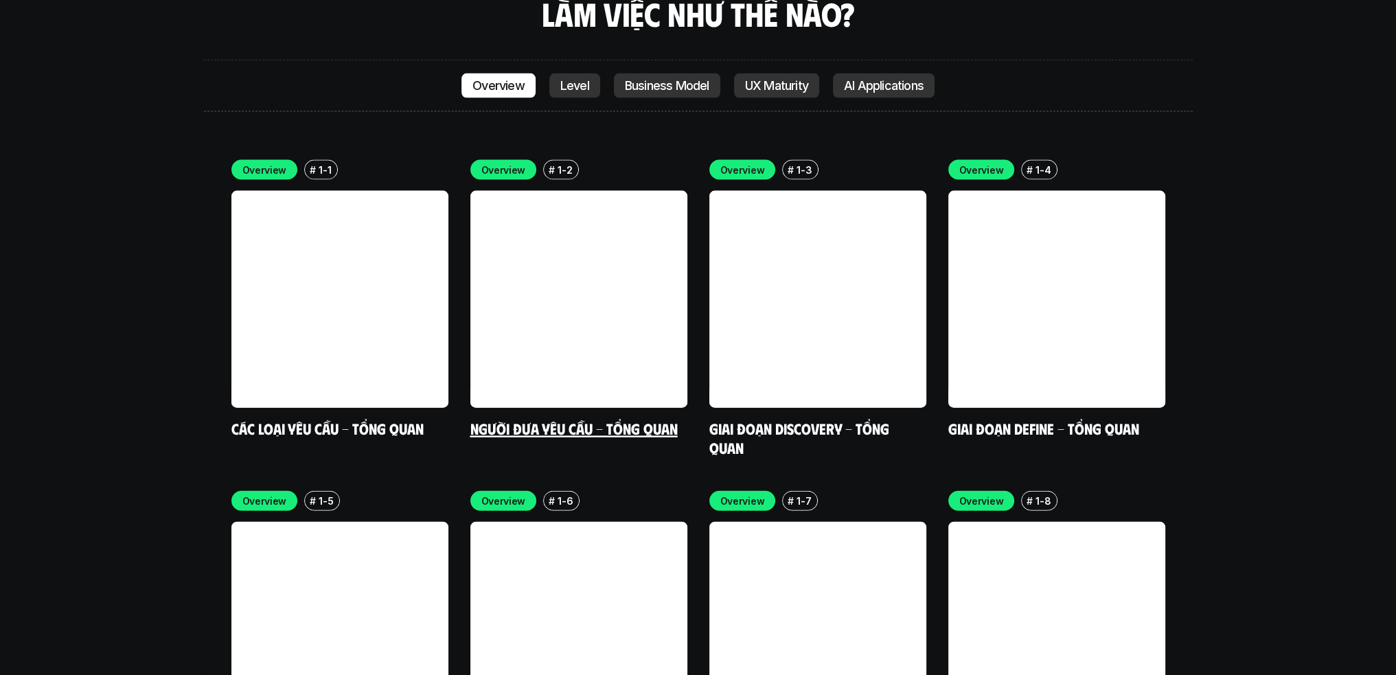
click at [590, 214] on link at bounding box center [578, 299] width 217 height 217
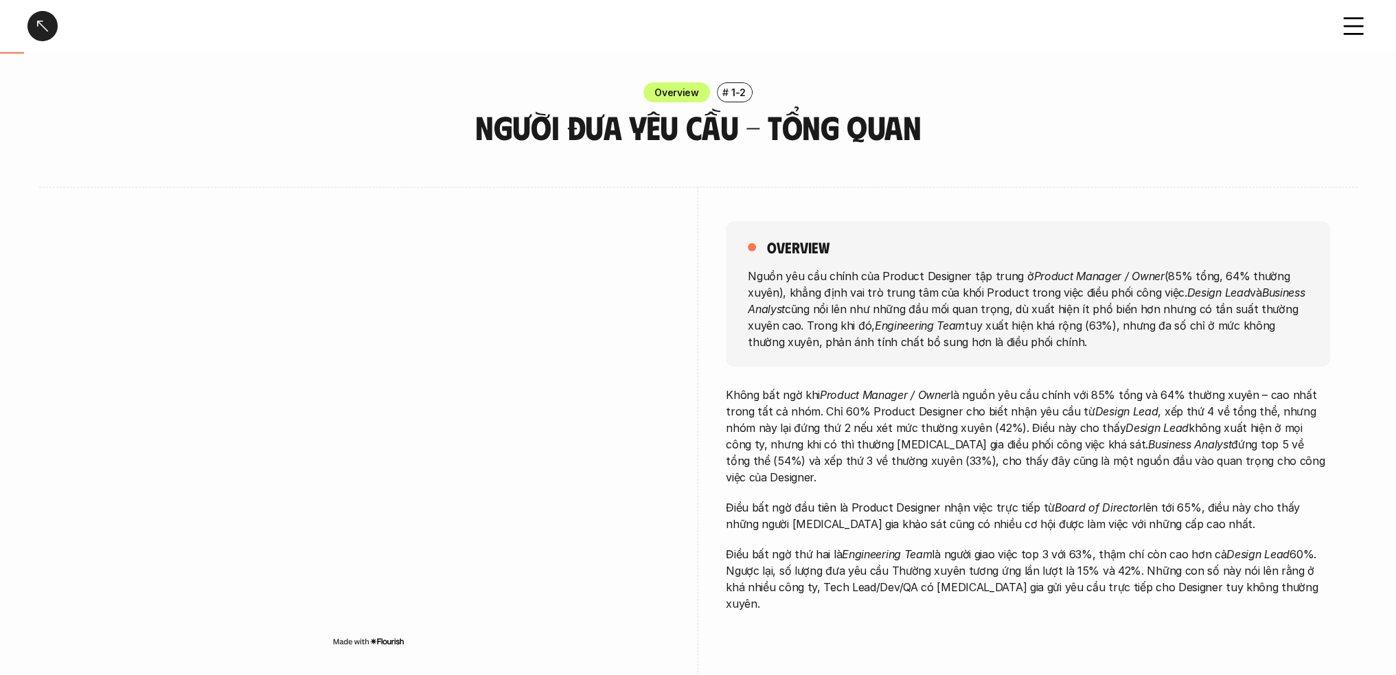
click at [1056, 250] on div "overview" at bounding box center [1028, 247] width 560 height 19
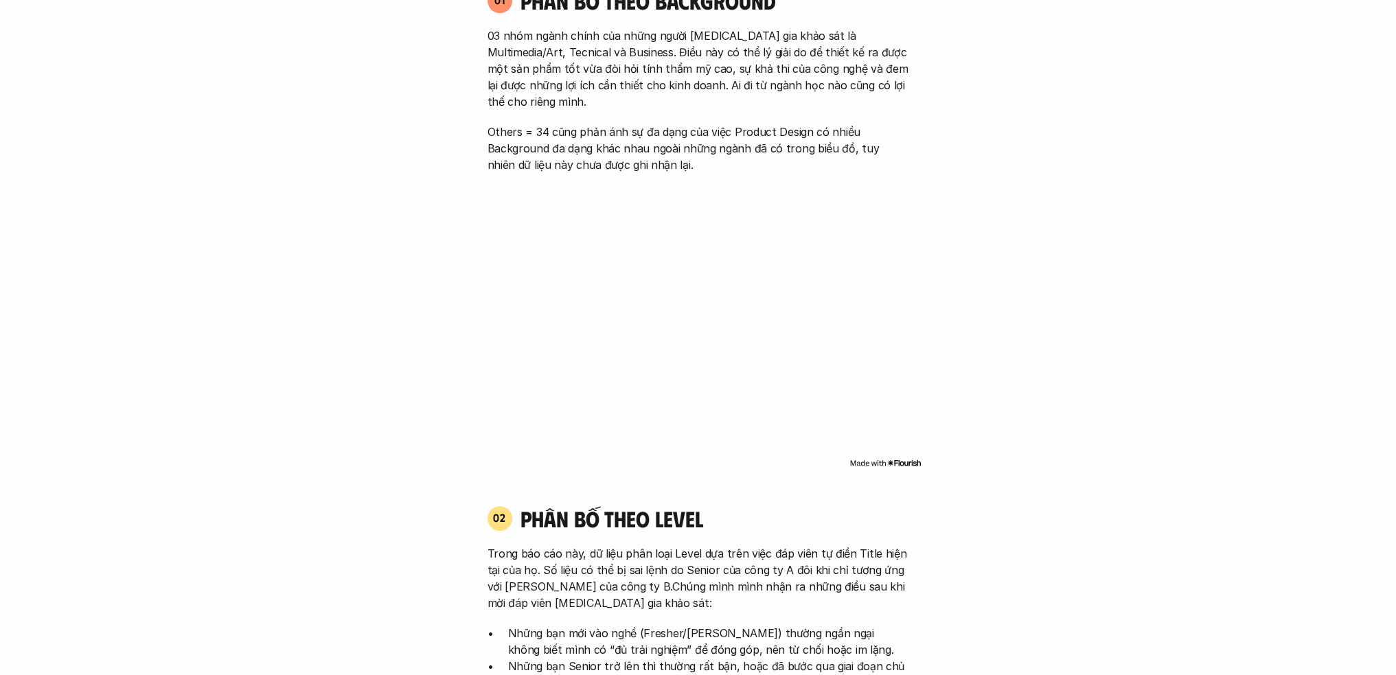
scroll to position [3772, 0]
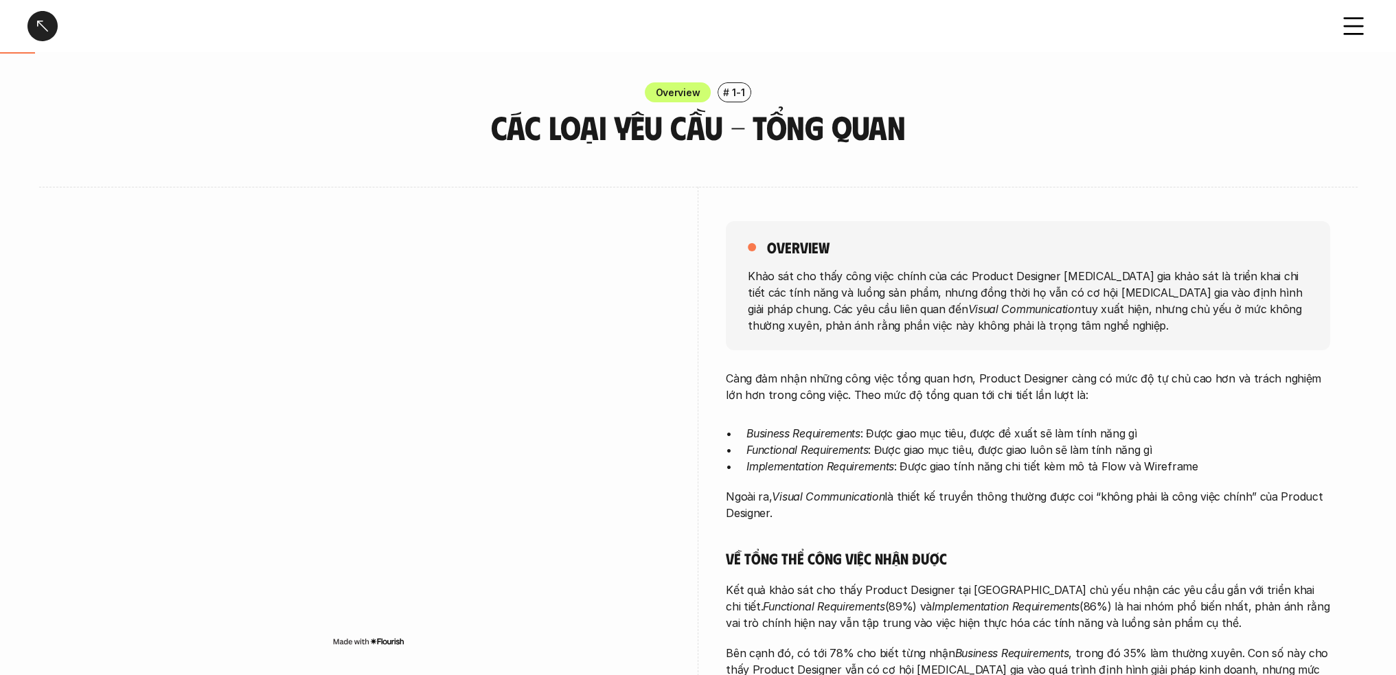
click at [27, 36] on div "Các loại yêu cầu - Tổng quan" at bounding box center [698, 26] width 1396 height 52
click at [41, 17] on div at bounding box center [42, 26] width 30 height 30
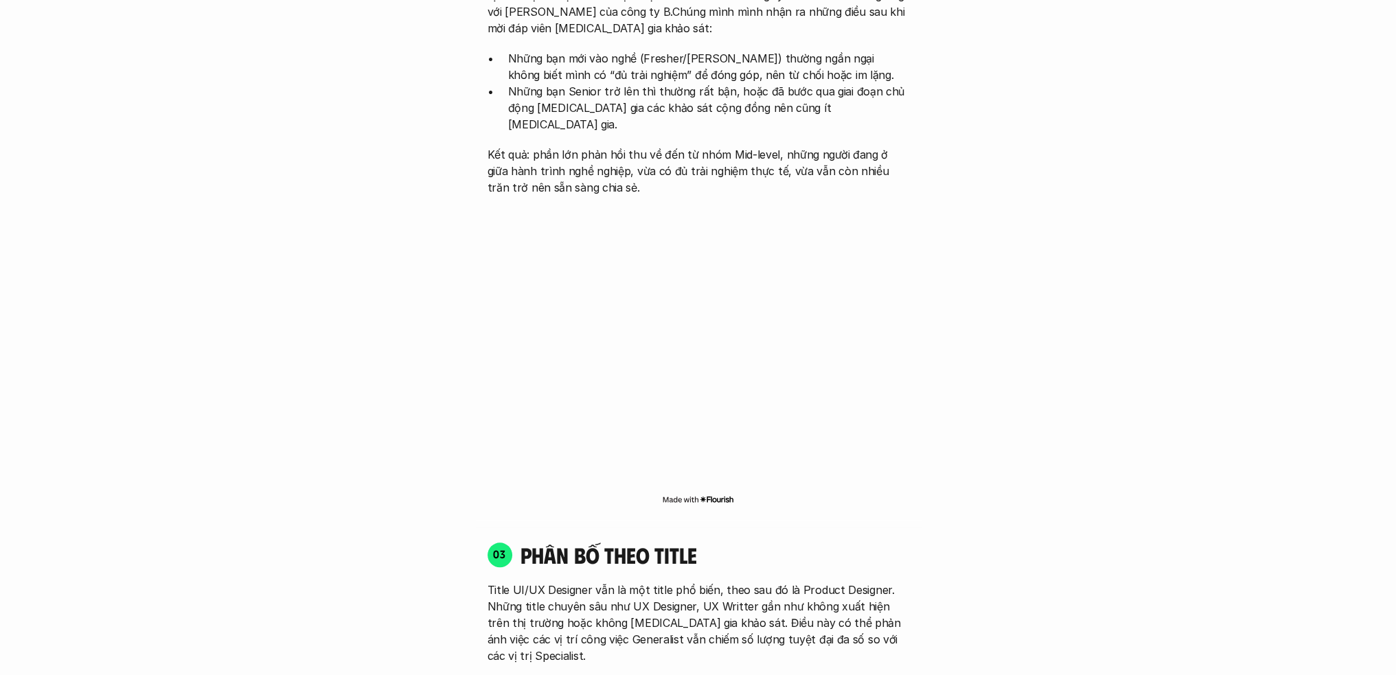
scroll to position [1616, 0]
